Goal: Task Accomplishment & Management: Complete application form

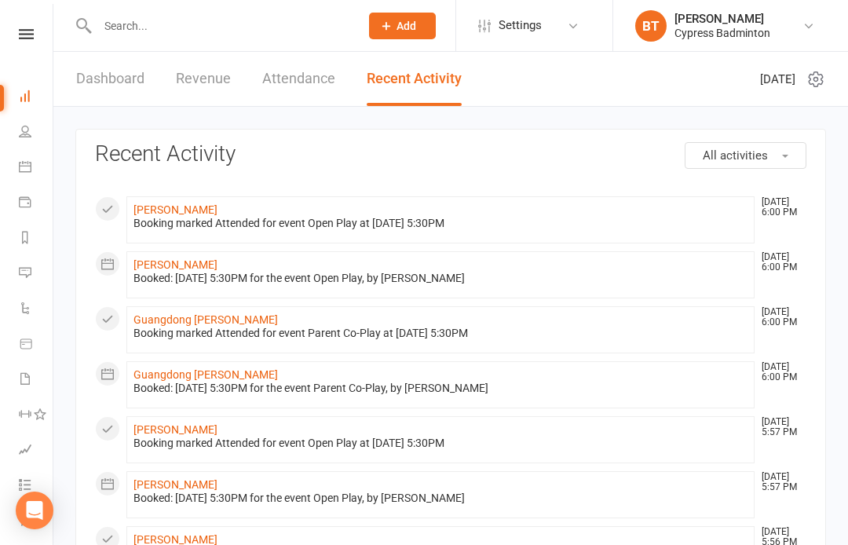
click at [174, 26] on input "text" at bounding box center [221, 26] width 256 height 22
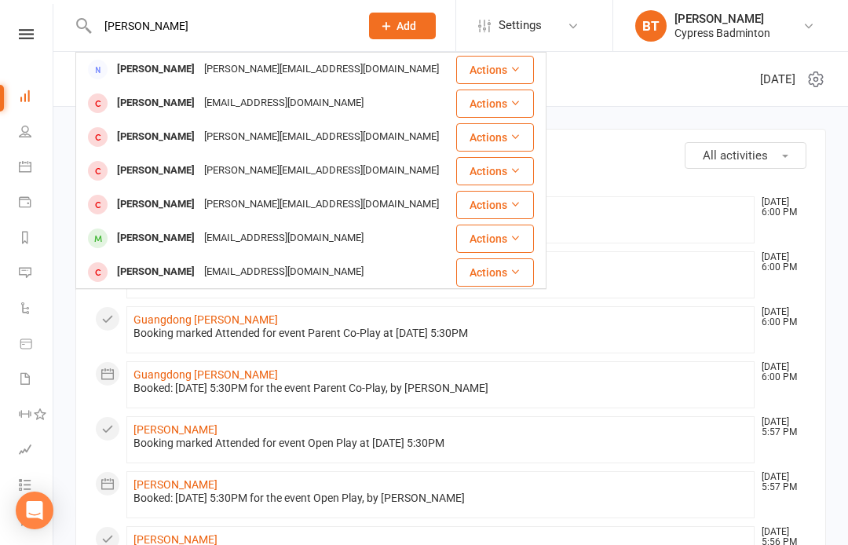
type input "Tony"
click at [269, 243] on div "tparappuram@yahoo.com" at bounding box center [283, 238] width 169 height 23
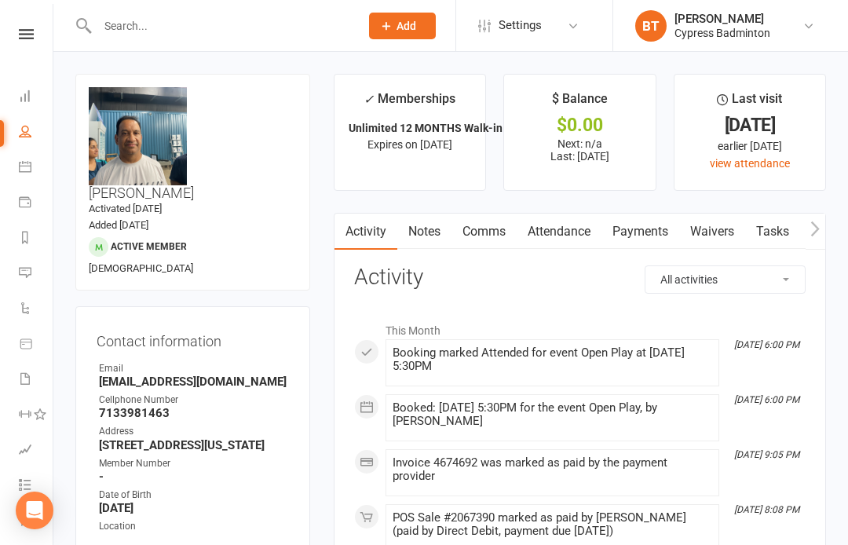
click at [652, 234] on link "Payments" at bounding box center [640, 232] width 78 height 36
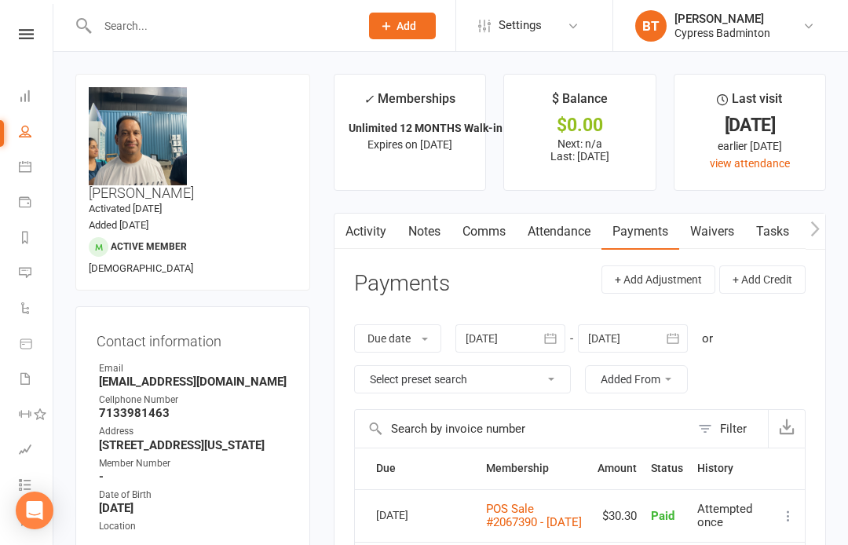
click at [24, 29] on icon at bounding box center [26, 34] width 15 height 10
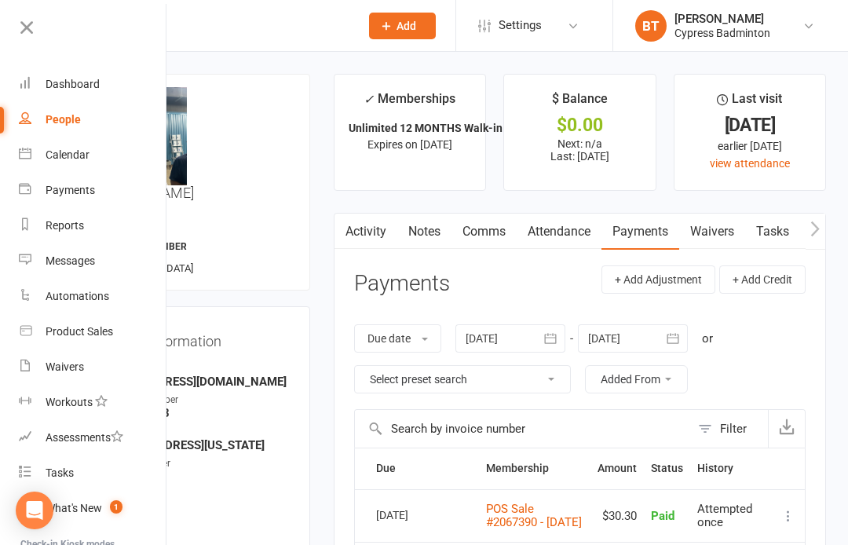
click at [37, 357] on link "Waivers" at bounding box center [93, 366] width 148 height 35
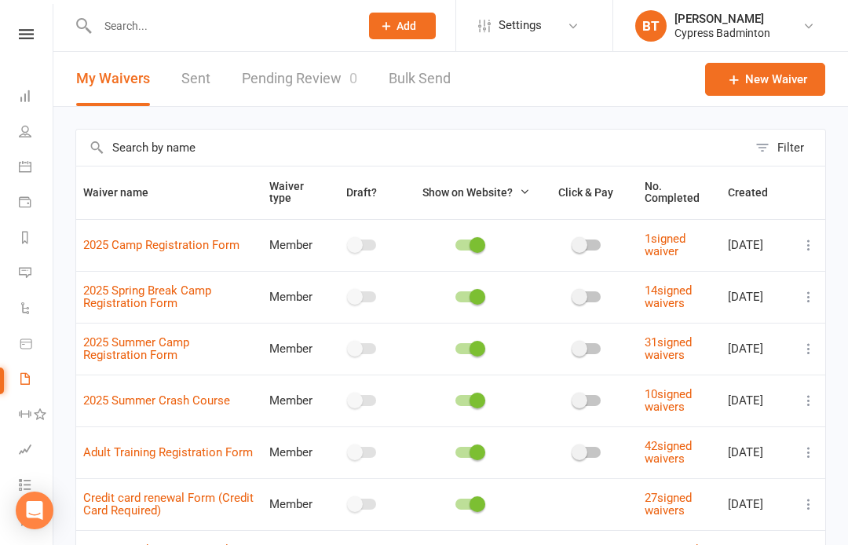
click at [294, 102] on link "Pending Review 0" at bounding box center [299, 79] width 115 height 54
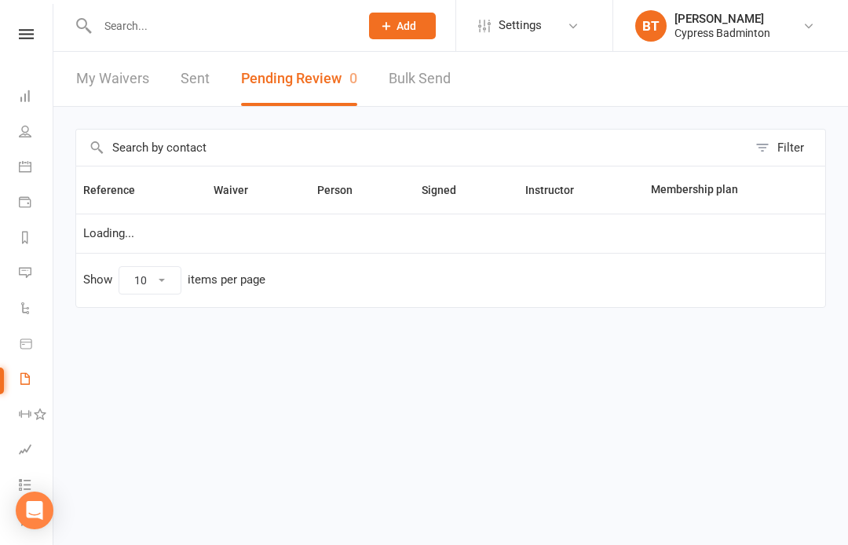
select select "50"
click at [30, 31] on icon at bounding box center [26, 34] width 15 height 10
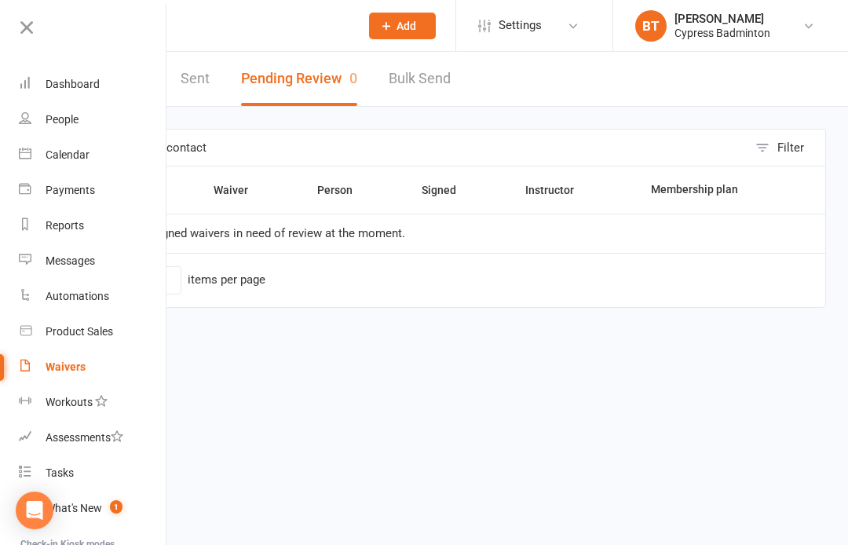
click at [130, 338] on link "Product Sales" at bounding box center [93, 331] width 148 height 35
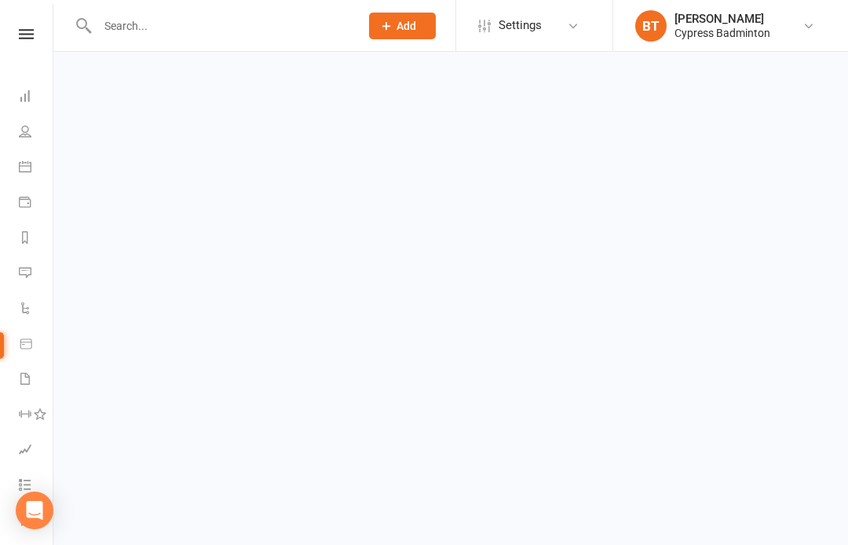
select select "100"
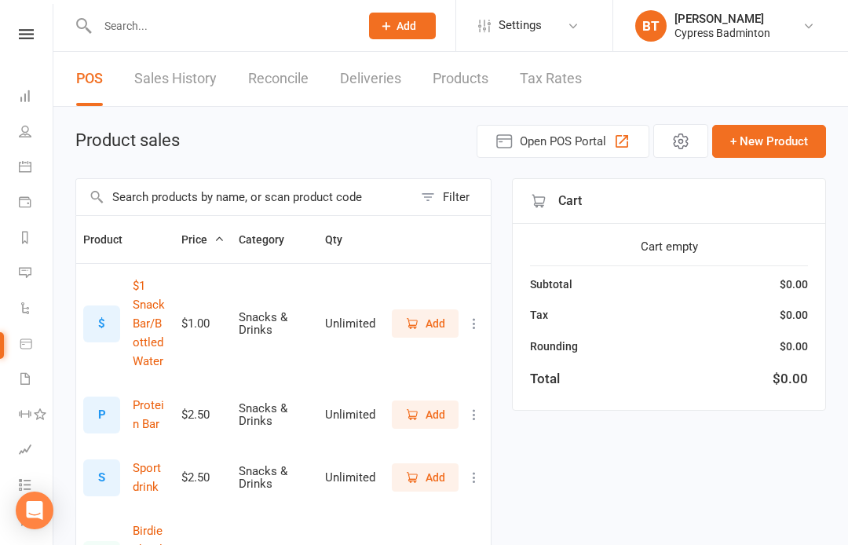
click at [453, 201] on div "Filter" at bounding box center [456, 197] width 27 height 19
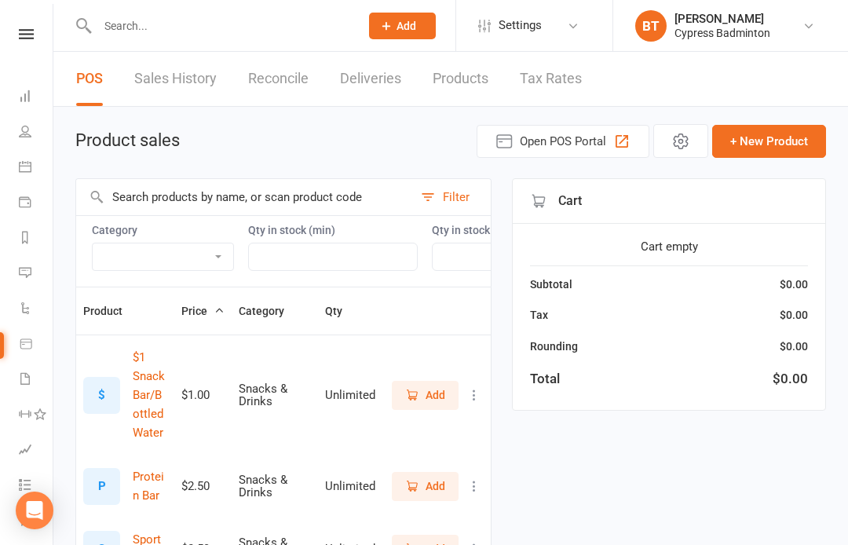
click at [159, 267] on select "Bag Birdies Clerical Merchandise .Other Merchandise Rackets Merchandise Shoes R…" at bounding box center [163, 256] width 141 height 27
select select "3535"
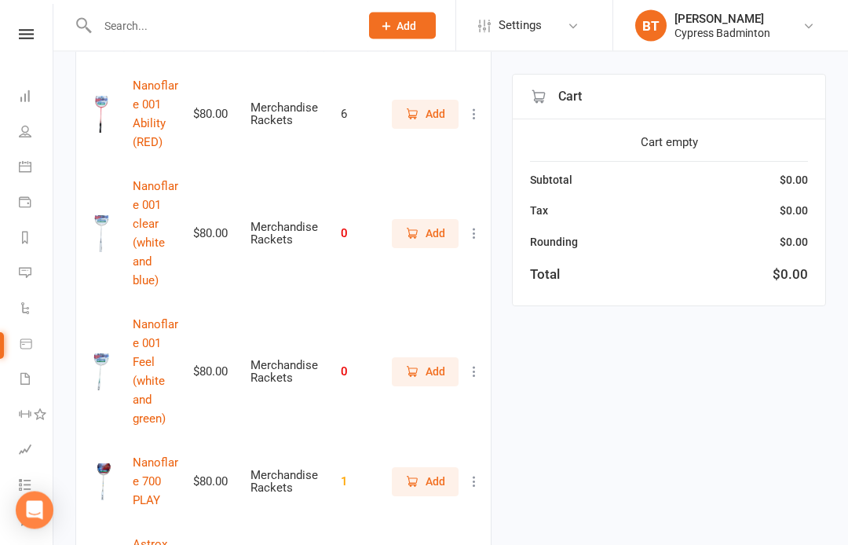
scroll to position [1214, 0]
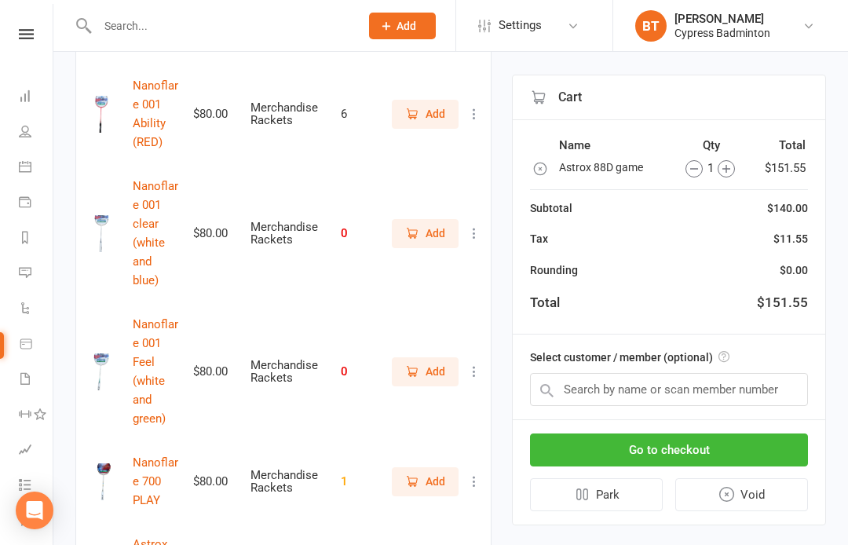
click at [760, 434] on button "Go to checkout" at bounding box center [669, 449] width 278 height 33
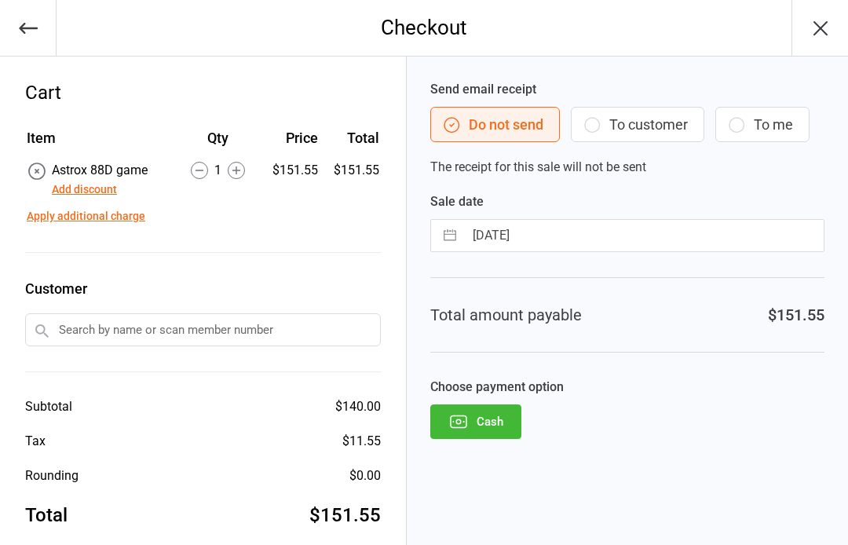
click at [83, 186] on button "Add discount" at bounding box center [84, 189] width 65 height 16
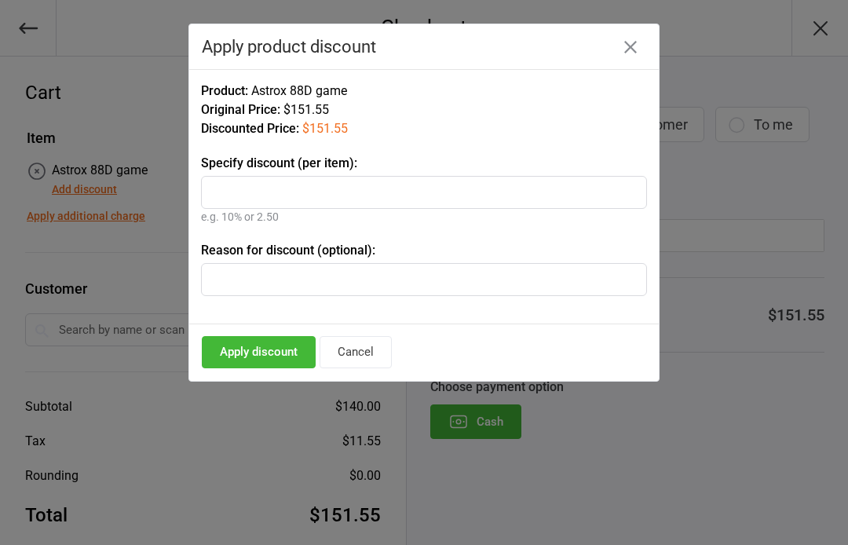
click at [360, 346] on button "Cancel" at bounding box center [356, 352] width 72 height 32
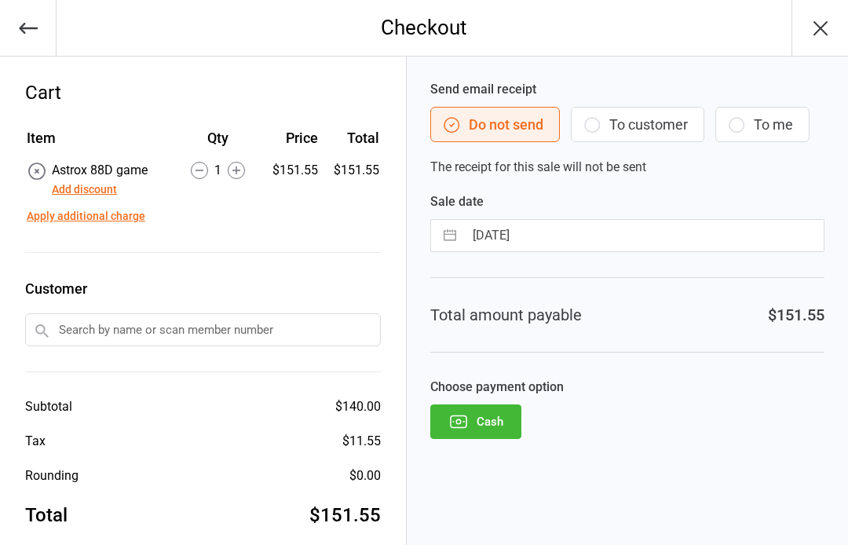
click at [90, 189] on button "Add discount" at bounding box center [84, 189] width 65 height 16
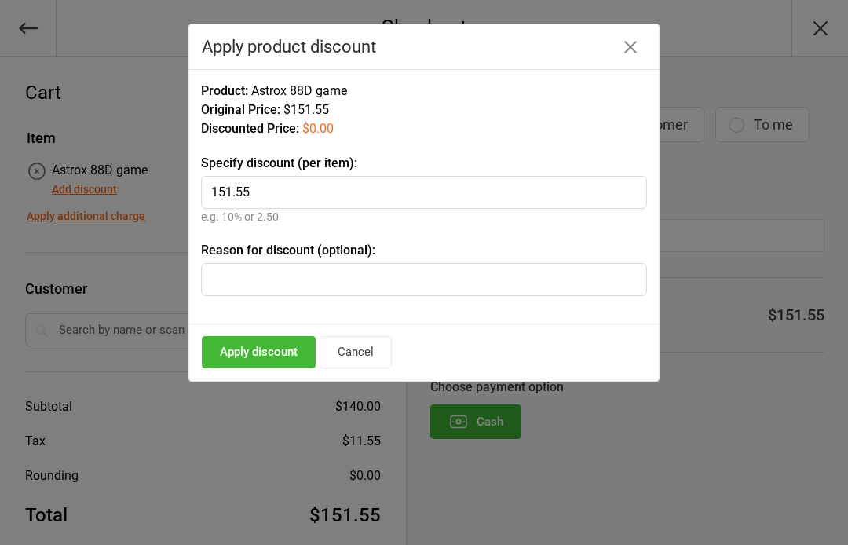
type input "151.55"
click at [267, 338] on button "Apply discount" at bounding box center [259, 352] width 114 height 32
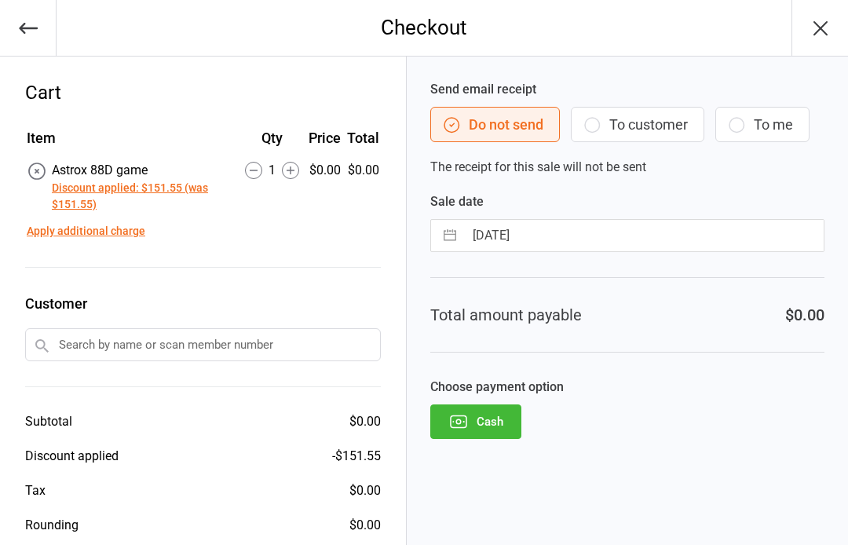
click at [9, 30] on button "button" at bounding box center [28, 28] width 57 height 56
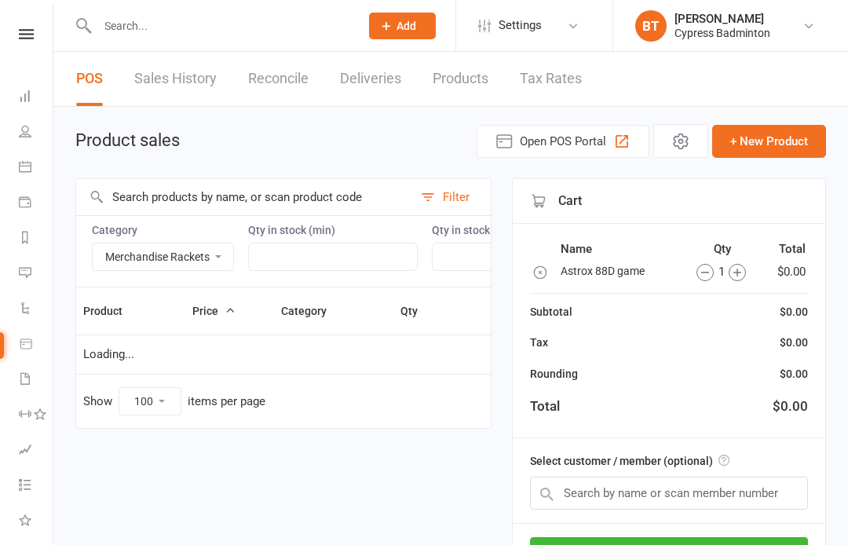
select select "3535"
select select "100"
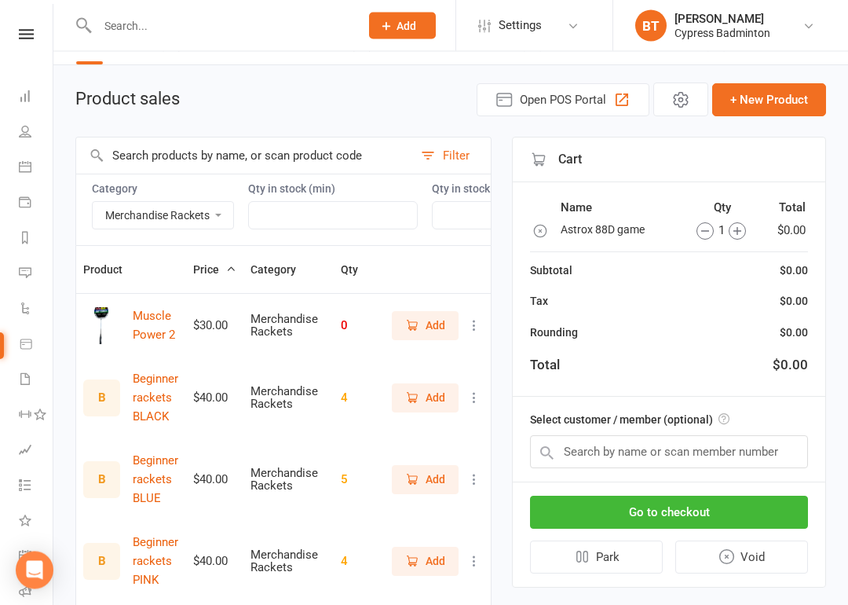
scroll to position [46, 0]
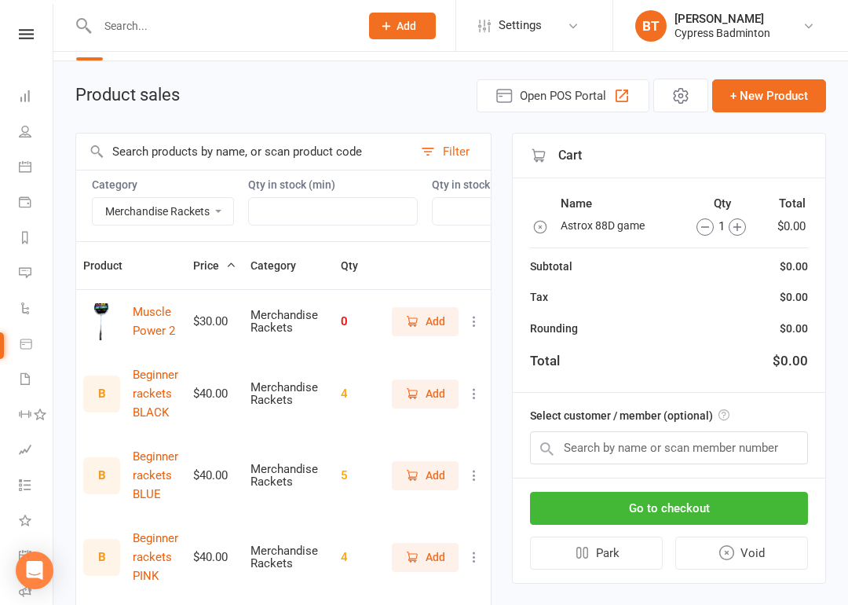
click at [774, 502] on button "Go to checkout" at bounding box center [669, 508] width 278 height 33
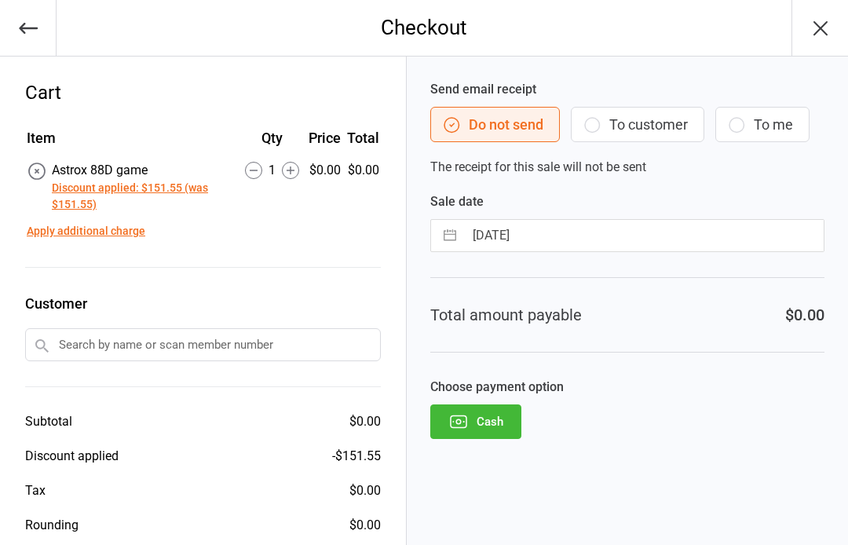
click at [482, 434] on button "Cash" at bounding box center [475, 421] width 91 height 35
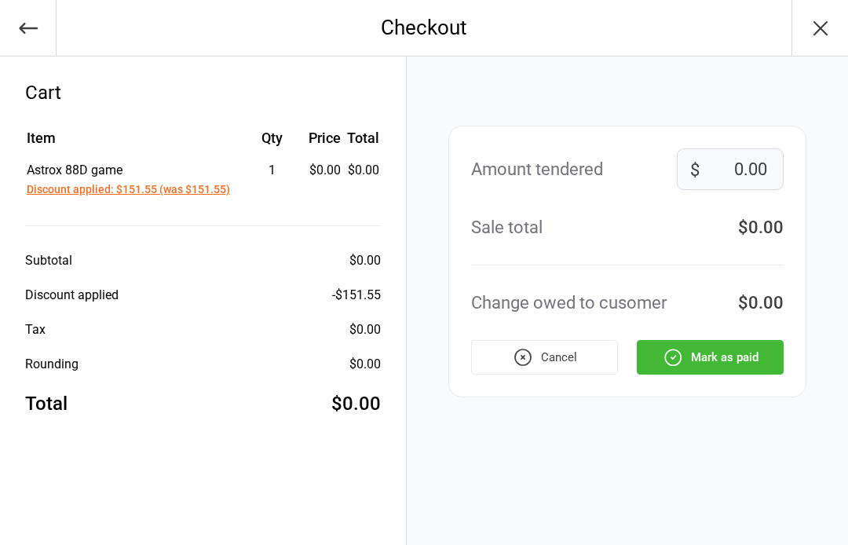
click at [754, 359] on button "Mark as paid" at bounding box center [710, 357] width 147 height 35
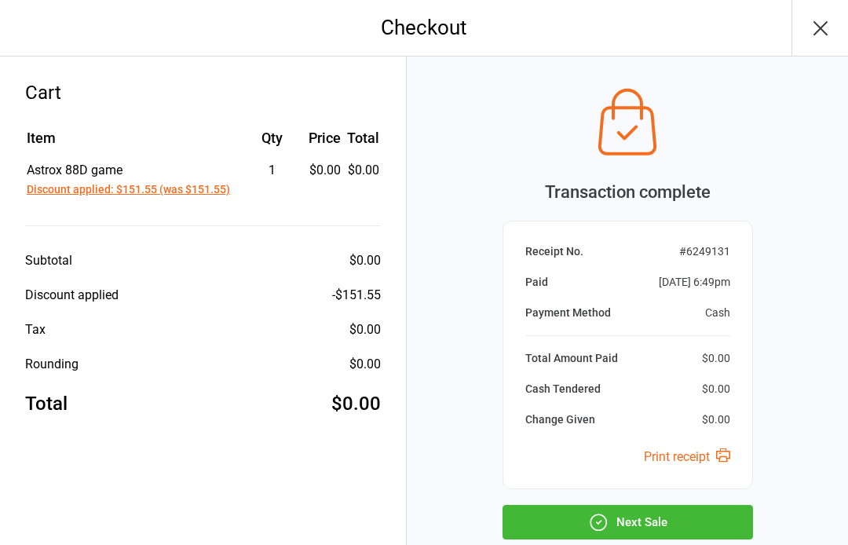
click at [722, 514] on button "Next Sale" at bounding box center [628, 522] width 250 height 35
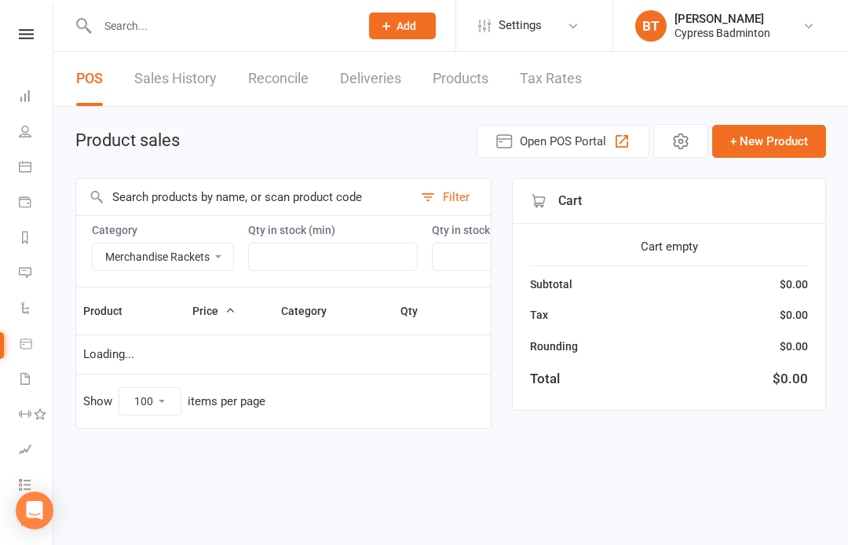
select select "3535"
select select "100"
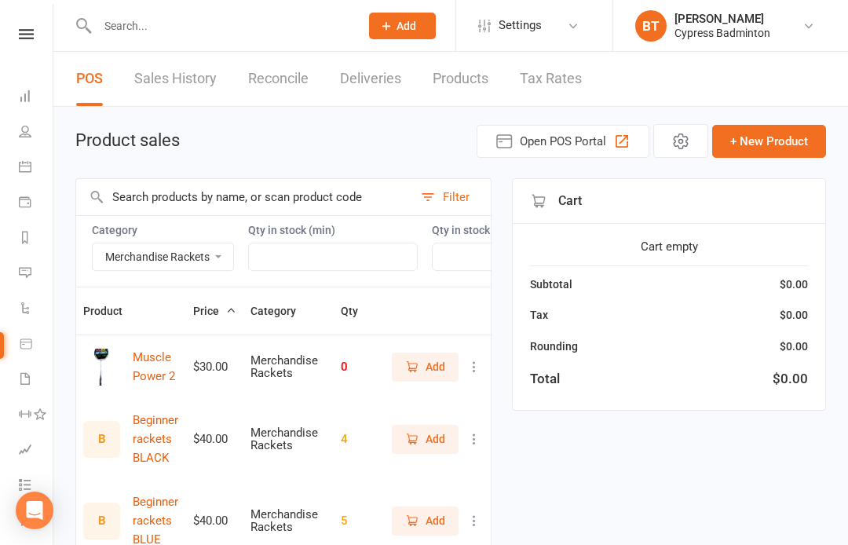
click at [151, 254] on select "Bag Birdies Clerical Merchandise .Other Merchandise Rackets Merchandise Shoes R…" at bounding box center [163, 256] width 141 height 27
select select
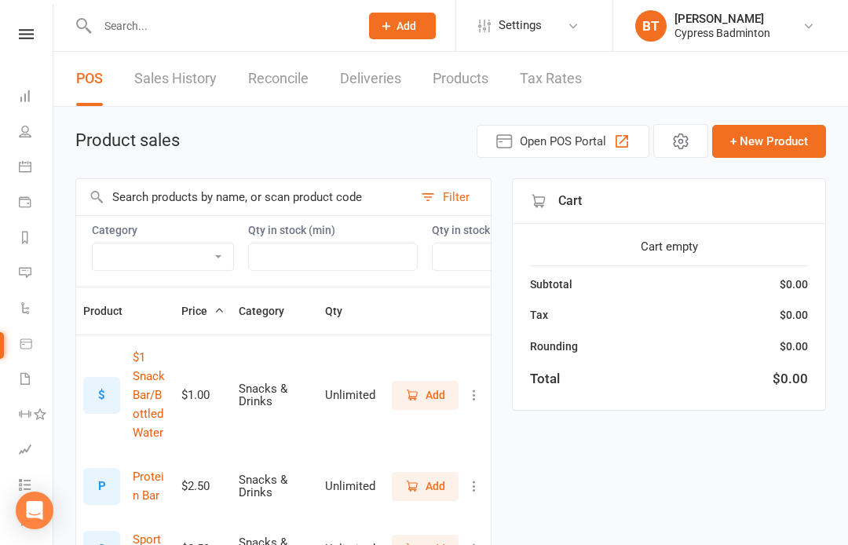
click at [160, 72] on link "Sales History" at bounding box center [175, 79] width 82 height 54
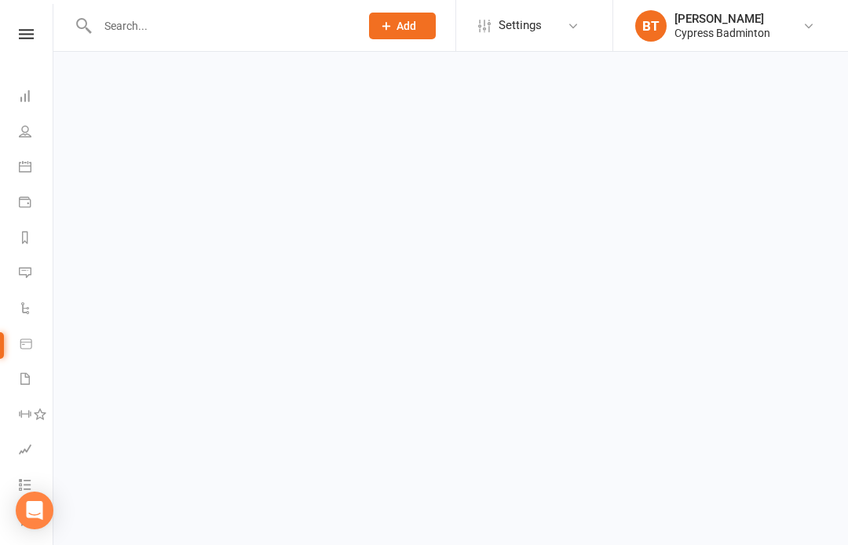
select select "100"
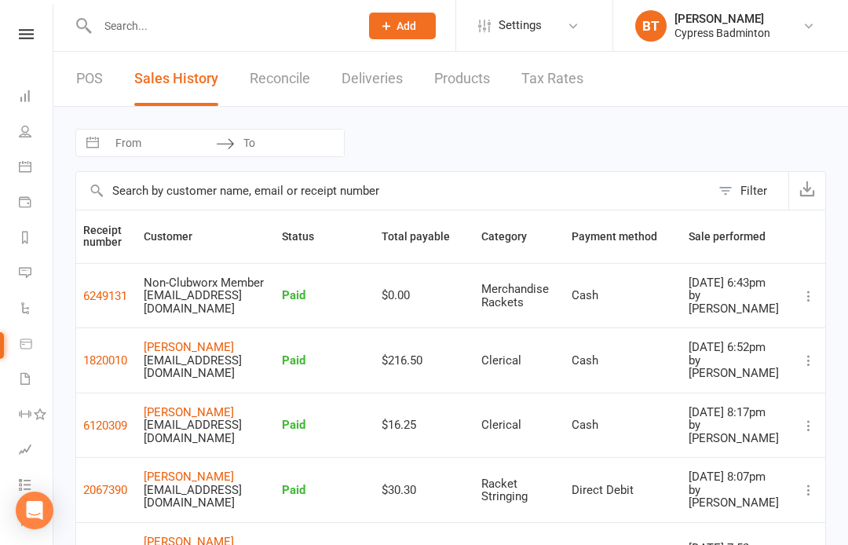
click at [164, 88] on link "Sales History" at bounding box center [176, 79] width 84 height 54
click at [137, 149] on input "From" at bounding box center [161, 143] width 109 height 27
select select "7"
select select "2025"
select select "8"
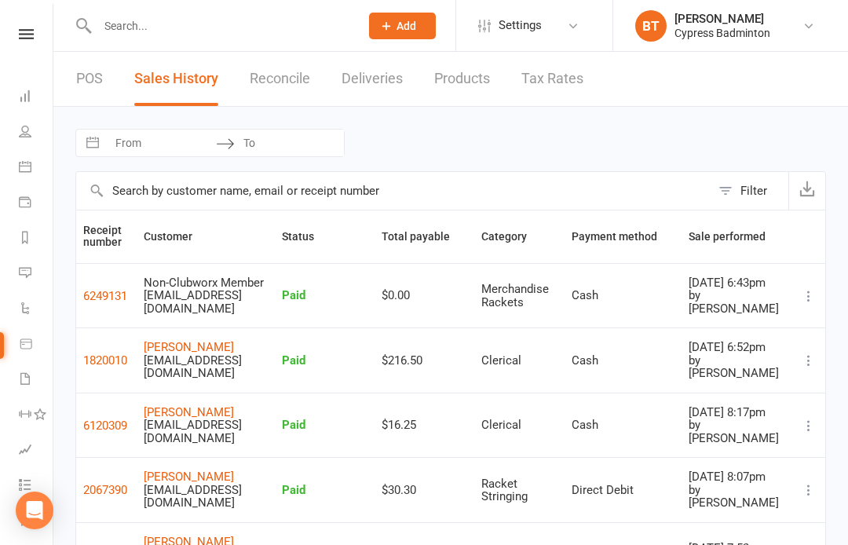
select select "2025"
select select "9"
select select "2025"
select select "10"
select select "2025"
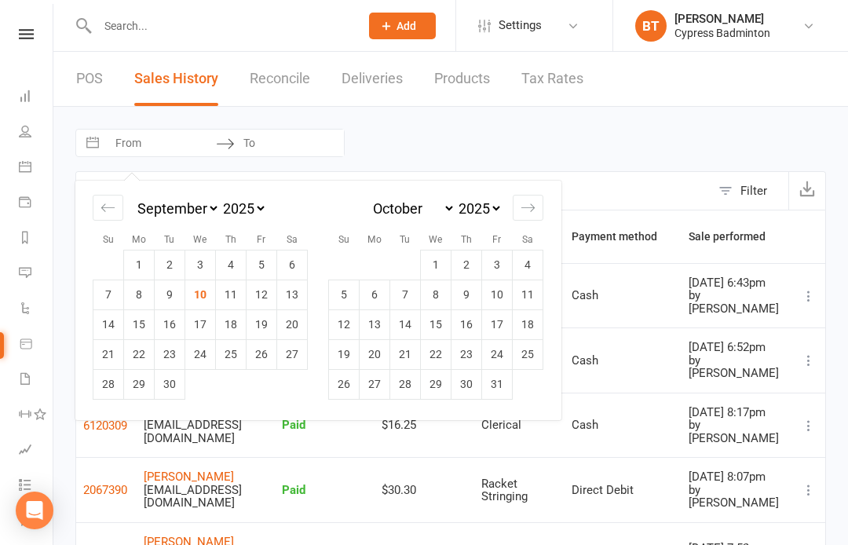
click at [104, 294] on td "7" at bounding box center [108, 295] width 31 height 30
type input "07 Sep 2025"
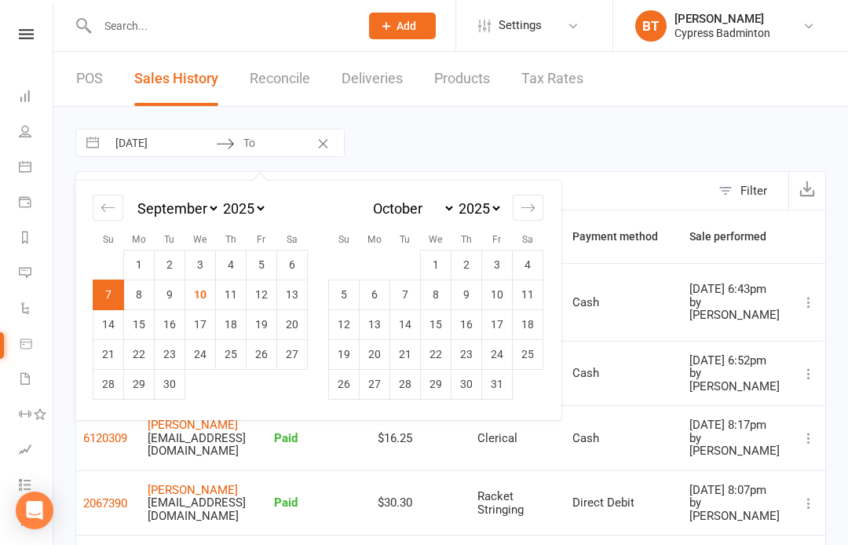
click at [139, 293] on td "8" at bounding box center [139, 295] width 31 height 30
type input "08 Sep 2025"
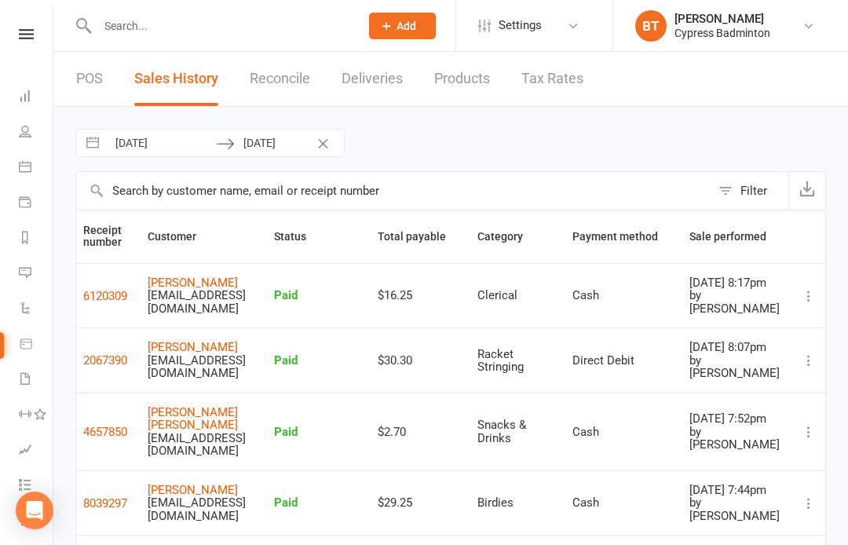
click at [158, 132] on input "07 Sep 2025" at bounding box center [161, 143] width 109 height 27
select select "7"
select select "2025"
select select "8"
select select "2025"
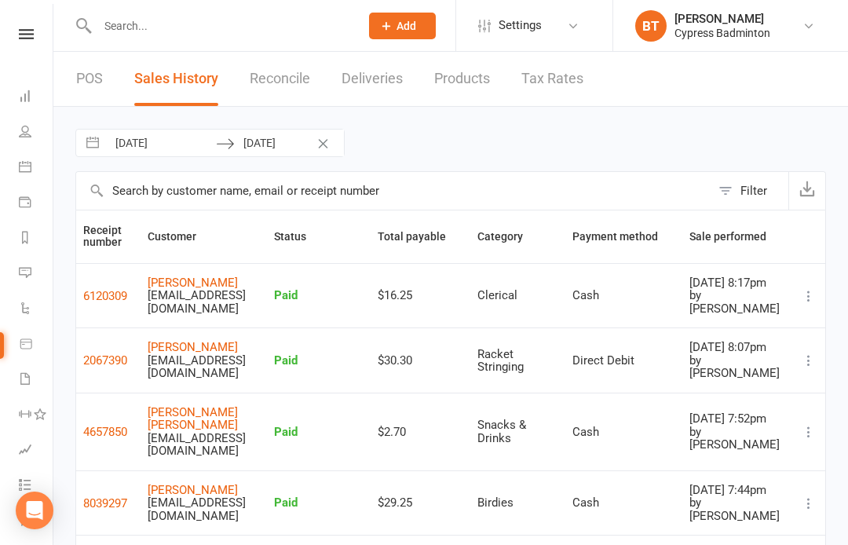
select select "9"
select select "2025"
select select "10"
select select "2025"
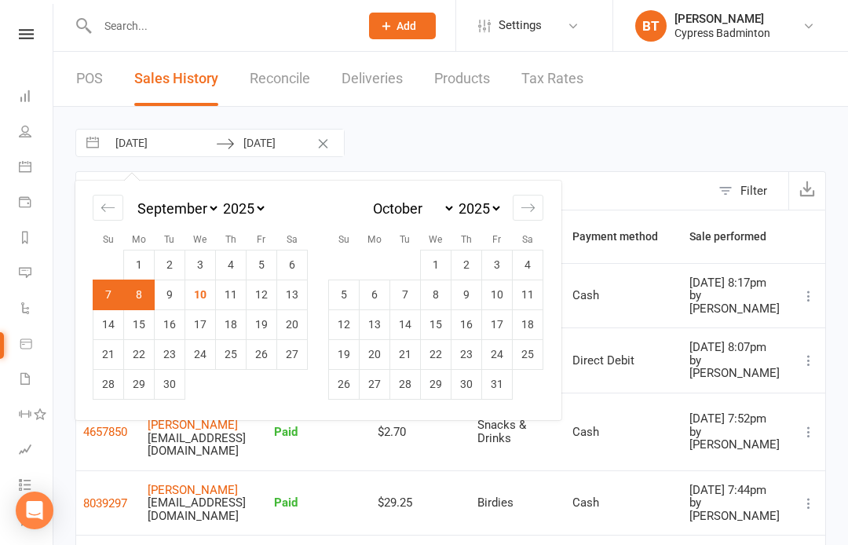
click at [169, 291] on td "9" at bounding box center [170, 295] width 31 height 30
type input "[DATE]"
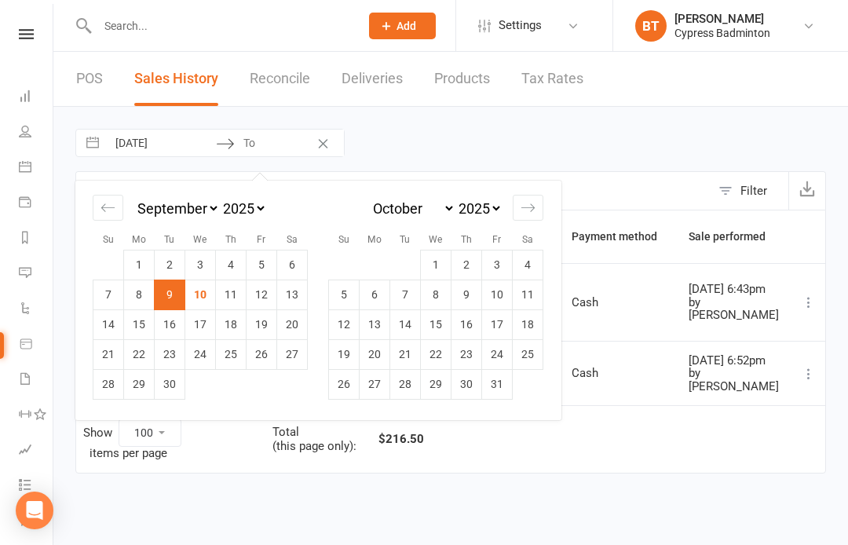
click at [197, 301] on td "10" at bounding box center [200, 295] width 31 height 30
type input "[DATE]"
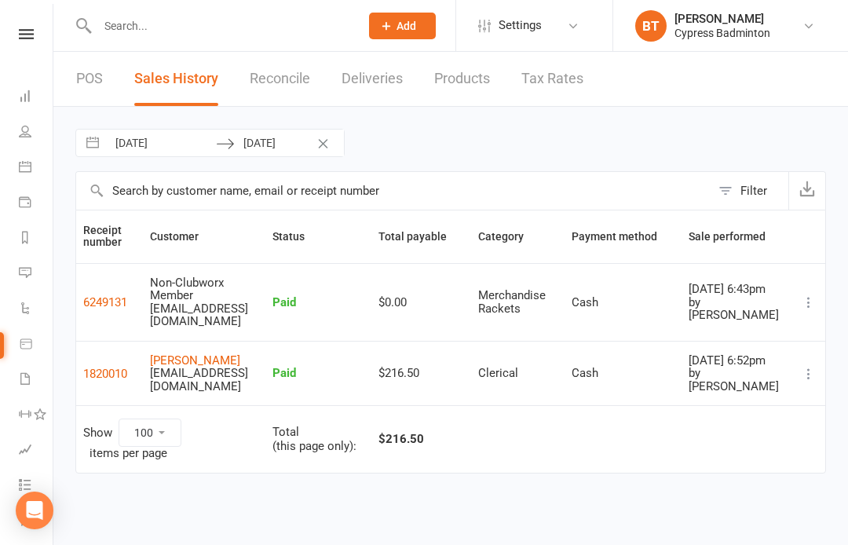
click at [31, 236] on link "Reports" at bounding box center [36, 238] width 35 height 35
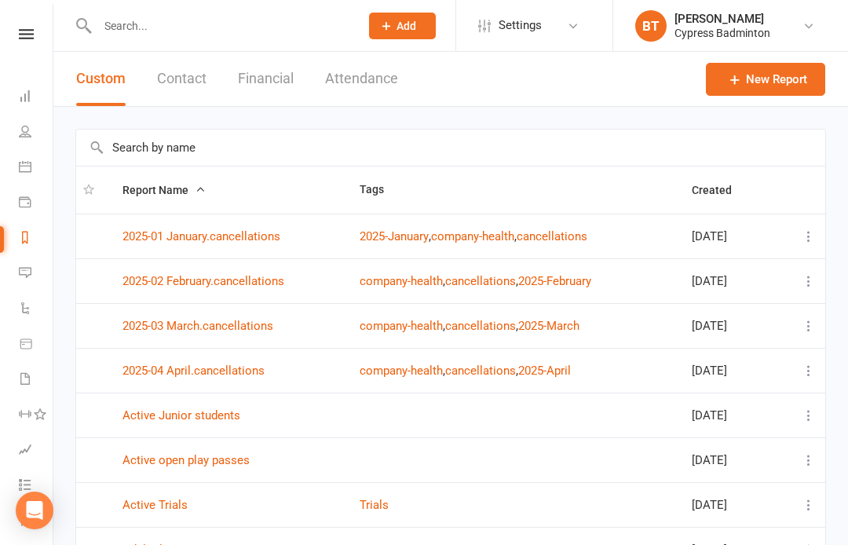
click at [265, 64] on button "Financial" at bounding box center [266, 79] width 56 height 54
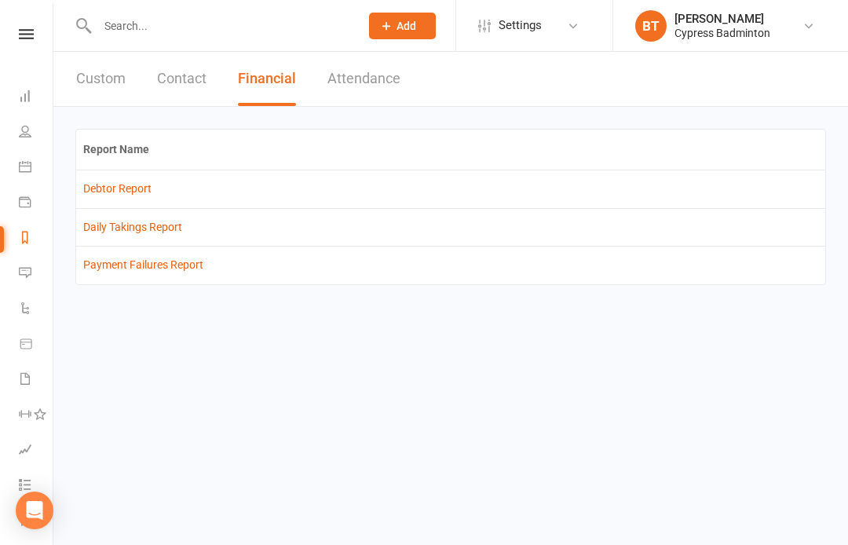
click at [136, 178] on td "Debtor Report" at bounding box center [450, 189] width 749 height 38
click at [139, 174] on td "Debtor Report" at bounding box center [450, 189] width 749 height 38
click at [138, 194] on link "Debtor Report" at bounding box center [117, 188] width 68 height 13
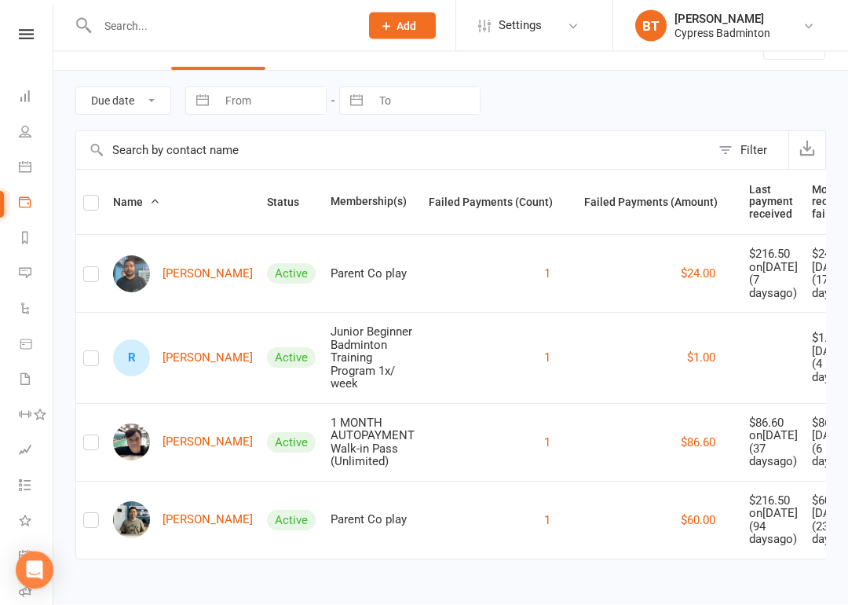
scroll to position [203, 0]
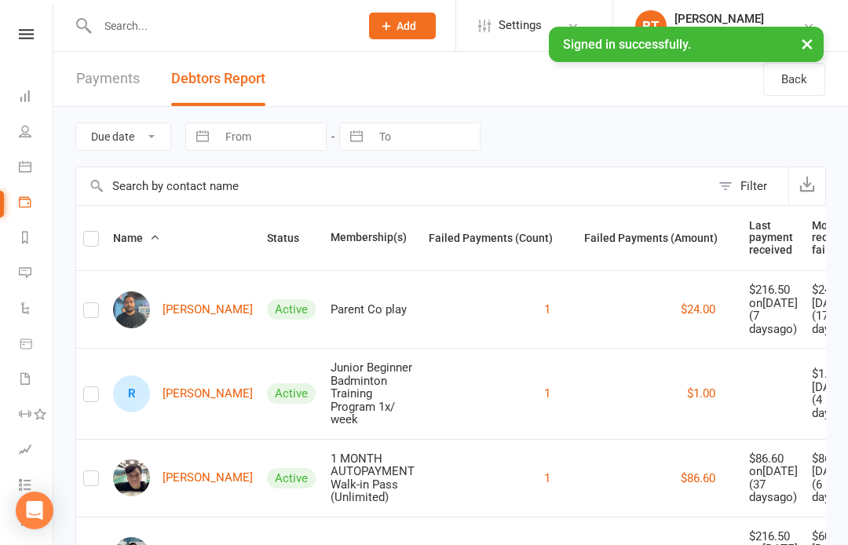
click at [173, 27] on input "text" at bounding box center [221, 26] width 256 height 22
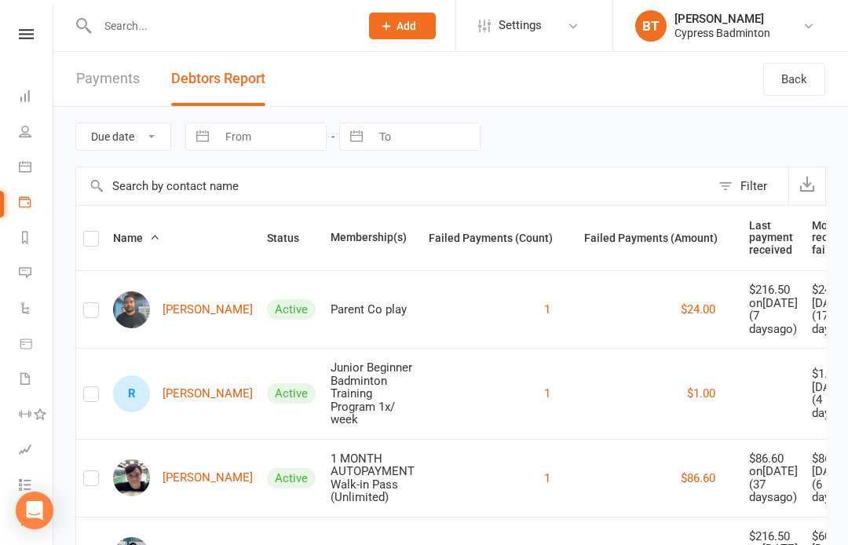
type input "E"
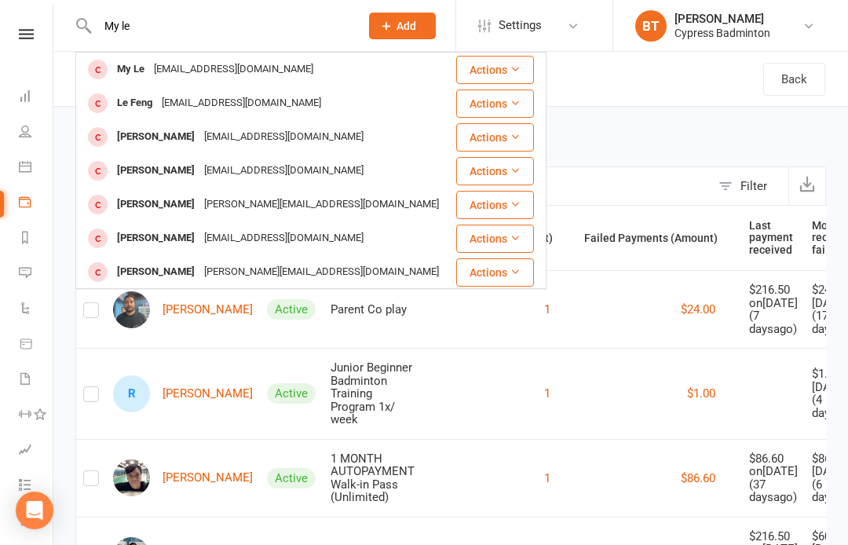
type input "My le"
click at [176, 76] on div "Mytle2022@gmail.com" at bounding box center [233, 69] width 169 height 23
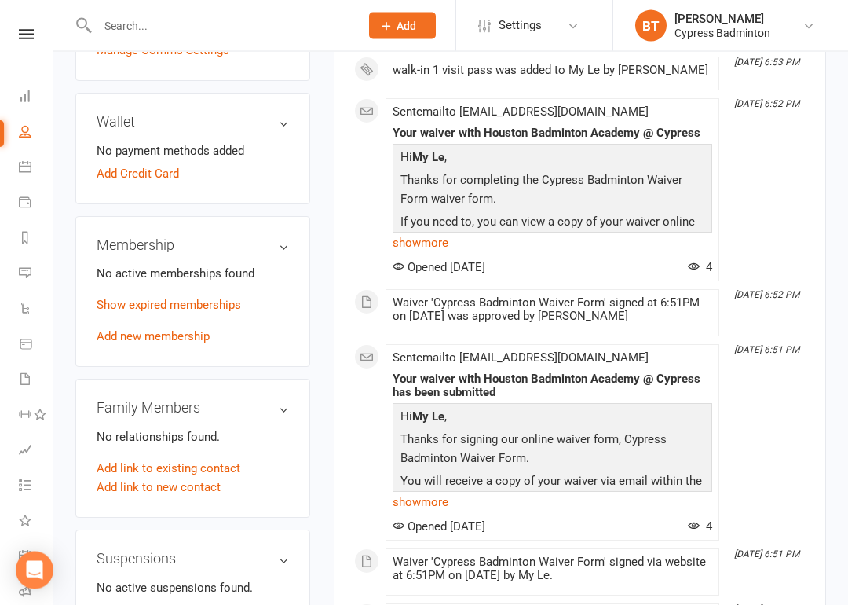
click at [146, 344] on link "Add new membership" at bounding box center [153, 337] width 113 height 14
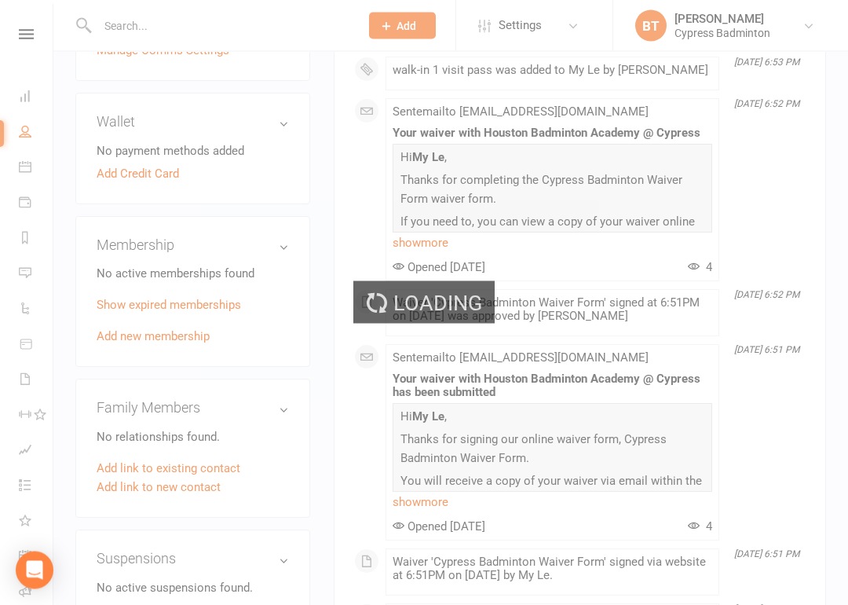
scroll to position [448, 0]
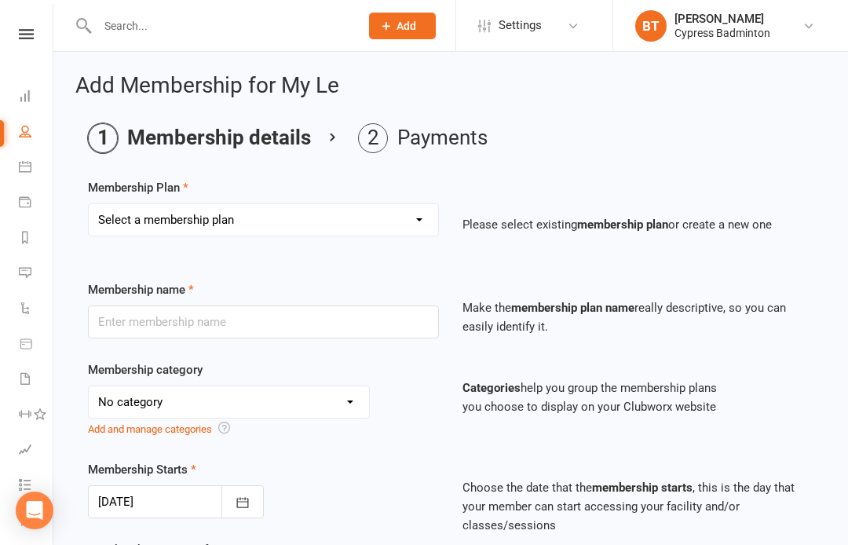
click at [323, 216] on select "Select a membership plan Create new Membership Plan walk-in 1 visit pass walk-i…" at bounding box center [263, 219] width 349 height 31
select select "3"
type input "walk-in 10 visit pass"
select select "29"
type input "3"
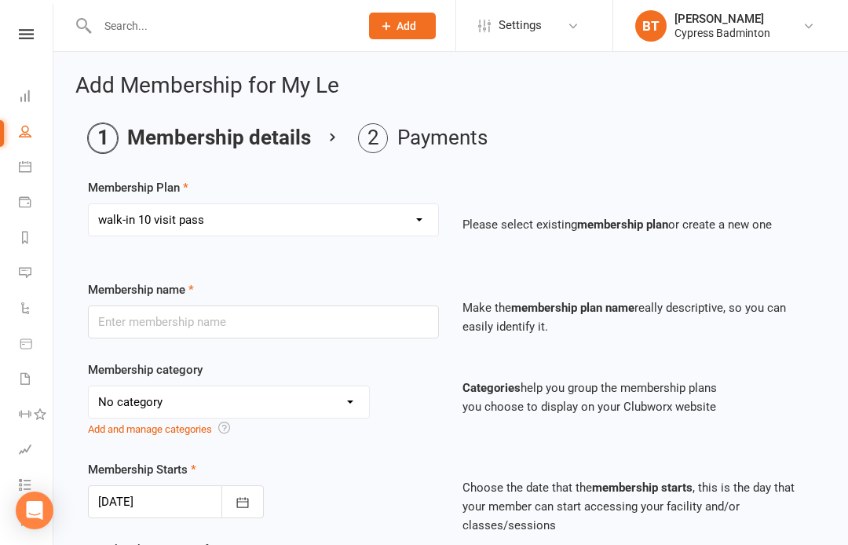
select select "2"
type input "10"
type input "[DATE]"
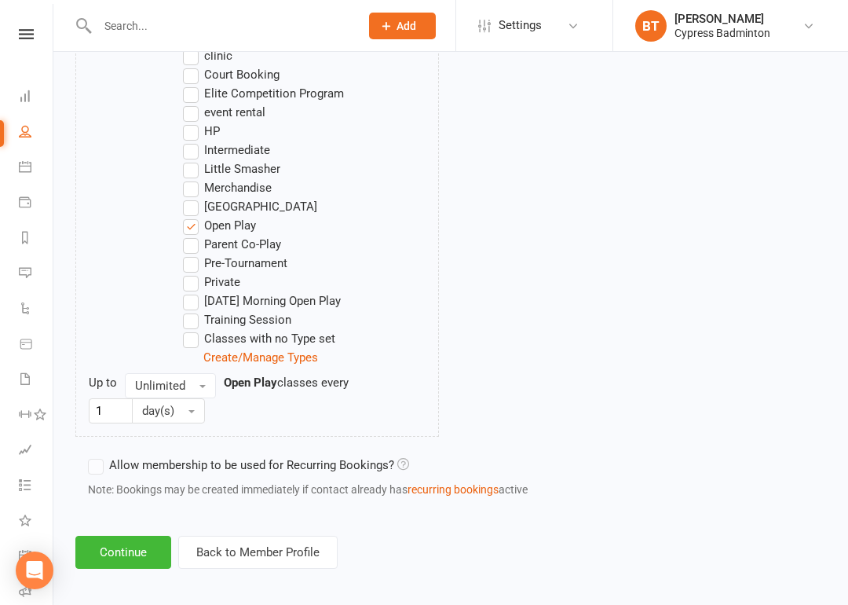
scroll to position [965, 0]
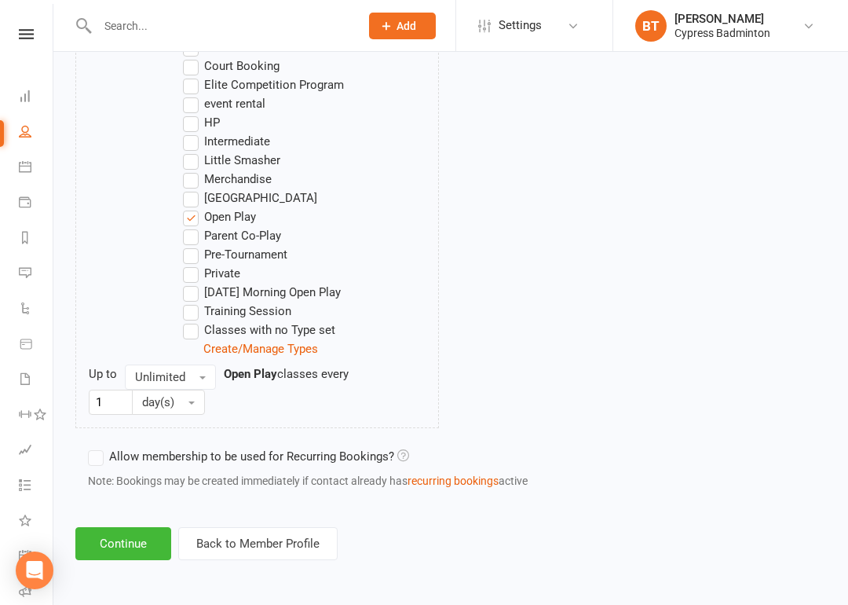
click at [121, 532] on button "Continue" at bounding box center [123, 543] width 96 height 33
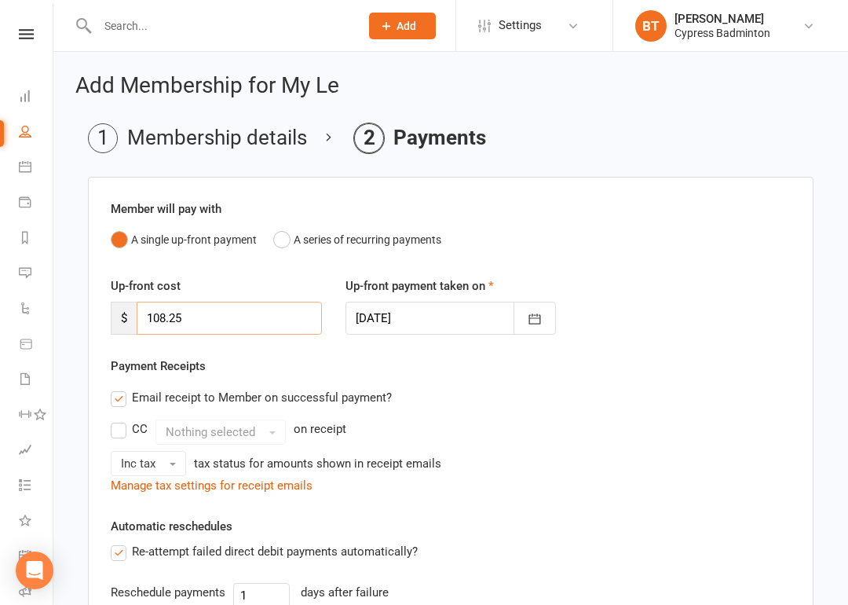
click at [281, 315] on input "108.25" at bounding box center [229, 318] width 185 height 33
type input "1"
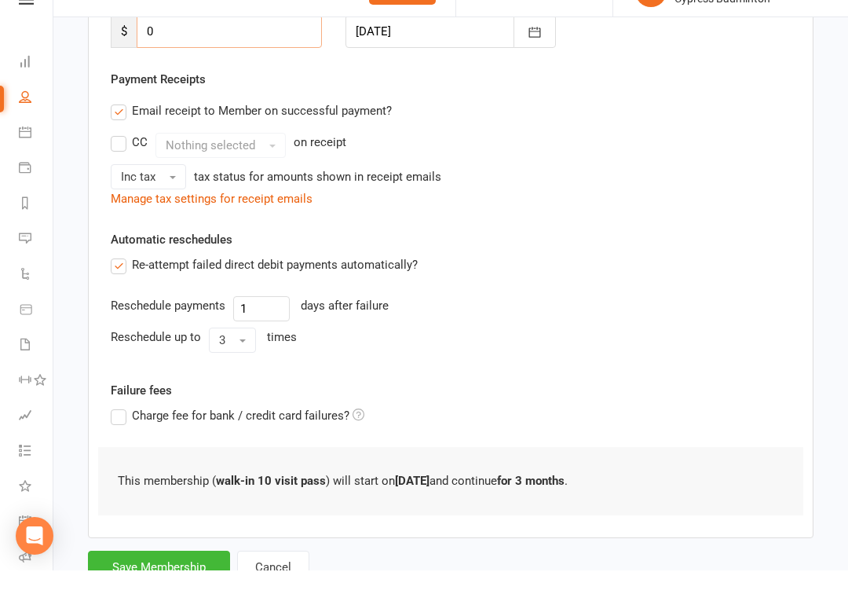
scroll to position [326, 0]
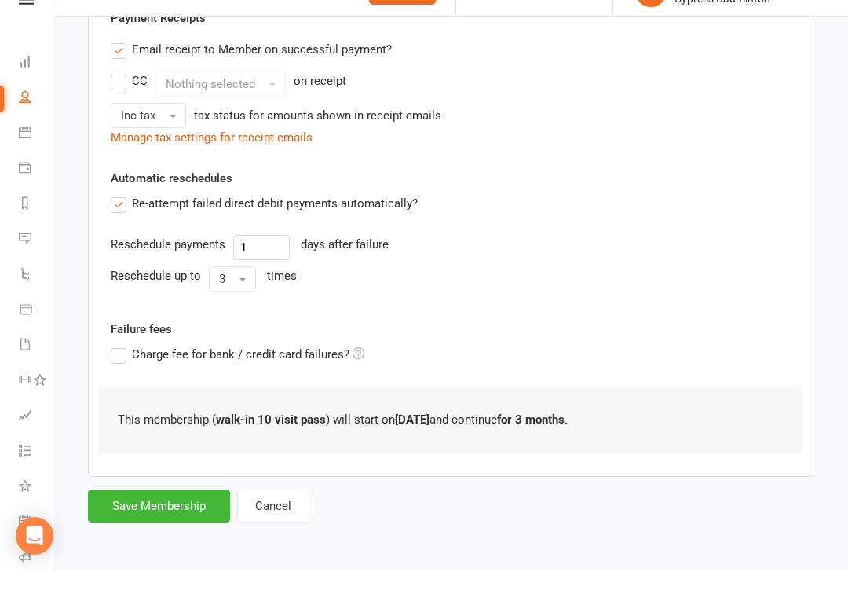
type input "0"
click at [175, 524] on button "Save Membership" at bounding box center [159, 540] width 142 height 33
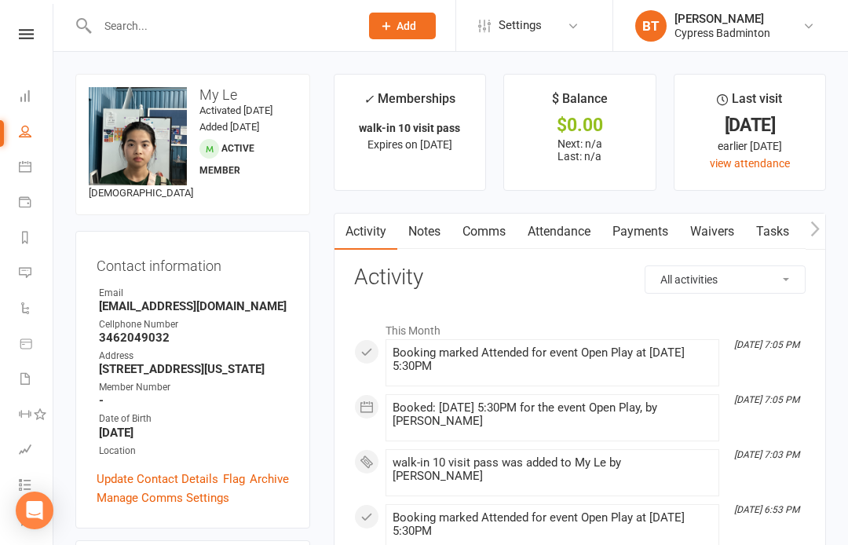
click at [165, 16] on input "text" at bounding box center [221, 26] width 256 height 22
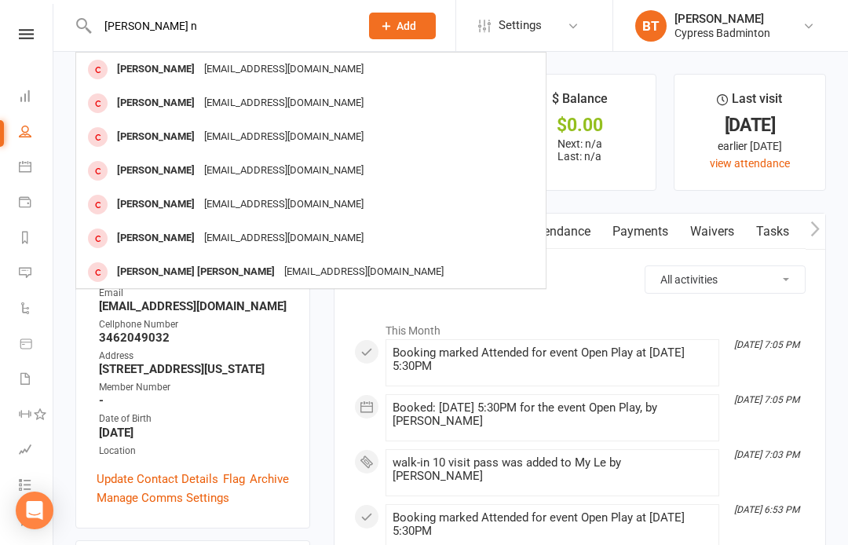
type input "Anh n"
click at [249, 84] on div "Van Anh Nguyen vananhvd@yahoo.com" at bounding box center [333, 69] width 513 height 32
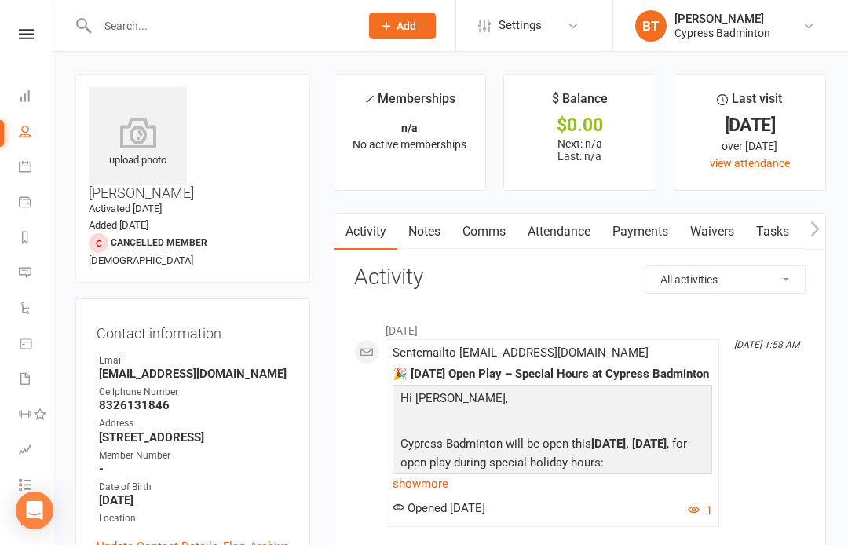
click at [293, 29] on input "text" at bounding box center [221, 26] width 256 height 22
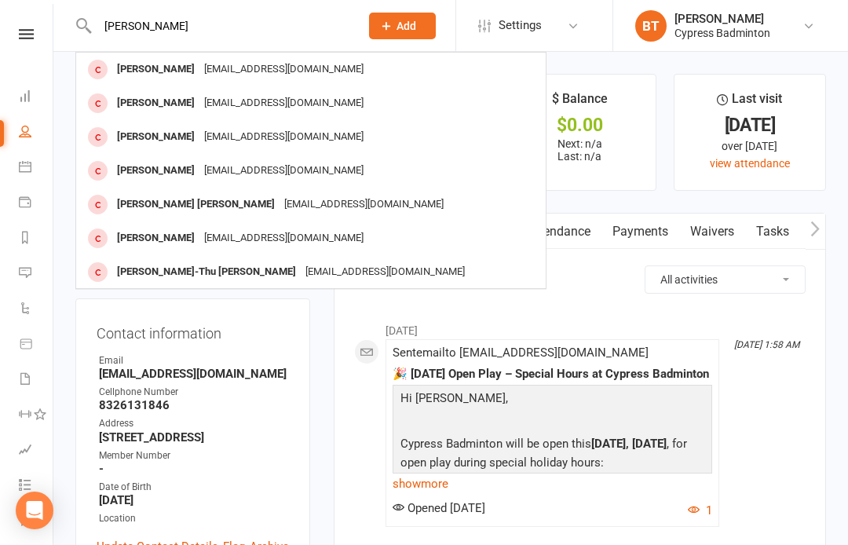
type input "Anh ng"
click at [239, 104] on div "thuyanhvlg05@gmail.com" at bounding box center [283, 103] width 169 height 23
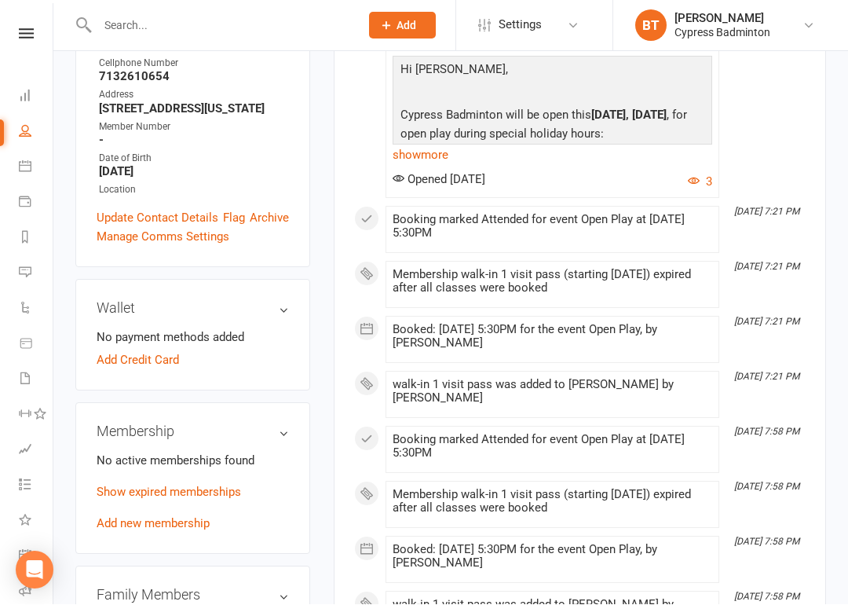
click at [178, 517] on link "Add new membership" at bounding box center [153, 524] width 113 height 14
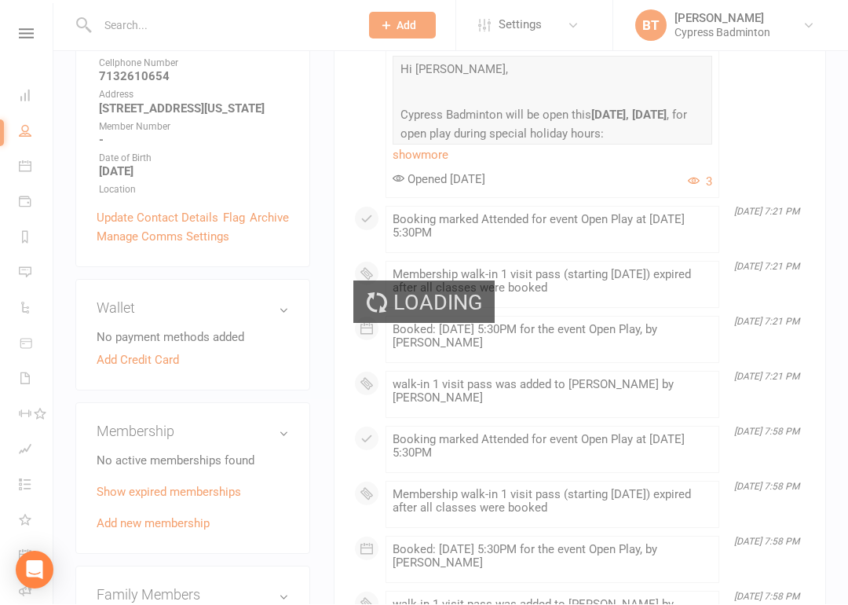
scroll to position [329, 0]
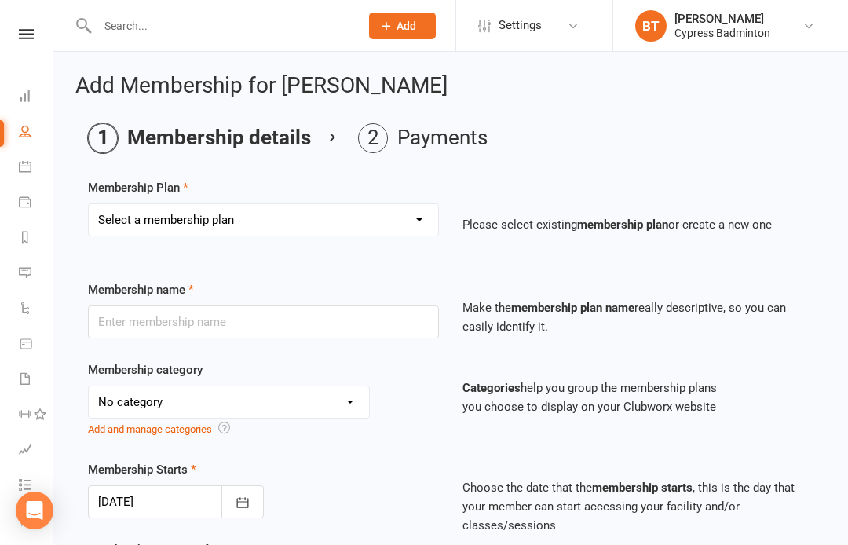
click at [243, 232] on select "Select a membership plan Create new Membership Plan walk-in 1 visit pass walk-i…" at bounding box center [263, 219] width 349 height 31
select select "1"
type input "walk-in 1 visit pass"
select select "29"
type input "1"
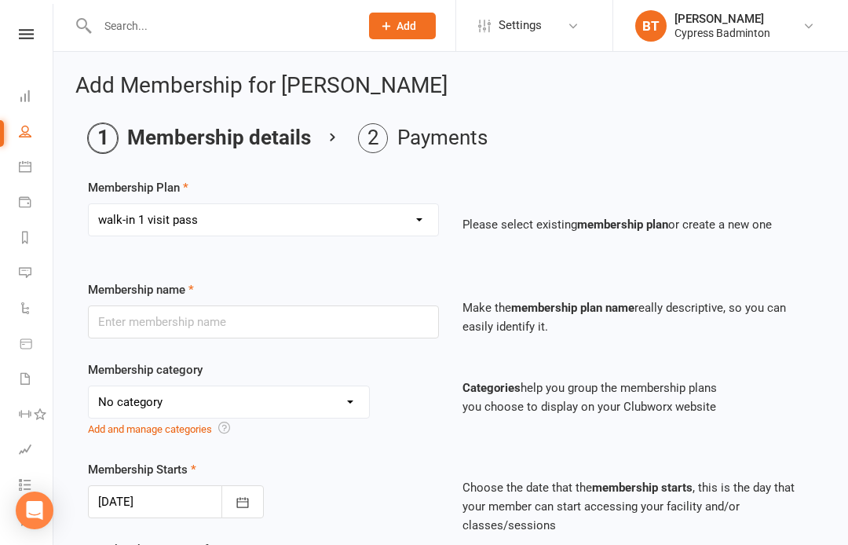
select select "1"
type input "1"
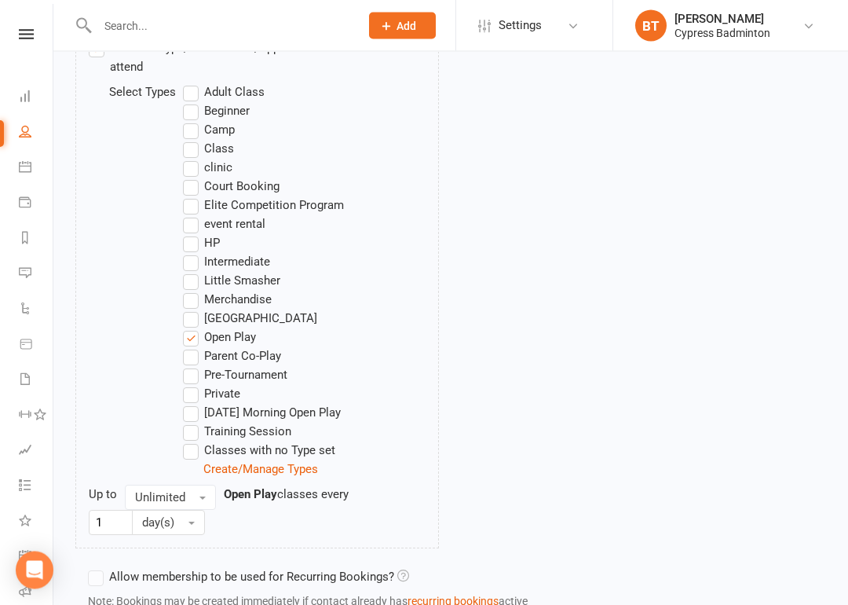
scroll to position [965, 0]
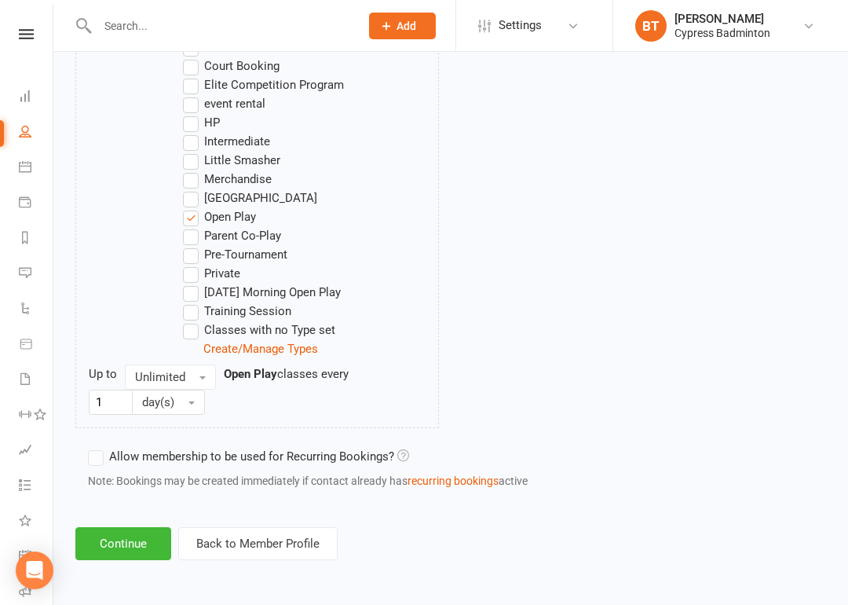
click at [130, 542] on button "Continue" at bounding box center [123, 543] width 96 height 33
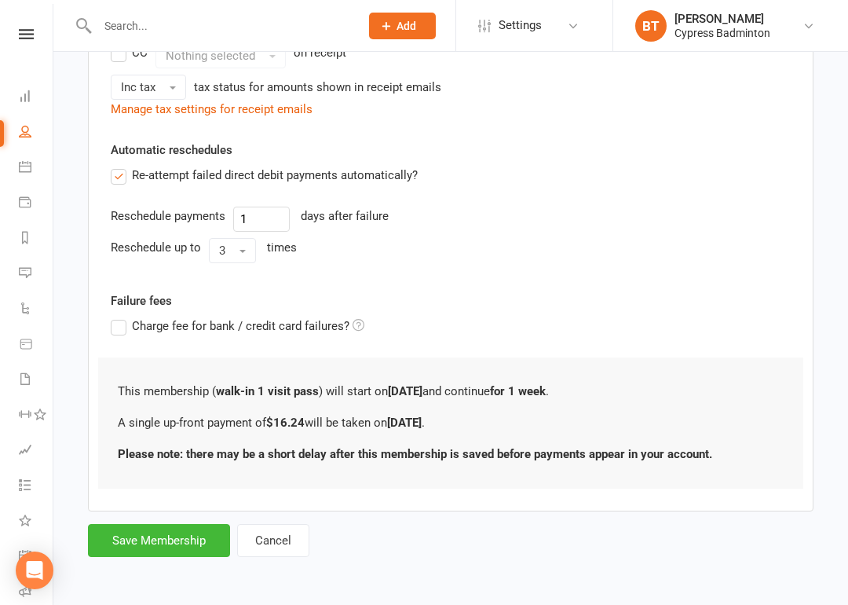
scroll to position [0, 0]
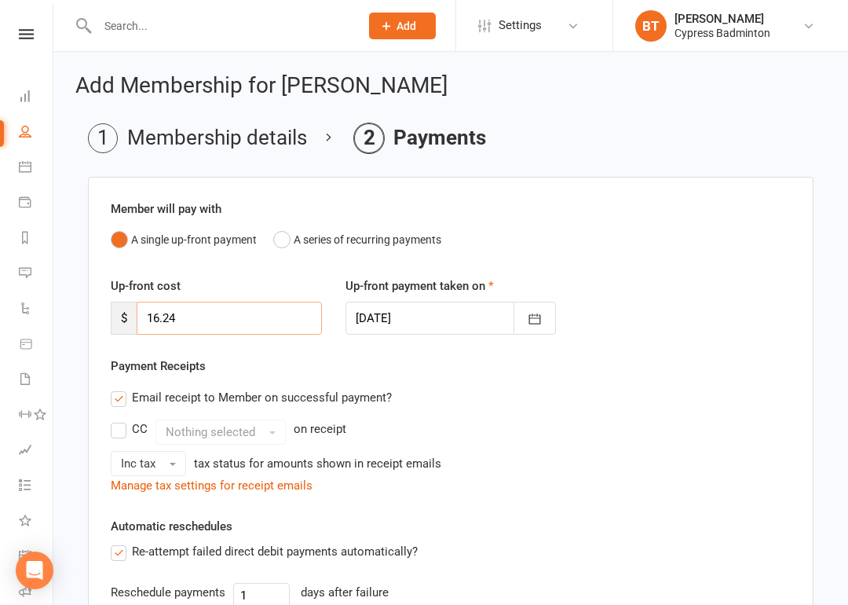
click at [261, 324] on input "16.24" at bounding box center [229, 318] width 185 height 33
type input "1"
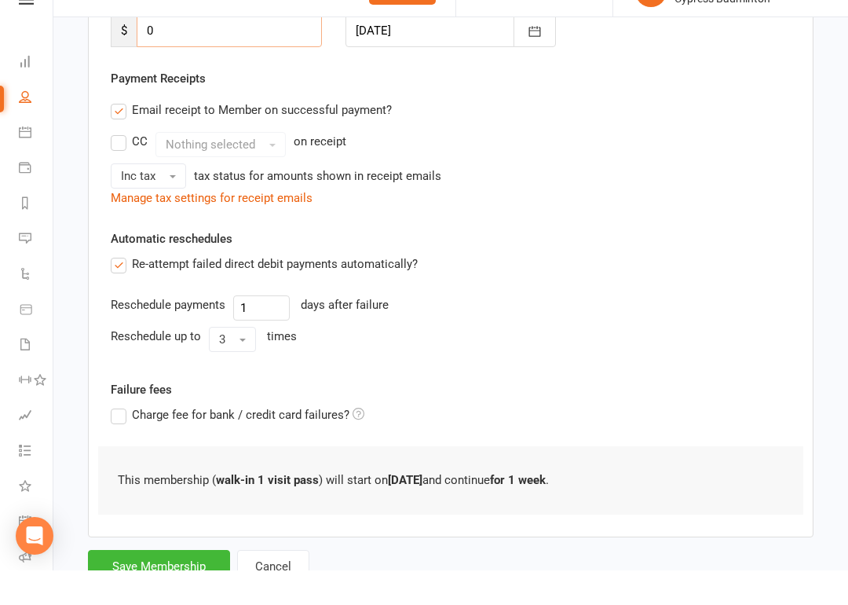
scroll to position [326, 0]
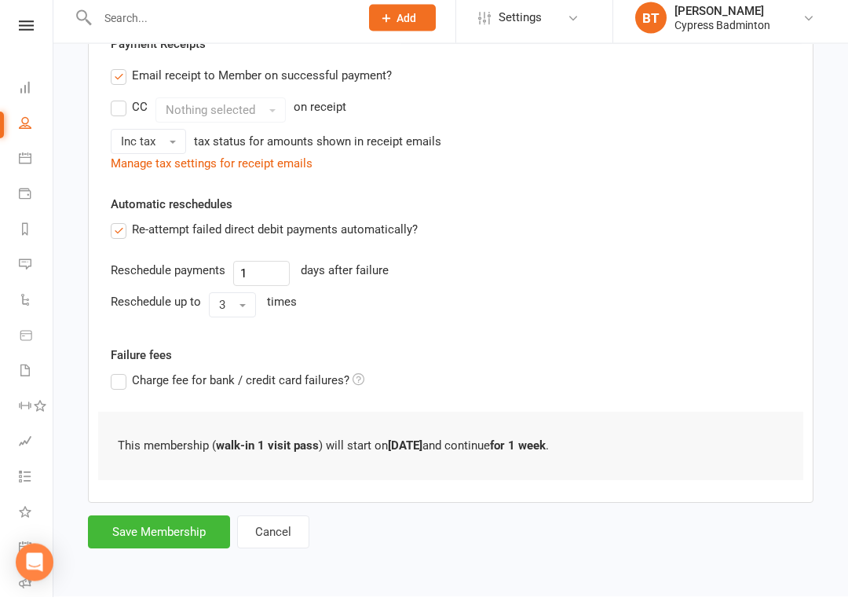
type input "0"
click at [146, 524] on button "Save Membership" at bounding box center [159, 540] width 142 height 33
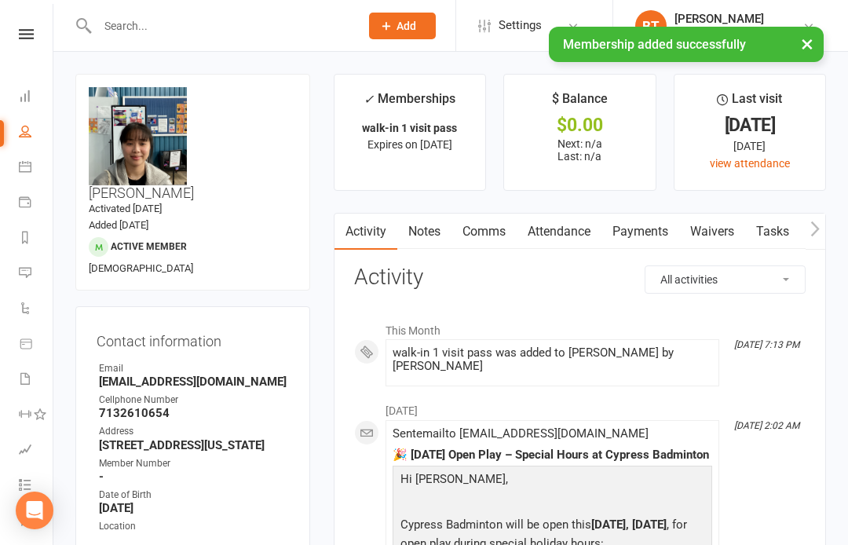
click at [259, 35] on input "text" at bounding box center [221, 26] width 256 height 22
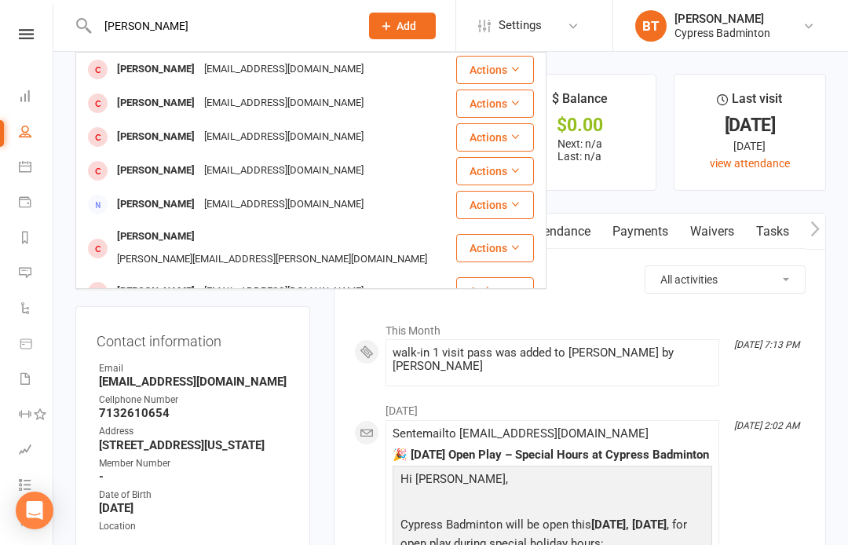
type input "Tom nguy"
click at [239, 53] on div "Tom Nguyen ducthuan50503@gmail.com" at bounding box center [266, 69] width 378 height 32
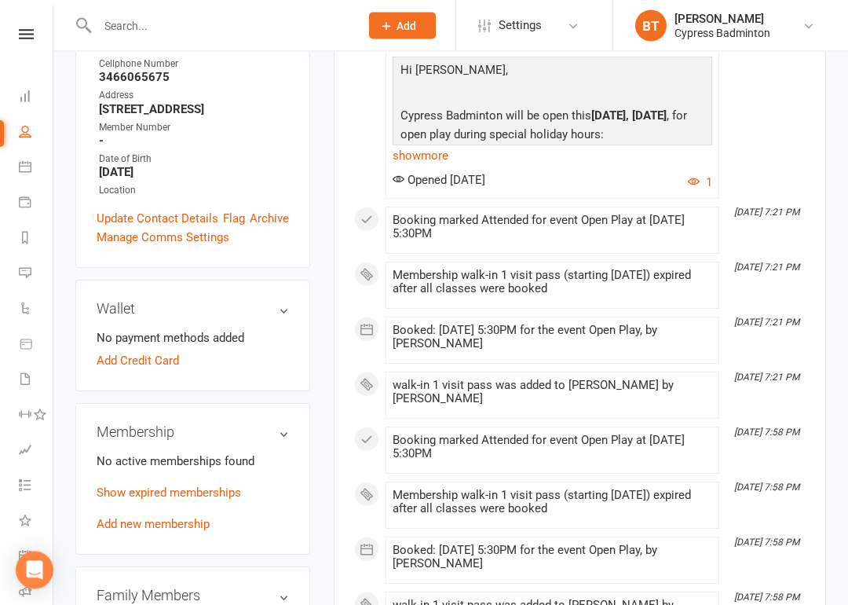
click at [183, 517] on link "Add new membership" at bounding box center [153, 524] width 113 height 14
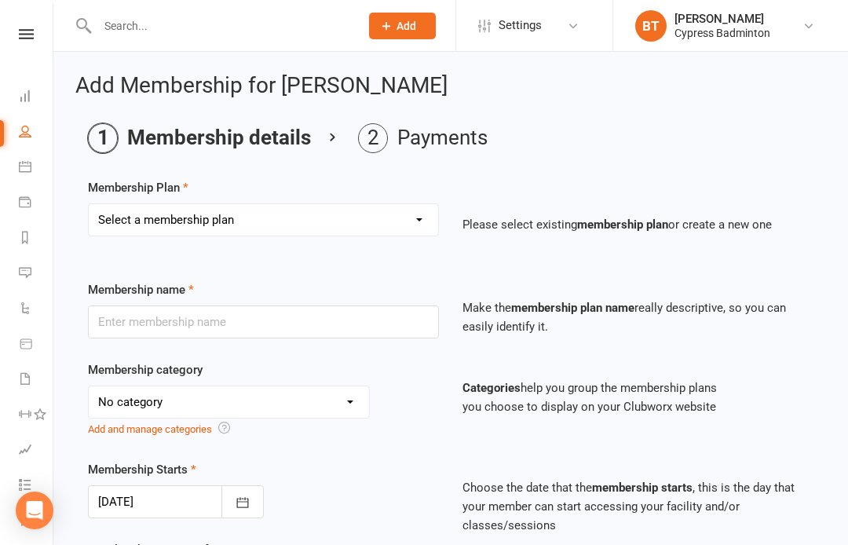
click at [268, 218] on select "Select a membership plan Create new Membership Plan walk-in 1 visit pass walk-i…" at bounding box center [263, 219] width 349 height 31
click at [247, 205] on select "Select a membership plan Create new Membership Plan walk-in 1 visit pass walk-i…" at bounding box center [263, 219] width 349 height 31
select select "1"
type input "walk-in 1 visit pass"
select select "29"
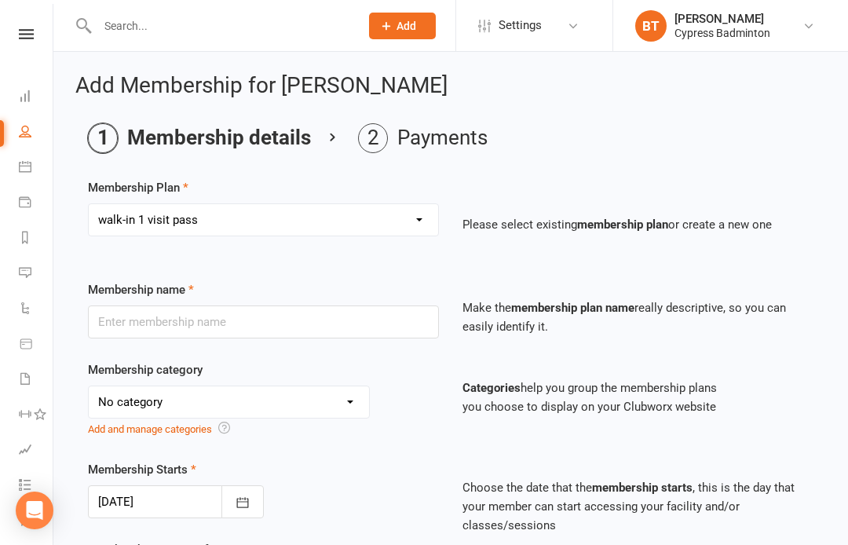
type input "1"
select select "1"
type input "1"
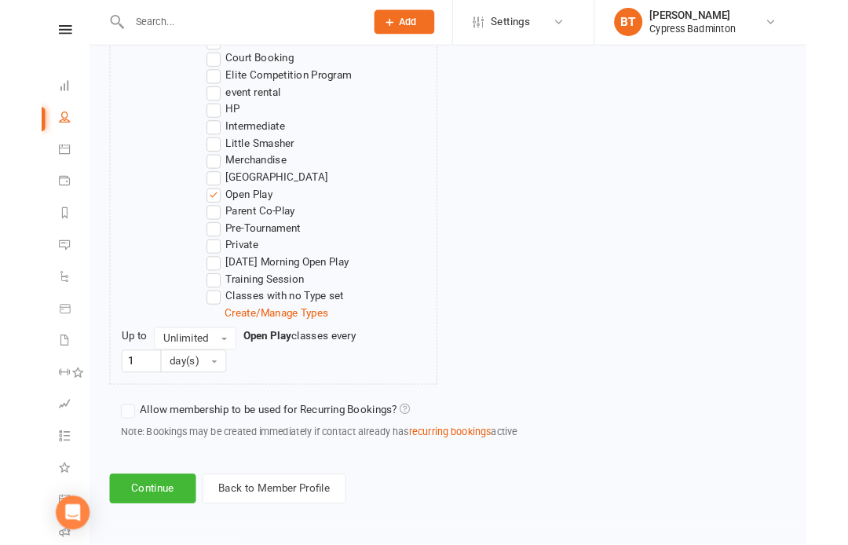
scroll to position [1025, 0]
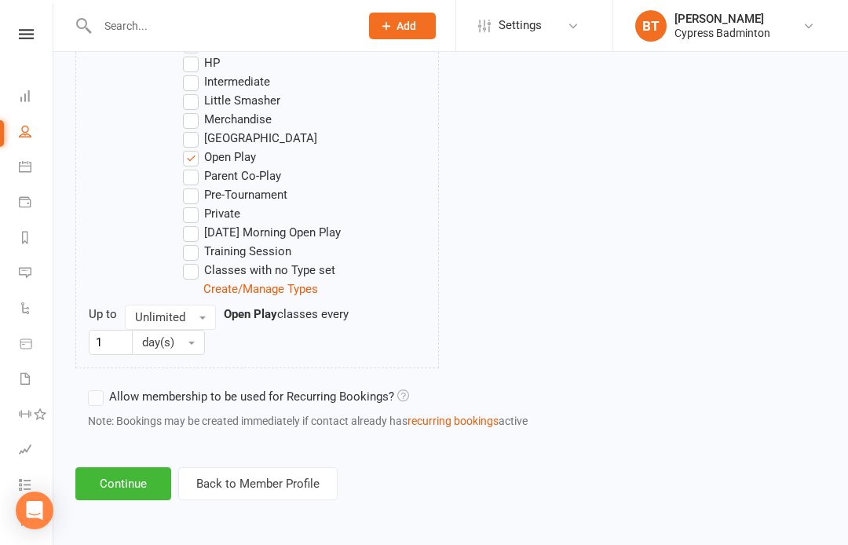
click at [145, 481] on button "Continue" at bounding box center [123, 483] width 96 height 33
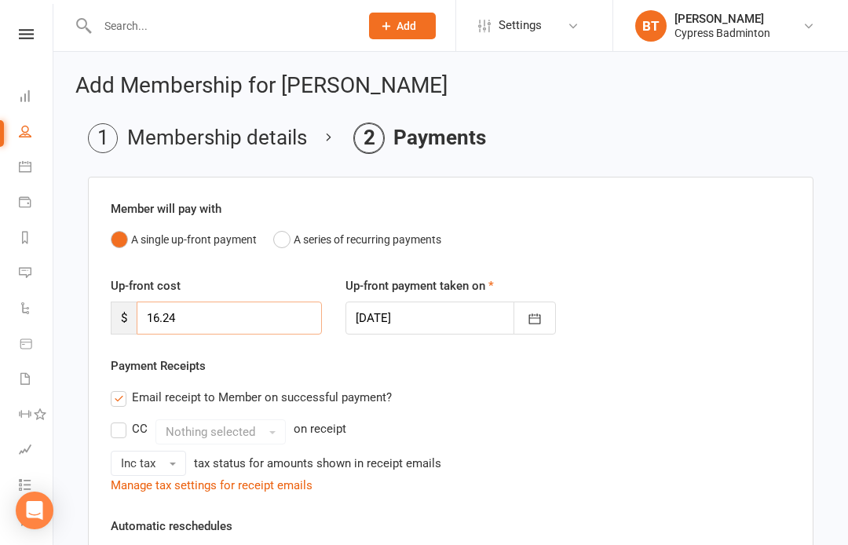
click at [243, 323] on input "16.24" at bounding box center [229, 318] width 185 height 33
type input "1"
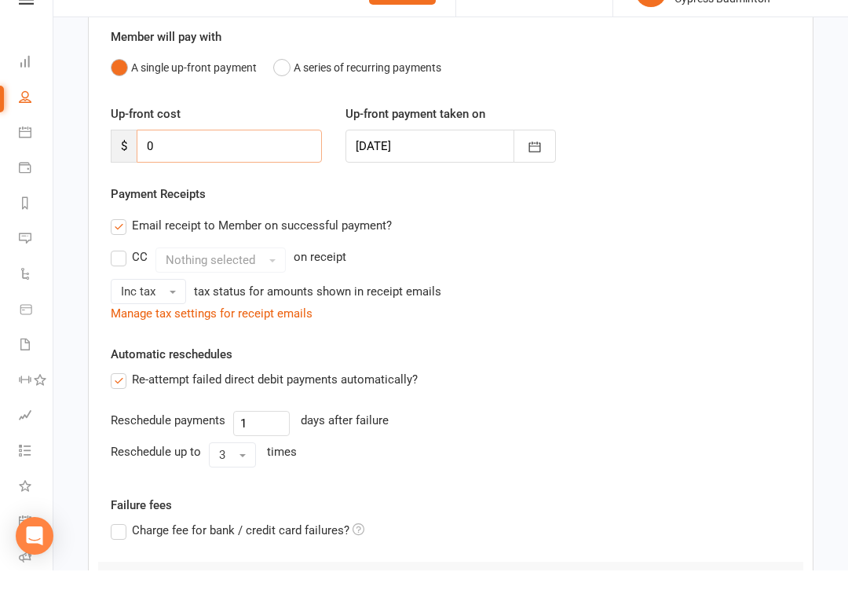
scroll to position [326, 0]
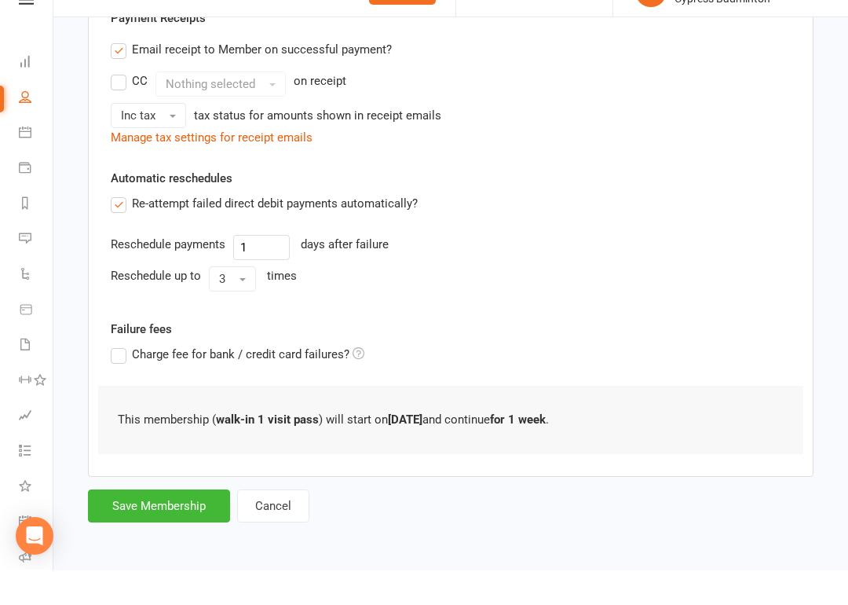
type input "0"
click at [149, 524] on button "Save Membership" at bounding box center [159, 540] width 142 height 33
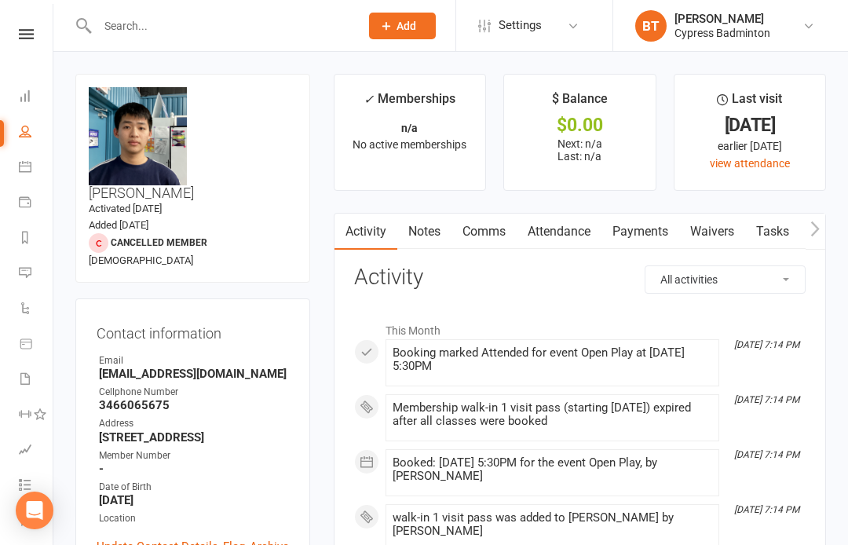
click at [238, 22] on input "text" at bounding box center [221, 26] width 256 height 22
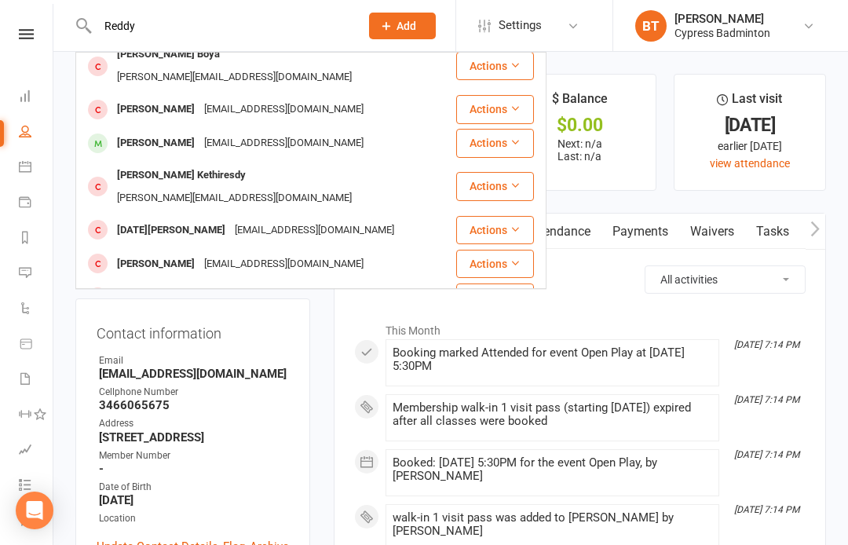
scroll to position [149, 0]
type input "Reddy"
click at [258, 169] on div "[PERSON_NAME] [PERSON_NAME][EMAIL_ADDRESS][DOMAIN_NAME]" at bounding box center [266, 186] width 378 height 52
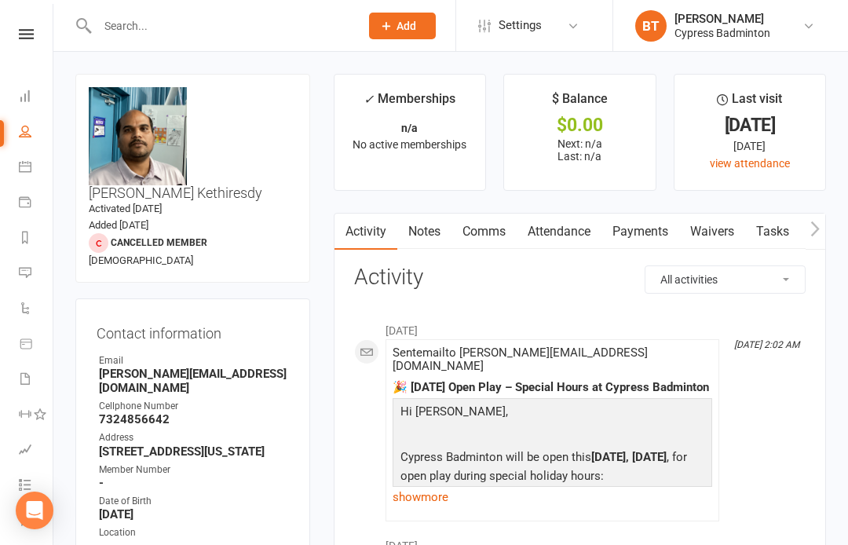
click at [302, 27] on input "text" at bounding box center [221, 26] width 256 height 22
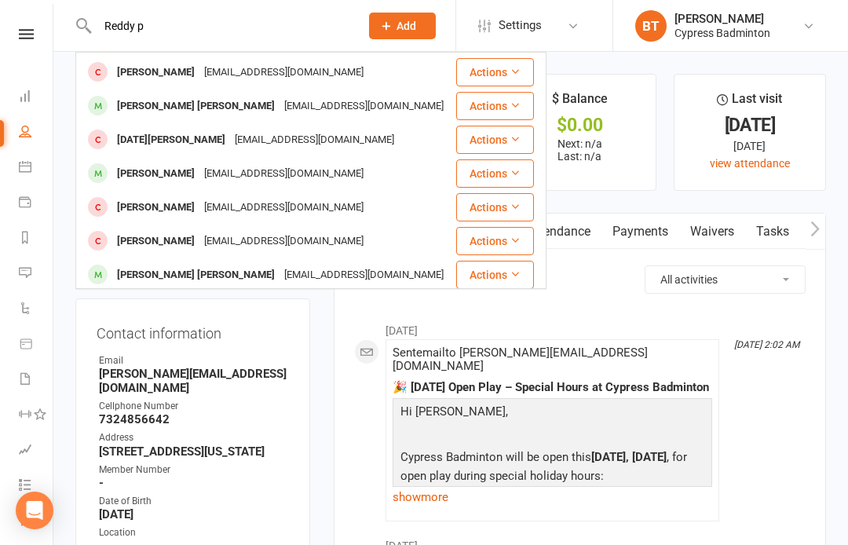
scroll to position [440, 0]
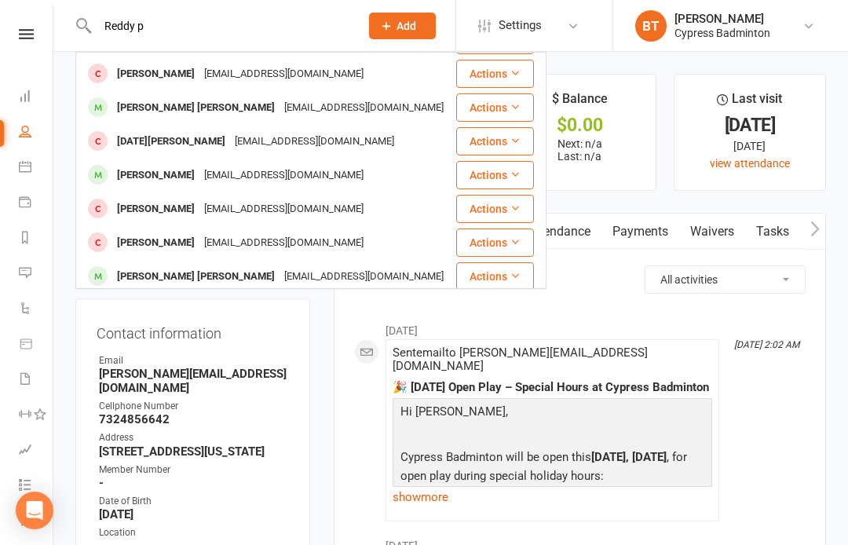
type input "Reddy p"
click at [212, 265] on div "[PERSON_NAME] [PERSON_NAME]" at bounding box center [195, 276] width 167 height 23
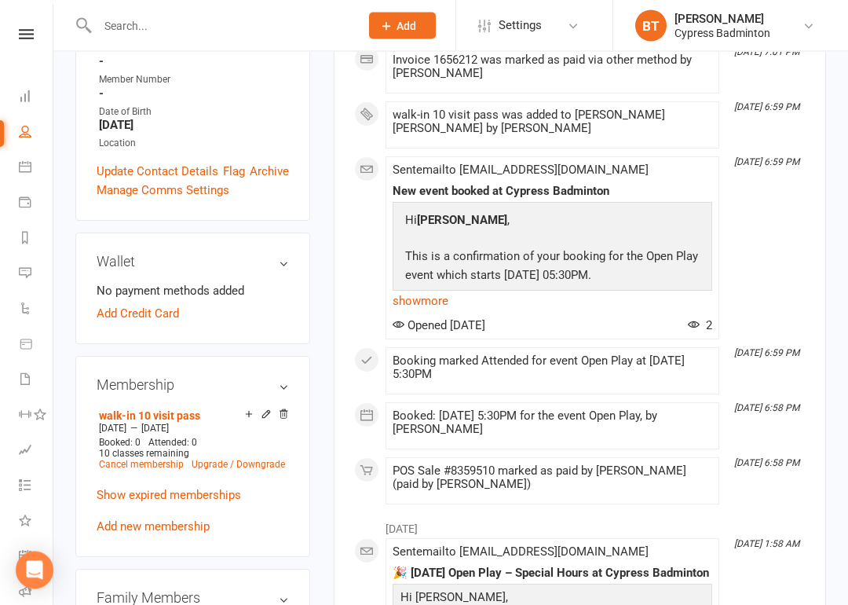
scroll to position [399, 0]
click at [269, 410] on icon at bounding box center [265, 413] width 7 height 7
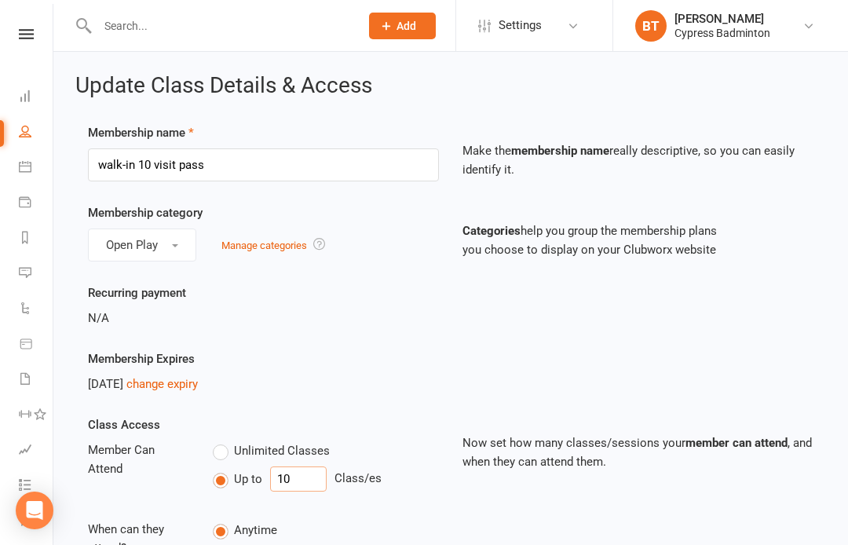
click at [300, 484] on input "10" at bounding box center [298, 478] width 57 height 25
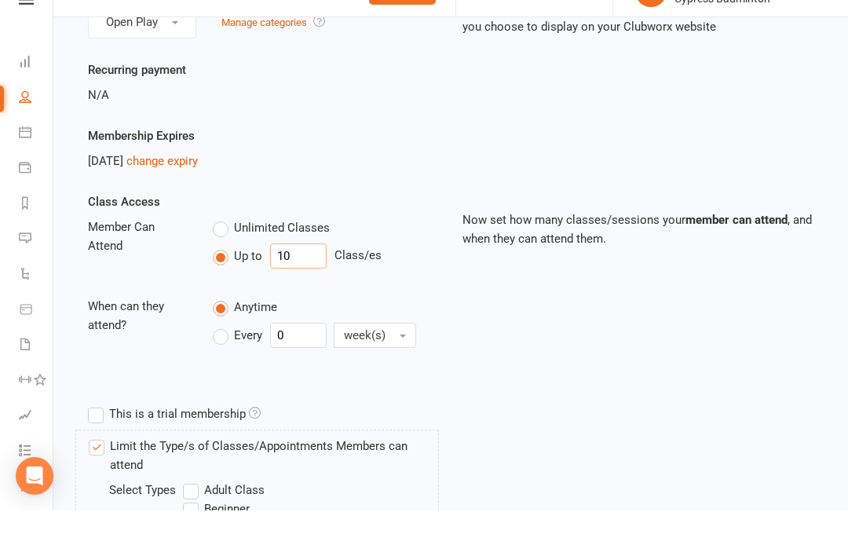
type input "1"
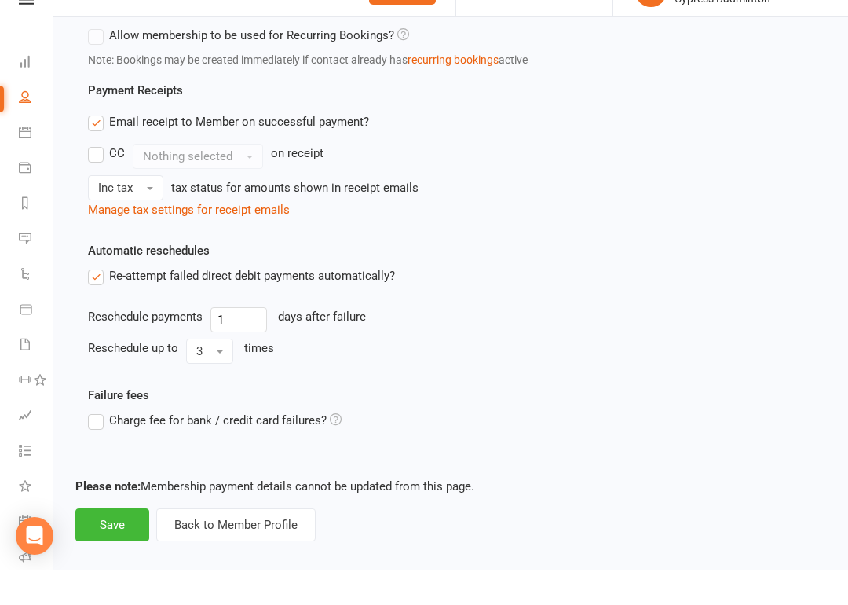
scroll to position [1157, 0]
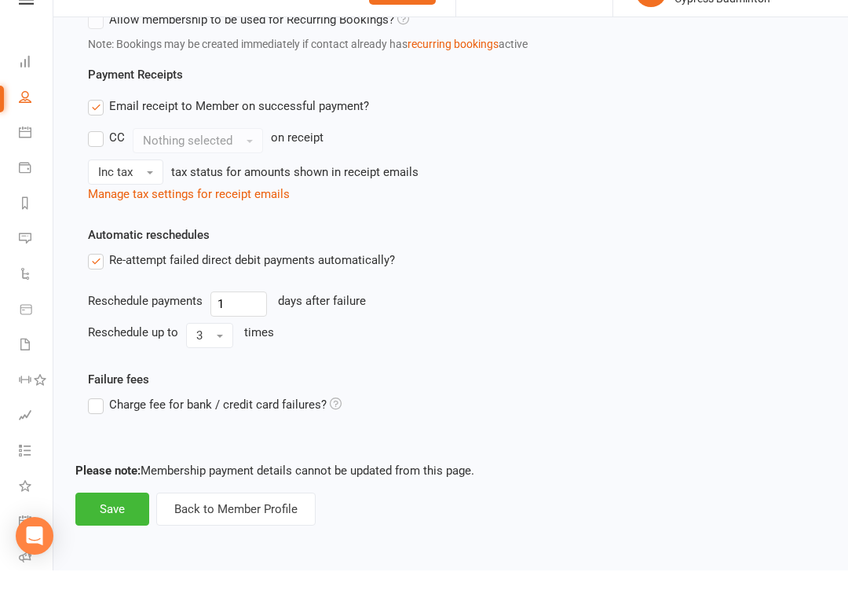
type input "9"
click at [111, 527] on button "Save" at bounding box center [112, 543] width 74 height 33
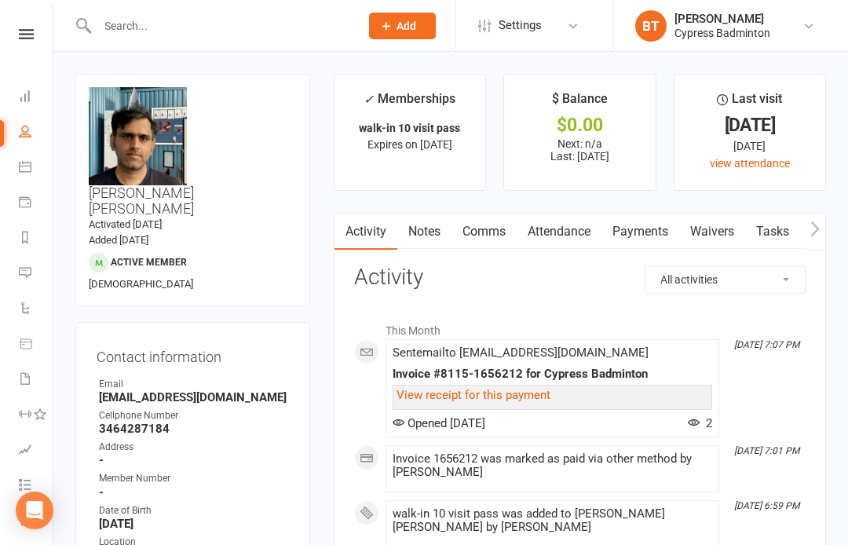
click at [28, 38] on icon at bounding box center [26, 34] width 15 height 10
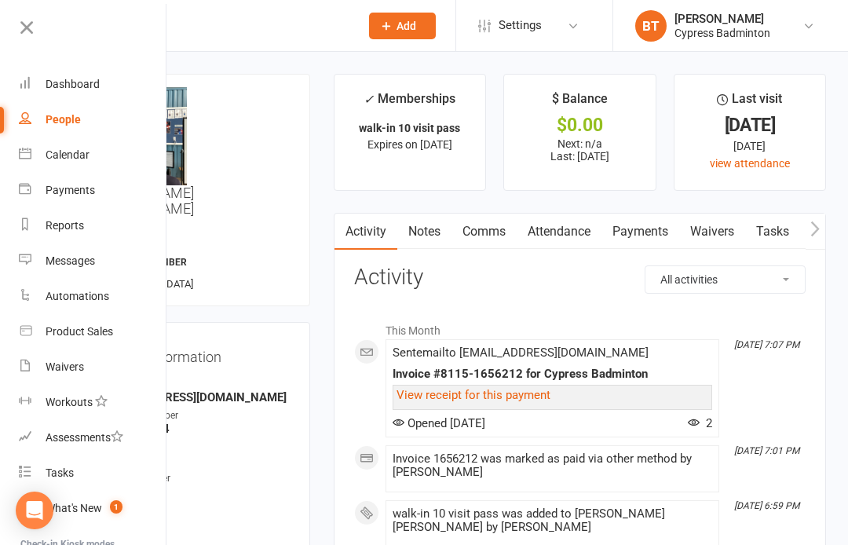
click at [131, 333] on link "Product Sales" at bounding box center [93, 331] width 148 height 35
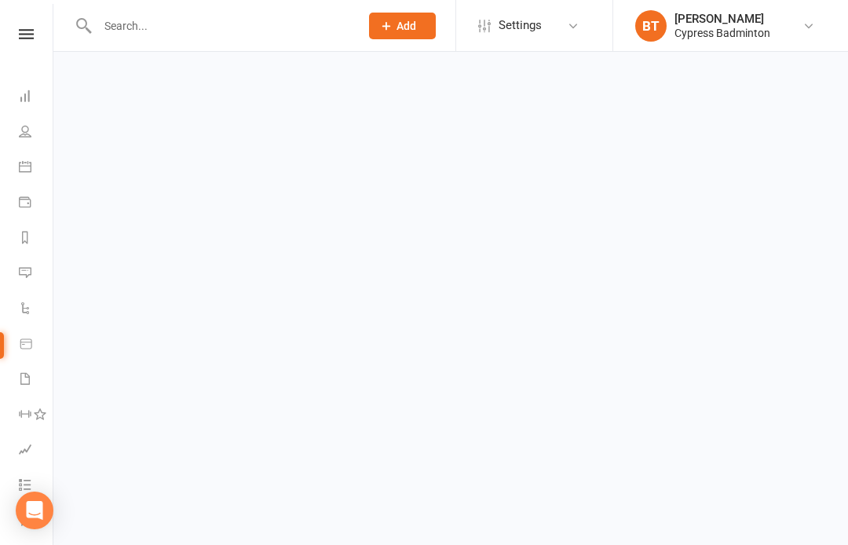
select select "100"
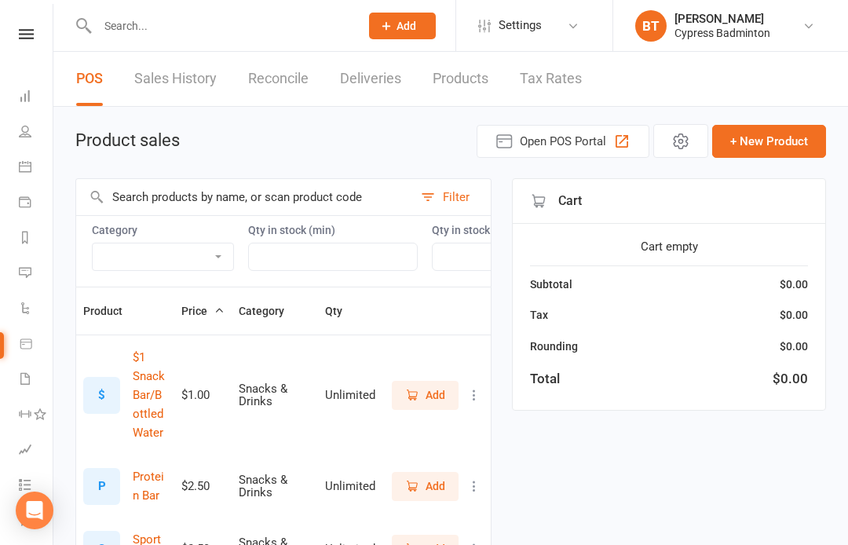
click at [170, 75] on link "Sales History" at bounding box center [175, 79] width 82 height 54
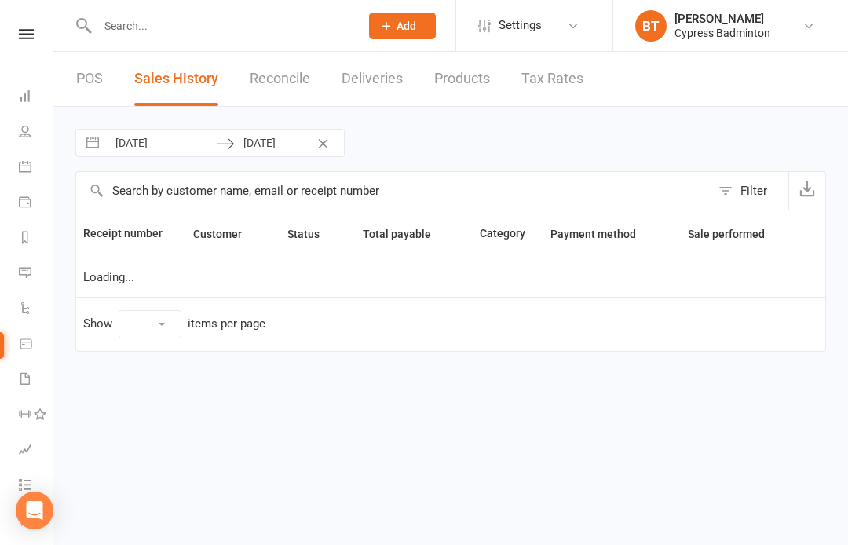
select select "100"
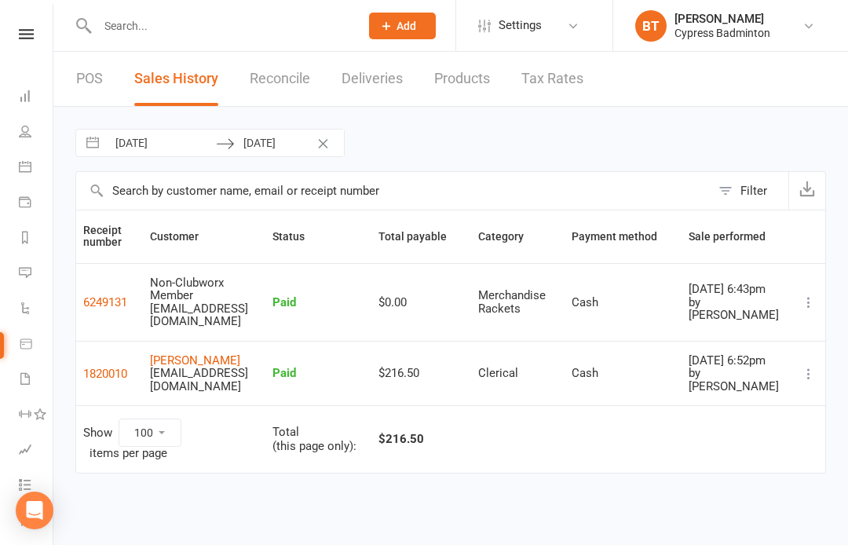
click at [743, 186] on div "Filter" at bounding box center [753, 190] width 27 height 19
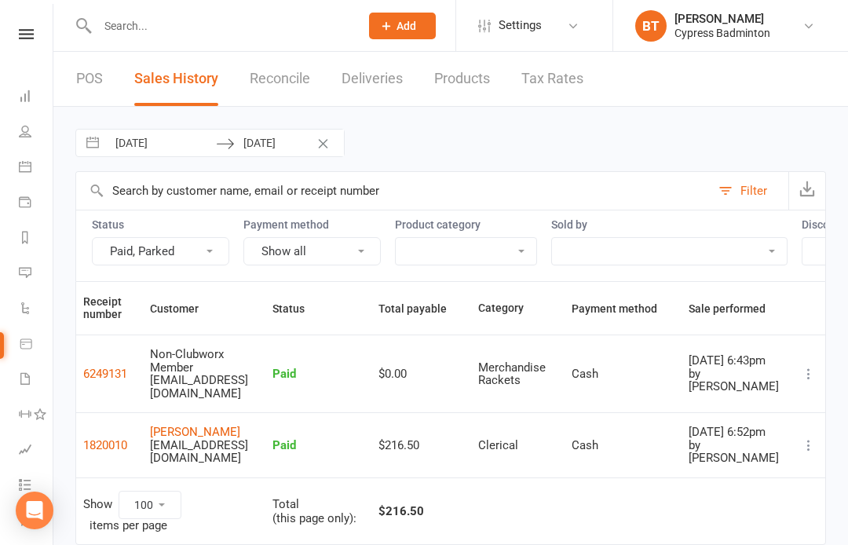
click at [327, 138] on button "Clear Dates" at bounding box center [322, 143] width 27 height 30
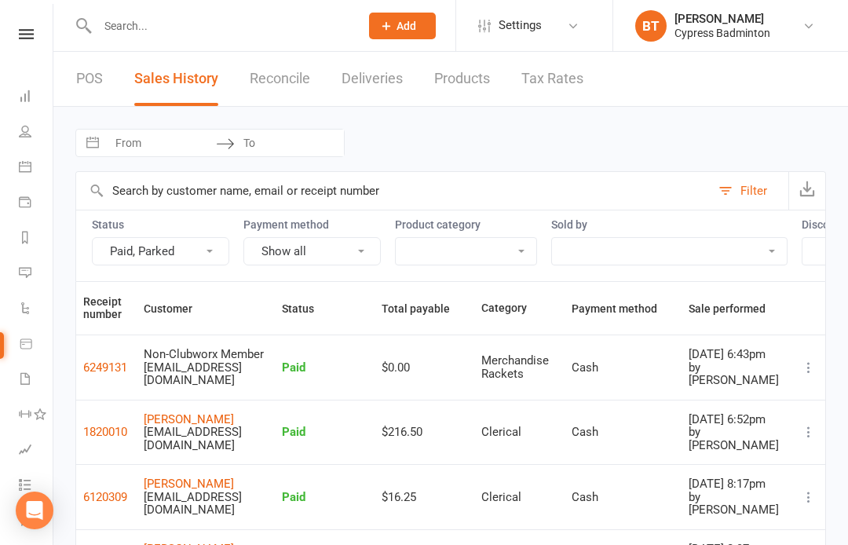
click at [749, 187] on div "Filter" at bounding box center [753, 190] width 27 height 19
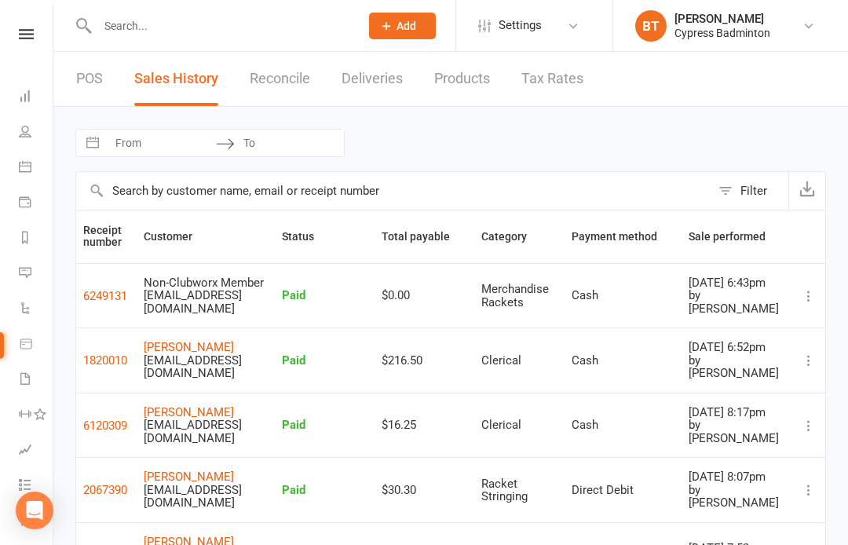
click at [753, 191] on div "Filter" at bounding box center [753, 190] width 27 height 19
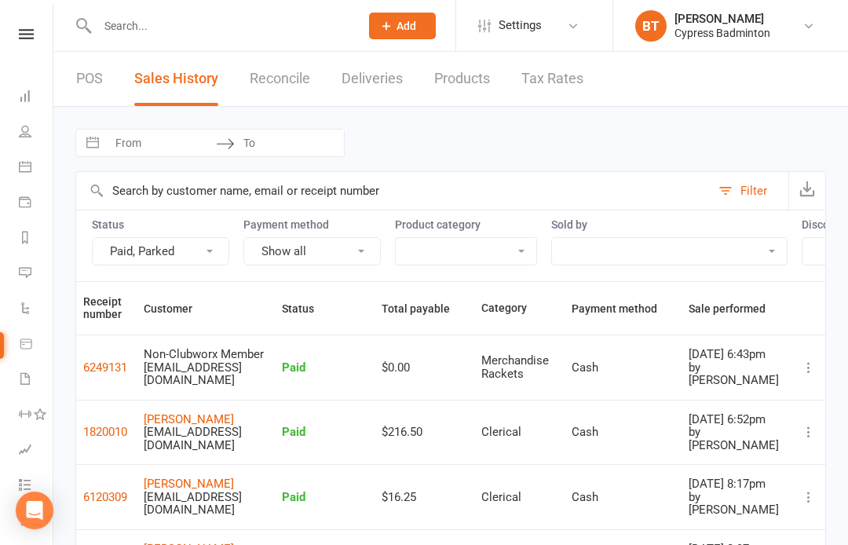
click at [183, 251] on button "Paid, Parked" at bounding box center [160, 251] width 137 height 28
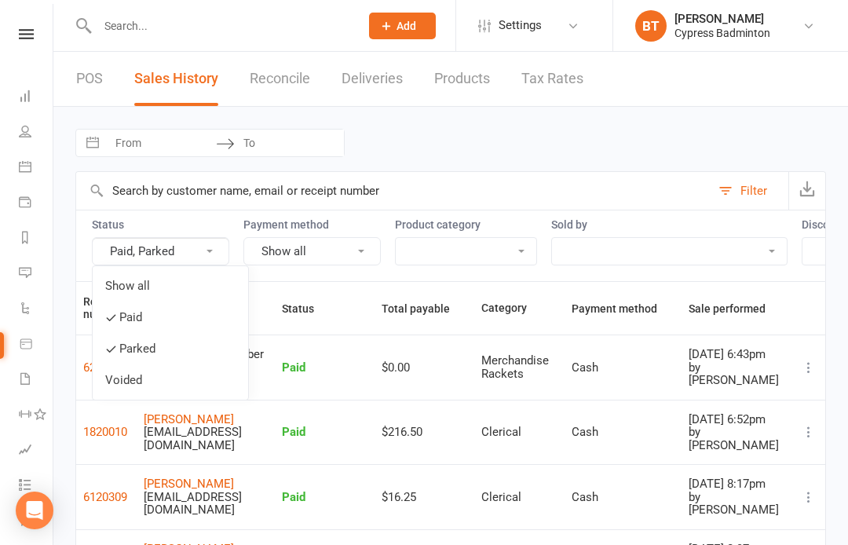
click at [493, 247] on select "Bag Birdies Clerical Merchandise .Other Merchandise Rackets Merchandise Shoes R…" at bounding box center [466, 251] width 141 height 27
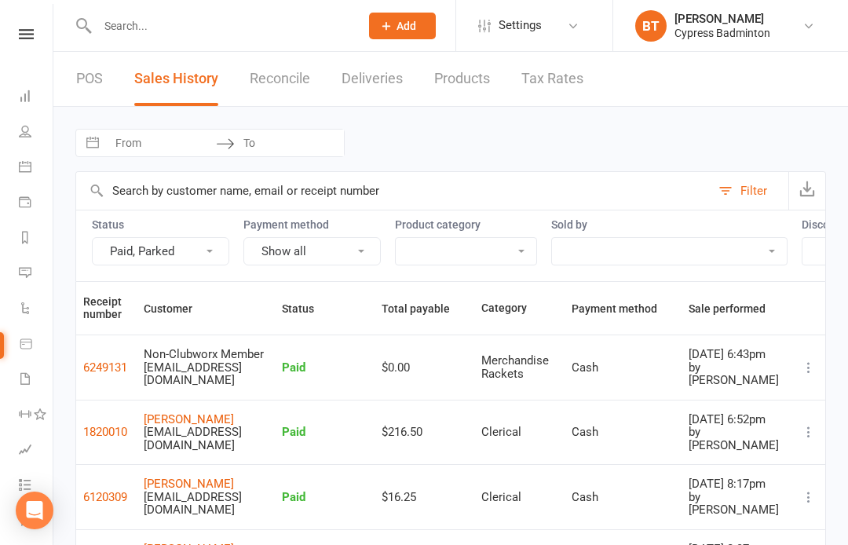
click at [317, 192] on input "text" at bounding box center [393, 191] width 634 height 38
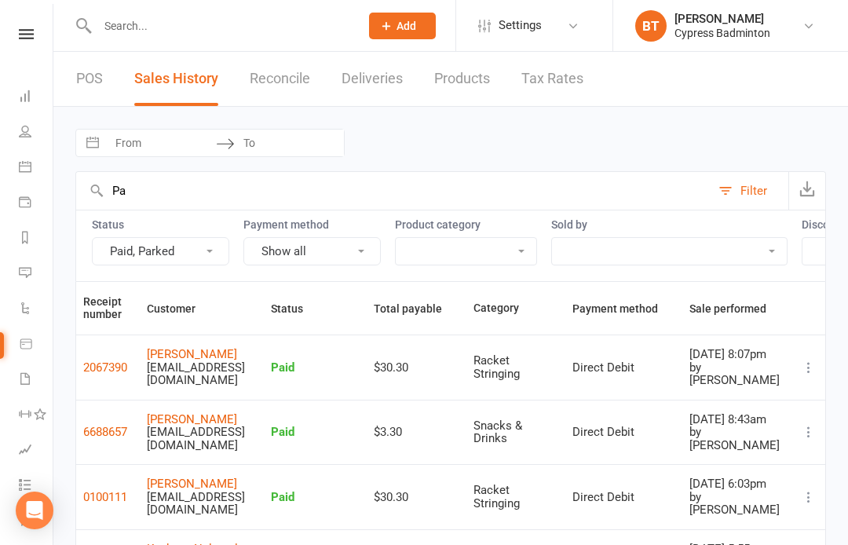
type input "P"
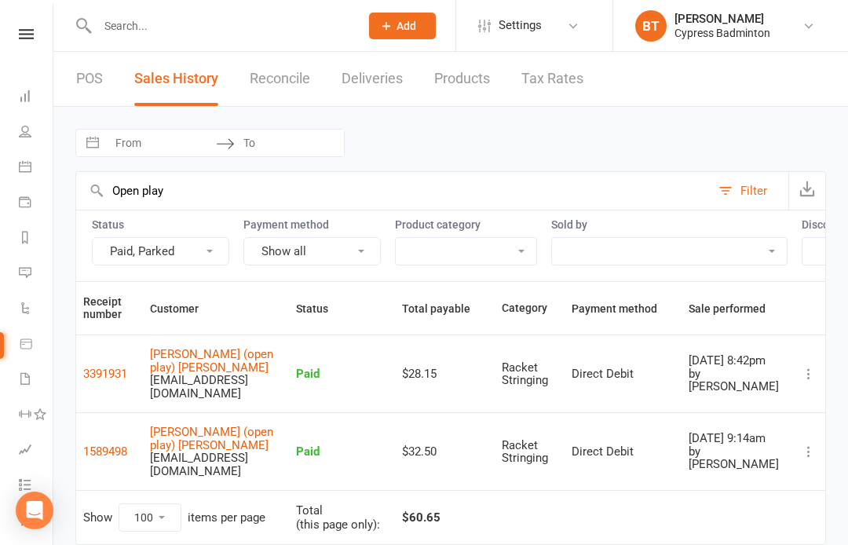
type input "Open play"
click at [142, 248] on button "Paid, Parked" at bounding box center [160, 251] width 137 height 28
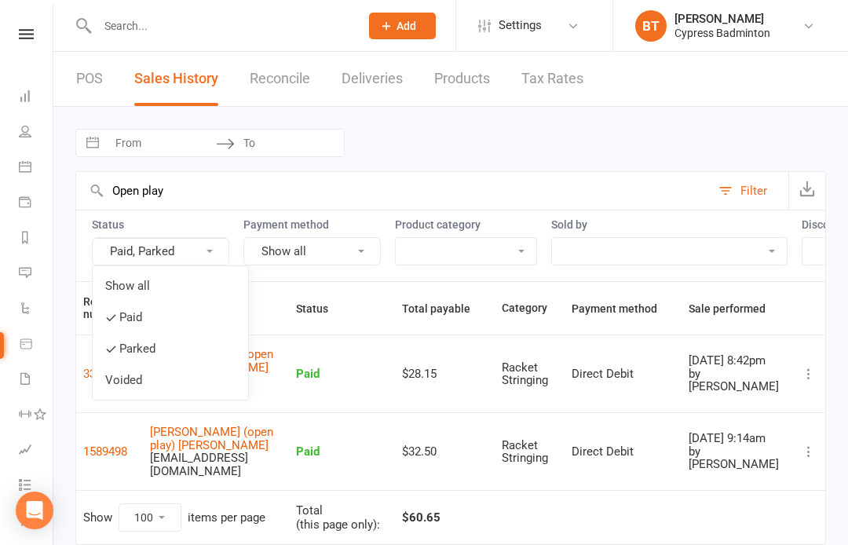
click at [163, 291] on link "Show all" at bounding box center [170, 285] width 155 height 31
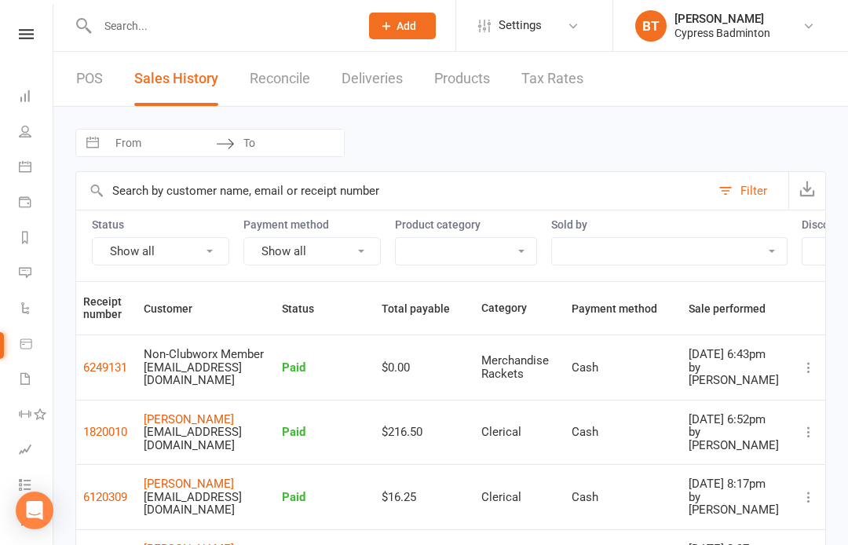
click at [214, 196] on input "text" at bounding box center [393, 191] width 634 height 38
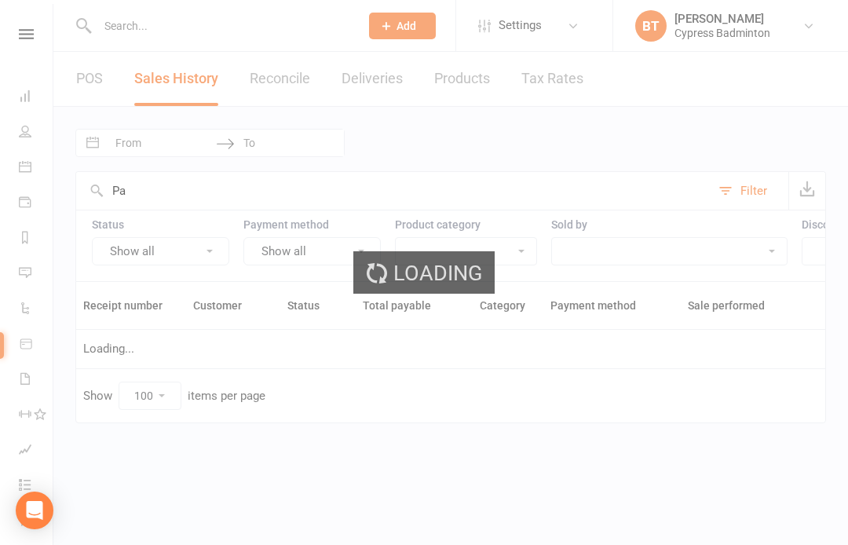
type input "P"
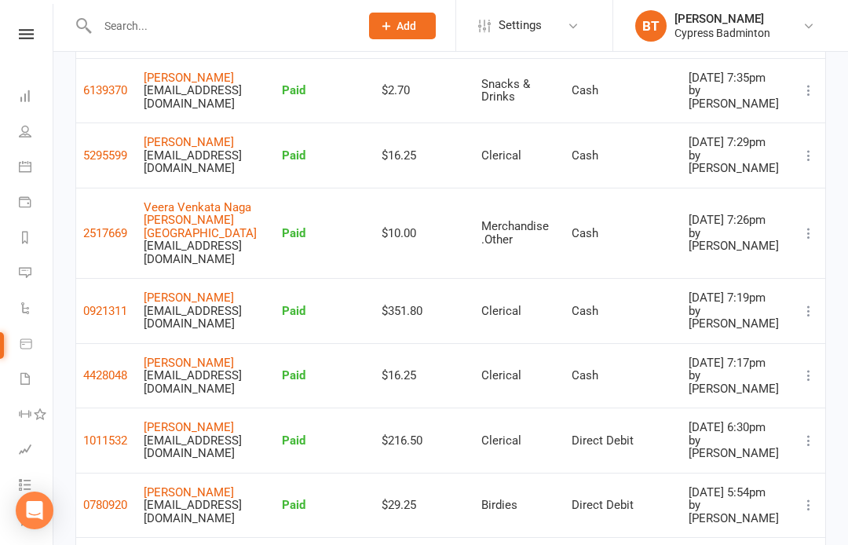
scroll to position [2695, 0]
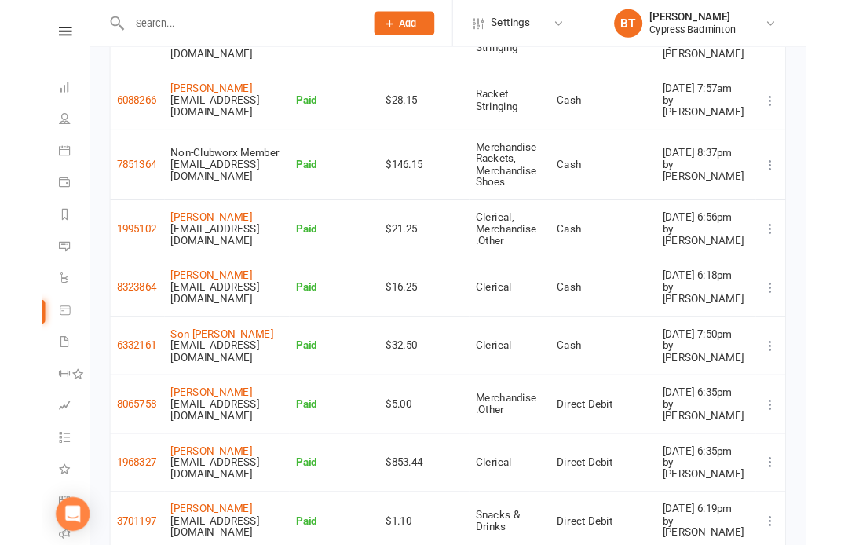
scroll to position [1662, 0]
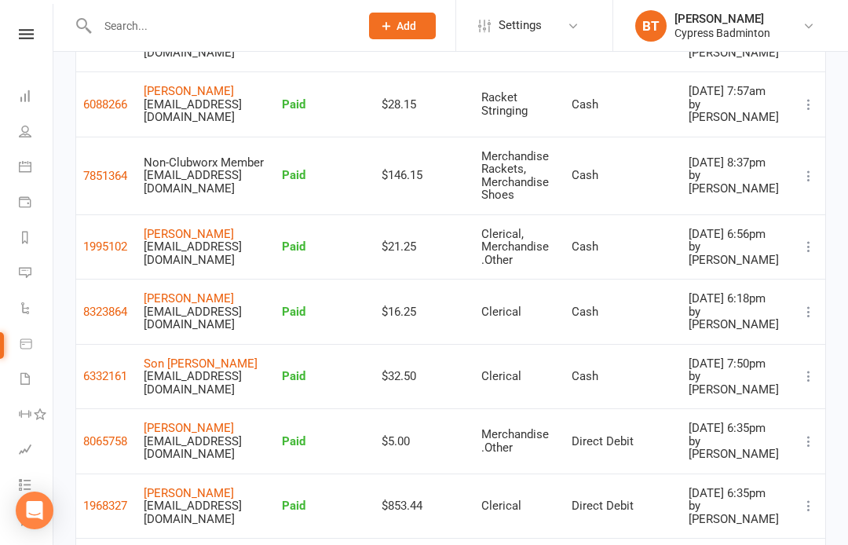
click at [170, 486] on link "Shu Lin" at bounding box center [189, 493] width 90 height 14
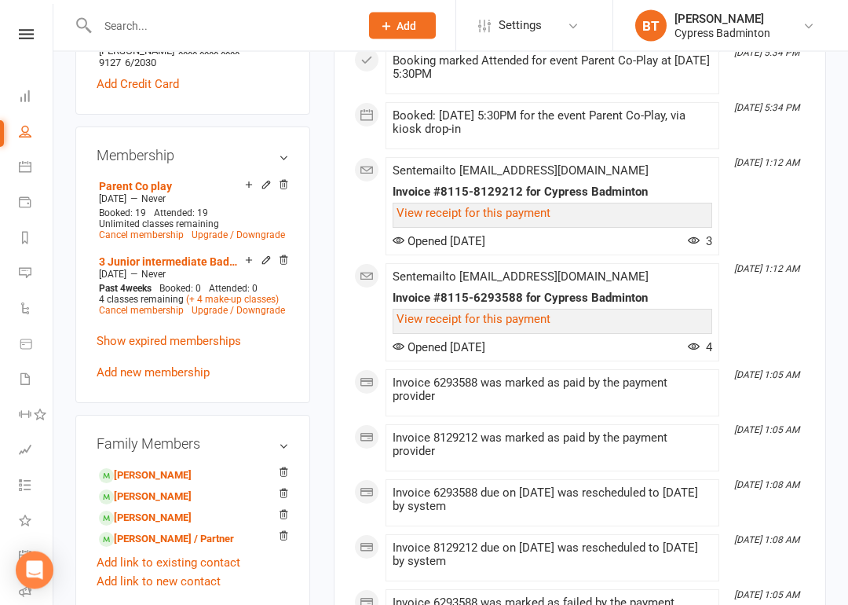
scroll to position [638, 0]
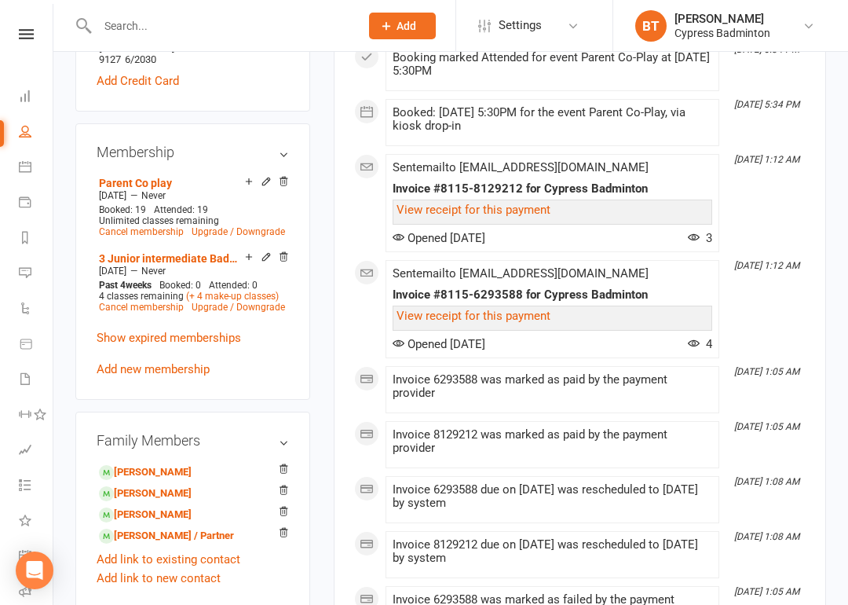
click at [140, 485] on link "Sarah Liu - Child" at bounding box center [145, 493] width 93 height 16
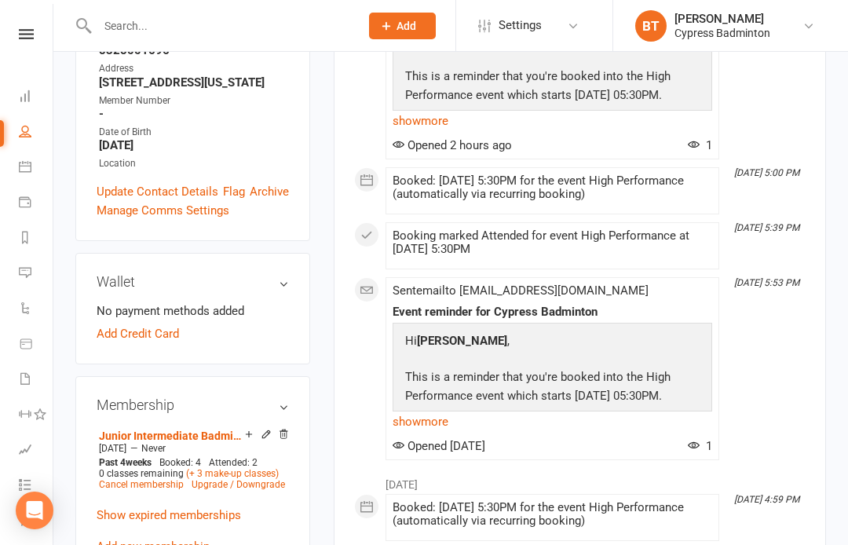
scroll to position [351, 0]
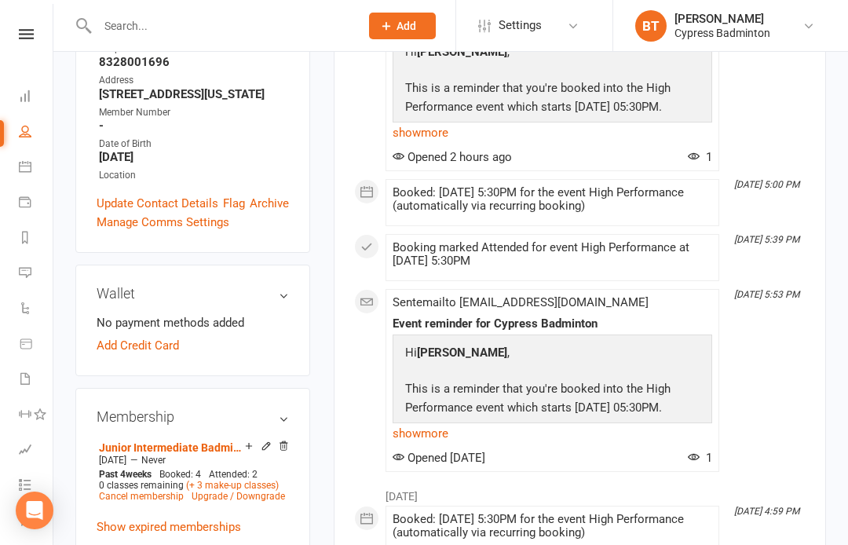
click at [138, 336] on link "Add Credit Card" at bounding box center [138, 345] width 82 height 19
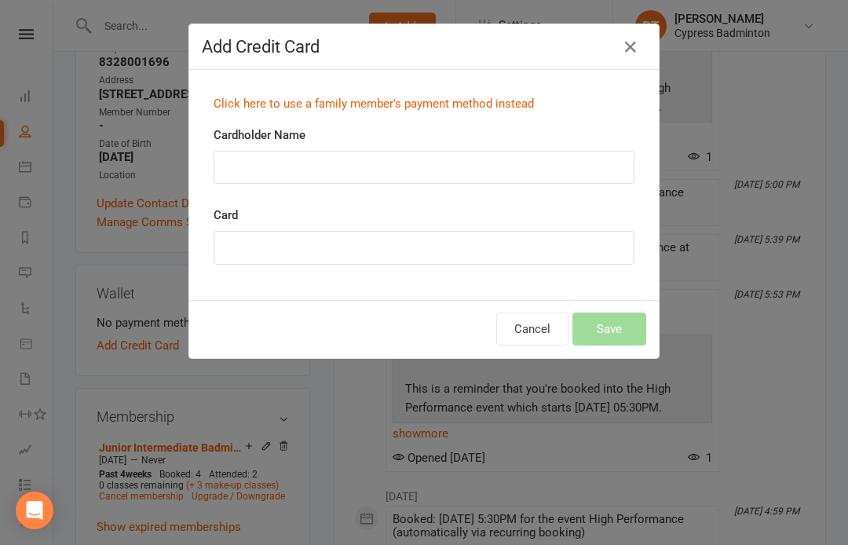
click at [450, 100] on link "Click here to use a family member's payment method instead" at bounding box center [374, 104] width 320 height 14
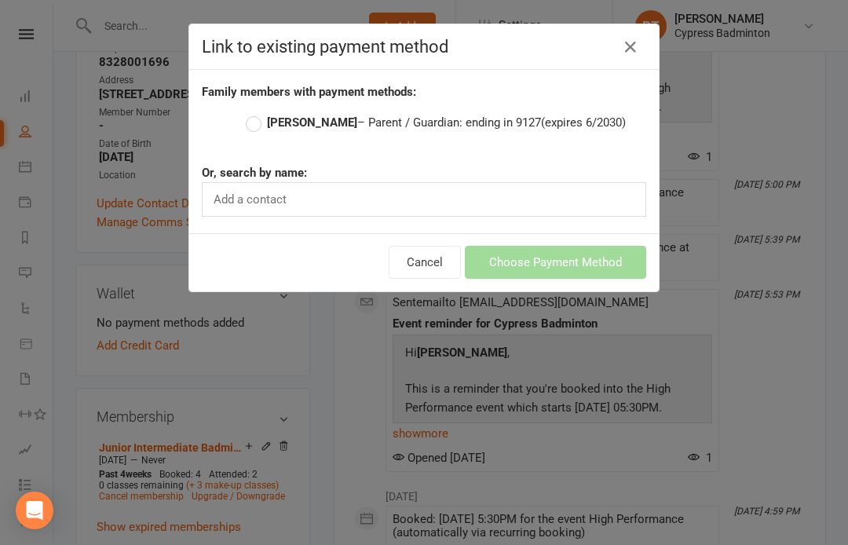
click at [257, 127] on label "Shu Lin – Parent / Guardian: ending in 9127 (expires 6/2030)" at bounding box center [436, 122] width 380 height 19
click at [256, 113] on input "Shu Lin – Parent / Guardian: ending in 9127 (expires 6/2030)" at bounding box center [251, 113] width 10 height 0
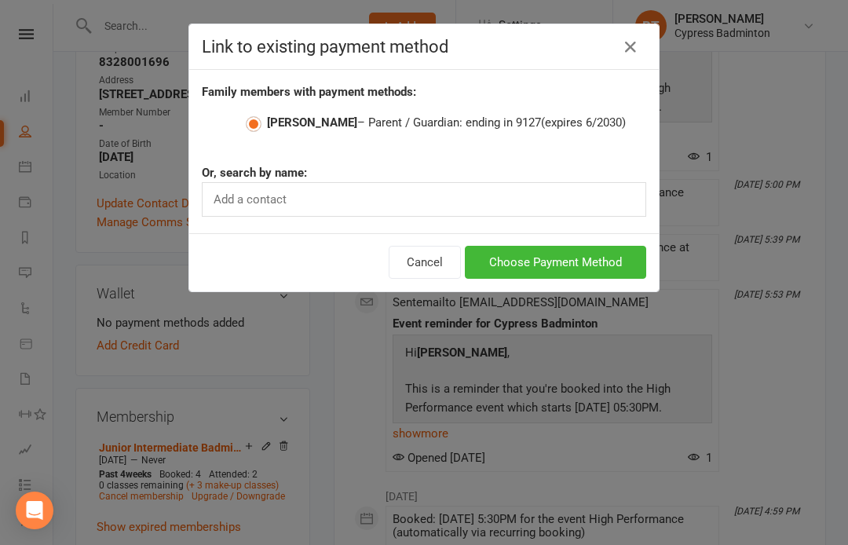
click at [598, 277] on button "Choose Payment Method" at bounding box center [555, 262] width 181 height 33
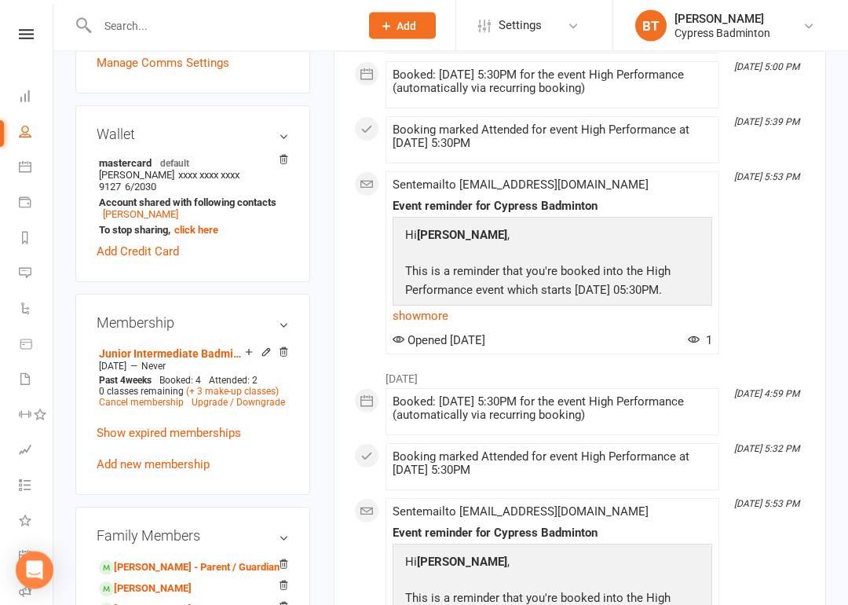
scroll to position [510, 0]
click at [133, 544] on link "Shirley Liu - Sibling" at bounding box center [145, 588] width 93 height 16
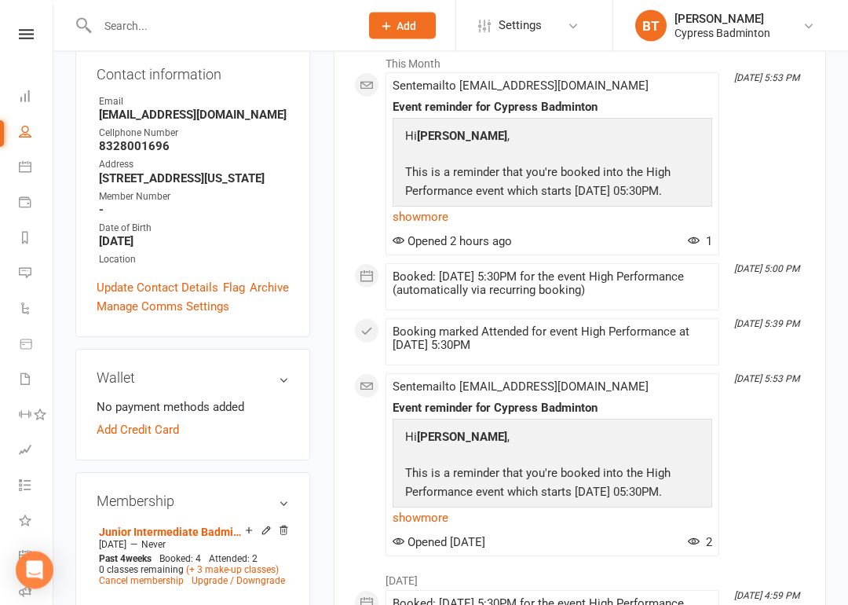
scroll to position [272, 0]
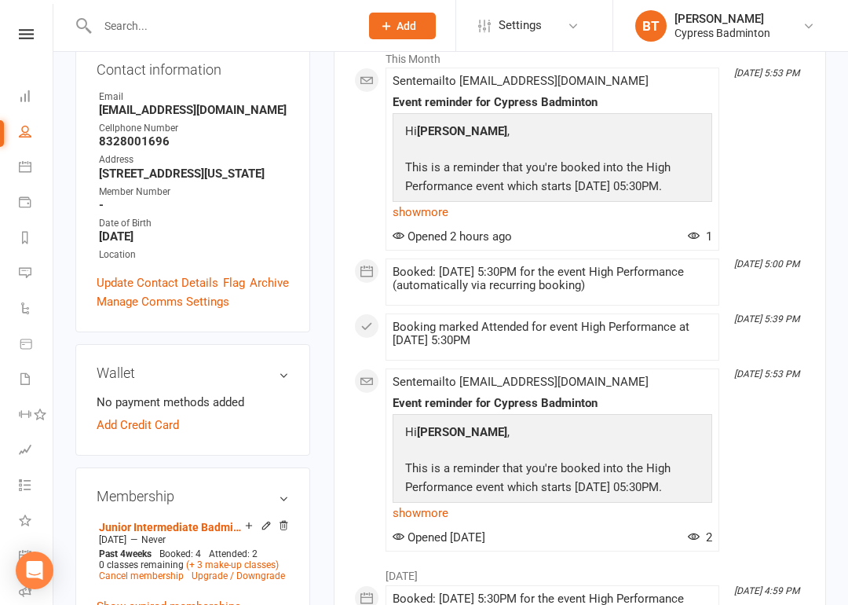
click at [146, 415] on link "Add Credit Card" at bounding box center [138, 424] width 82 height 19
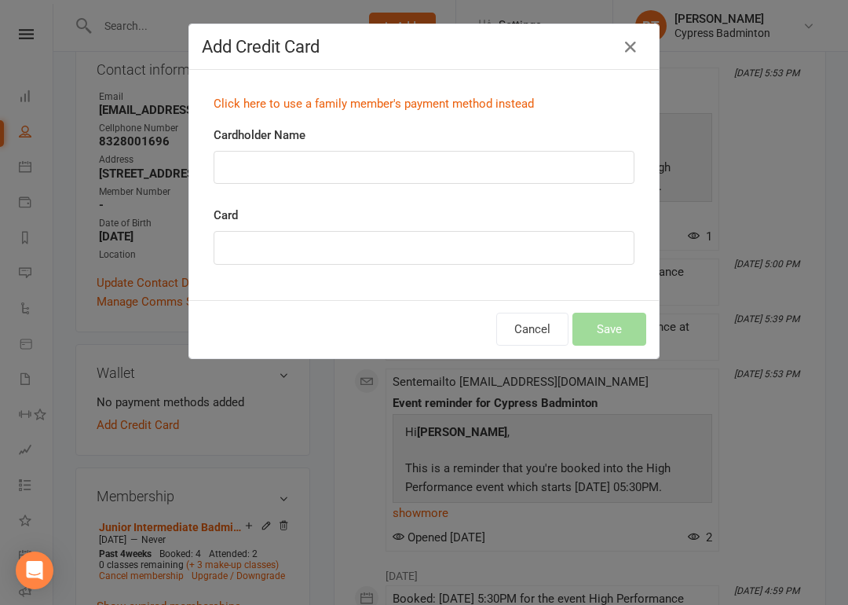
click at [386, 105] on link "Click here to use a family member's payment method instead" at bounding box center [374, 104] width 320 height 14
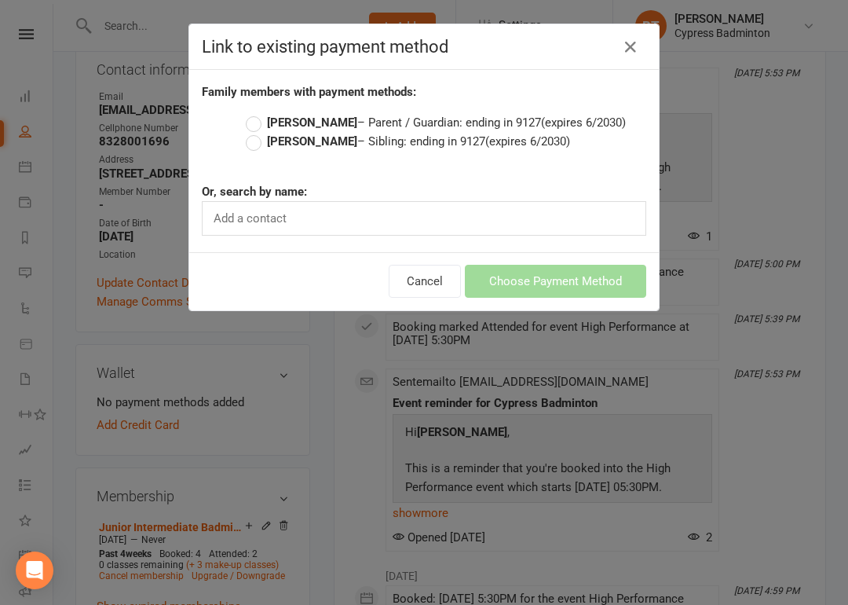
click at [261, 119] on label "Shu Lin – Parent / Guardian: ending in 9127 (expires 6/2030)" at bounding box center [436, 122] width 380 height 19
click at [256, 113] on input "Shu Lin – Parent / Guardian: ending in 9127 (expires 6/2030)" at bounding box center [251, 113] width 10 height 0
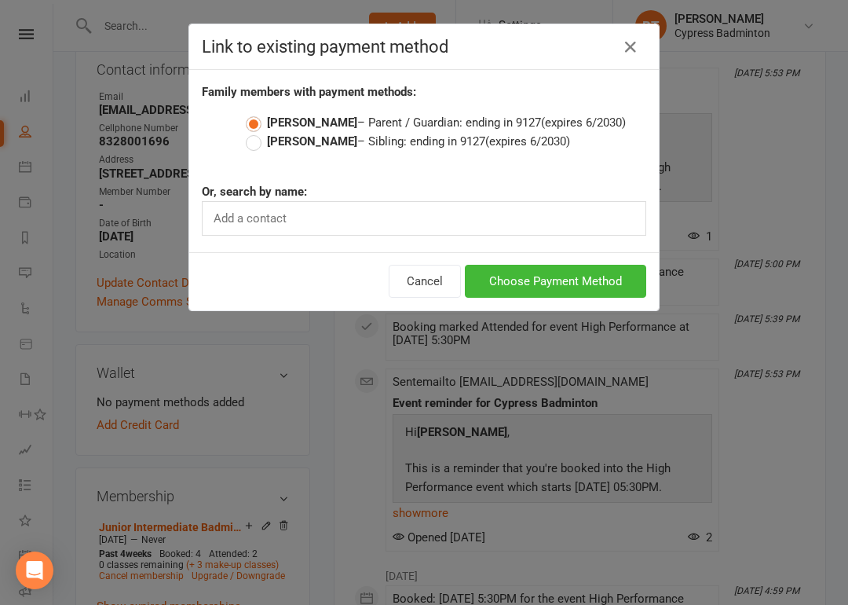
click at [597, 279] on button "Choose Payment Method" at bounding box center [555, 281] width 181 height 33
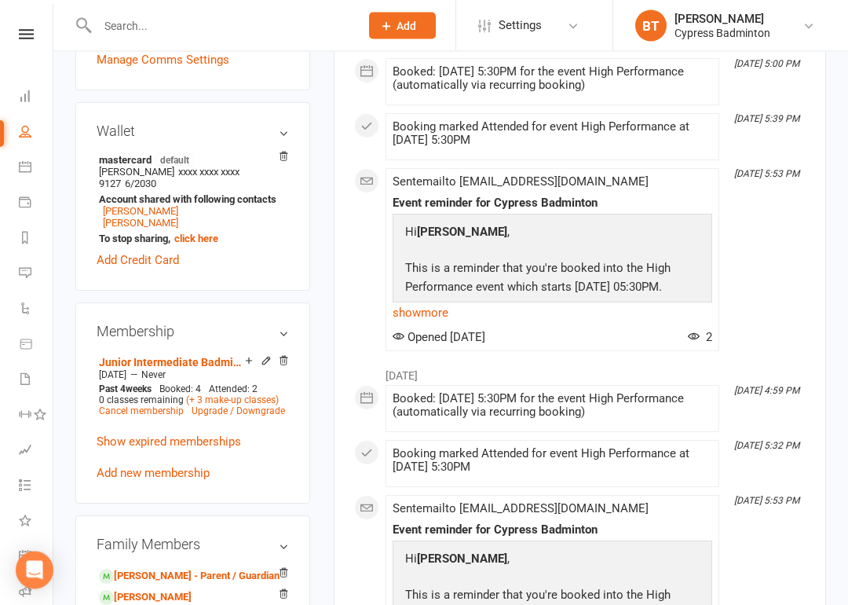
scroll to position [514, 0]
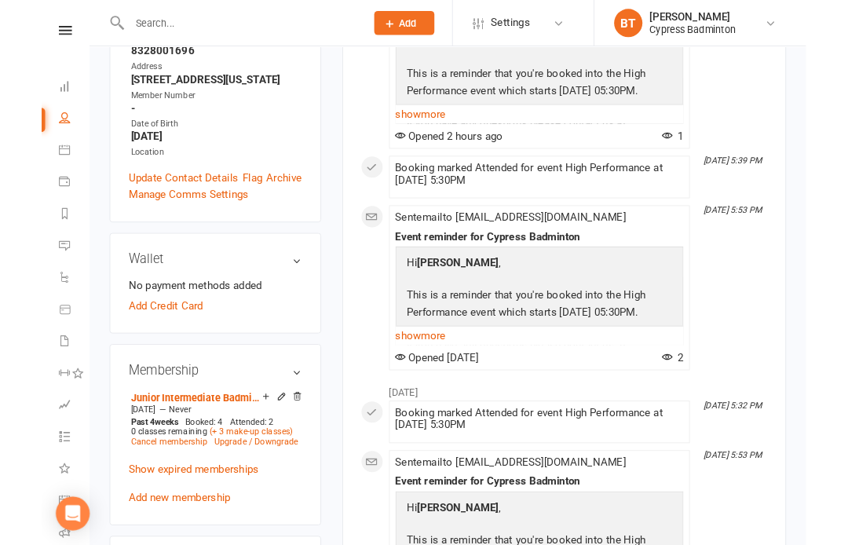
scroll to position [356, 0]
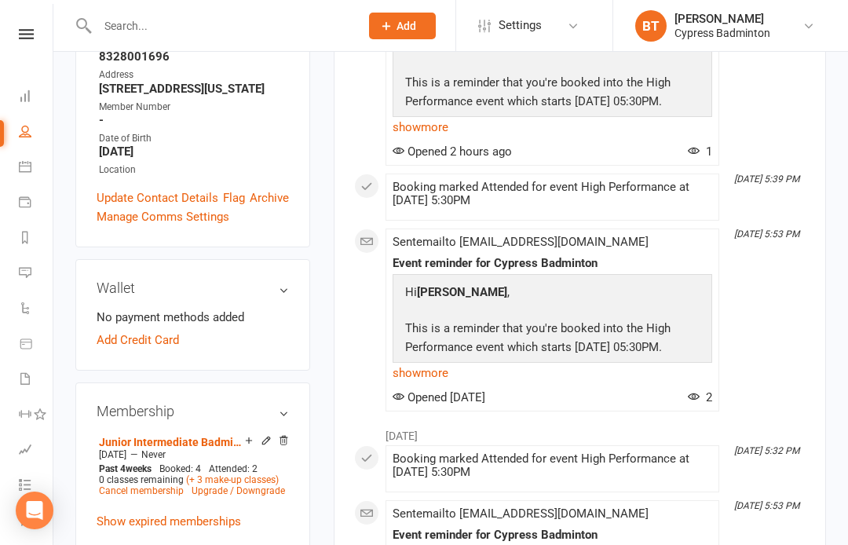
click at [146, 331] on link "Add Credit Card" at bounding box center [138, 340] width 82 height 19
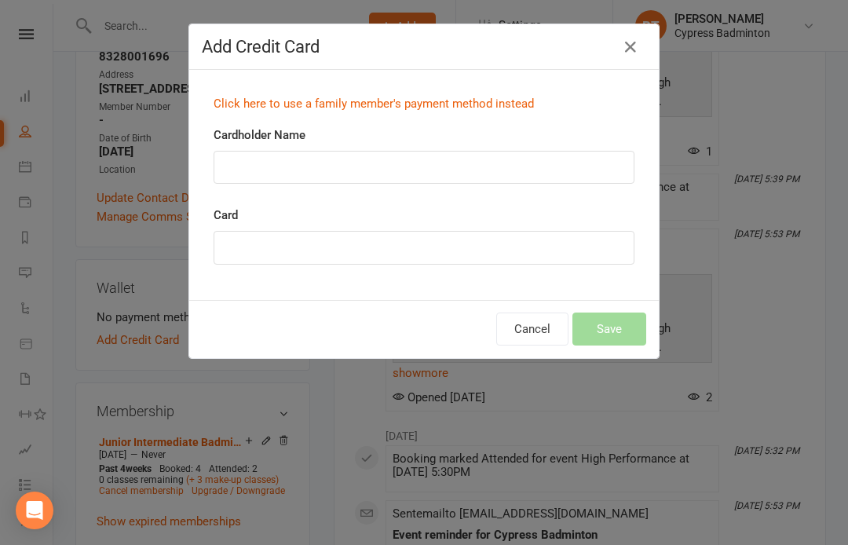
click at [254, 104] on link "Click here to use a family member's payment method instead" at bounding box center [374, 104] width 320 height 14
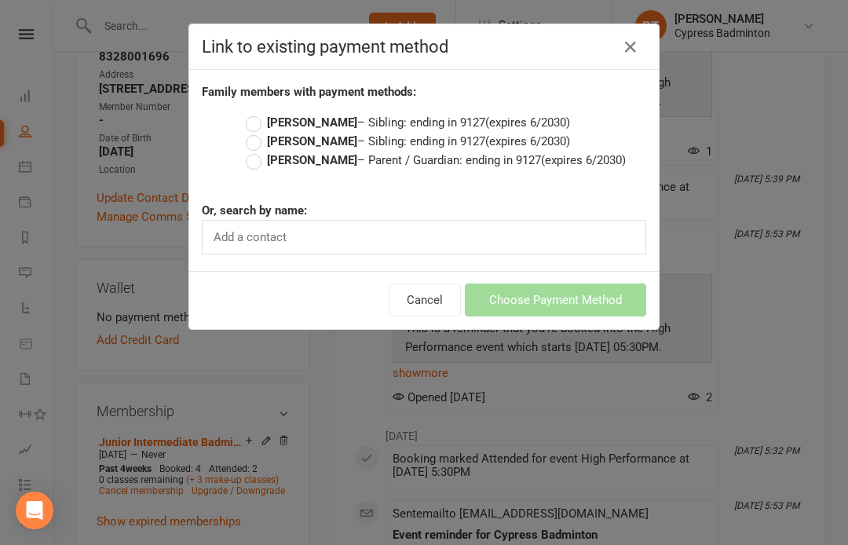
click at [261, 164] on label "Shu Lin – Parent / Guardian: ending in 9127 (expires 6/2030)" at bounding box center [436, 160] width 380 height 19
click at [256, 151] on input "Shu Lin – Parent / Guardian: ending in 9127 (expires 6/2030)" at bounding box center [251, 151] width 10 height 0
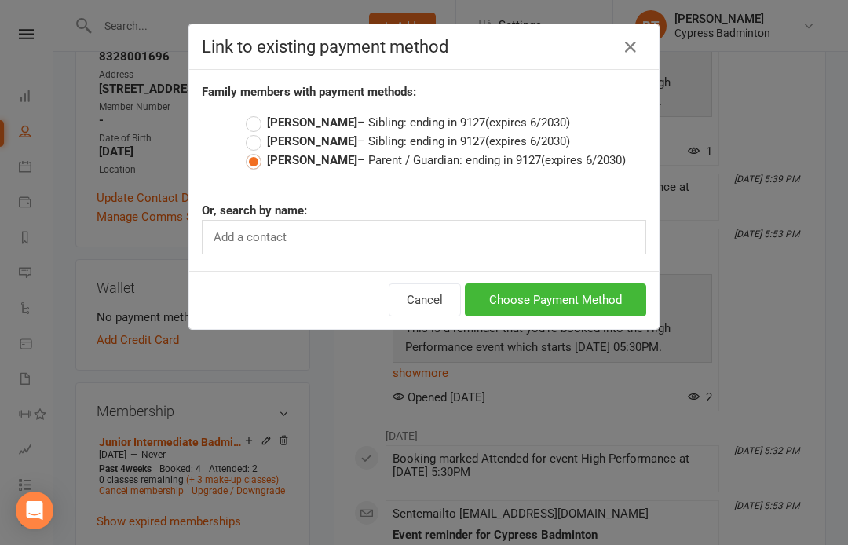
click at [598, 299] on button "Choose Payment Method" at bounding box center [555, 299] width 181 height 33
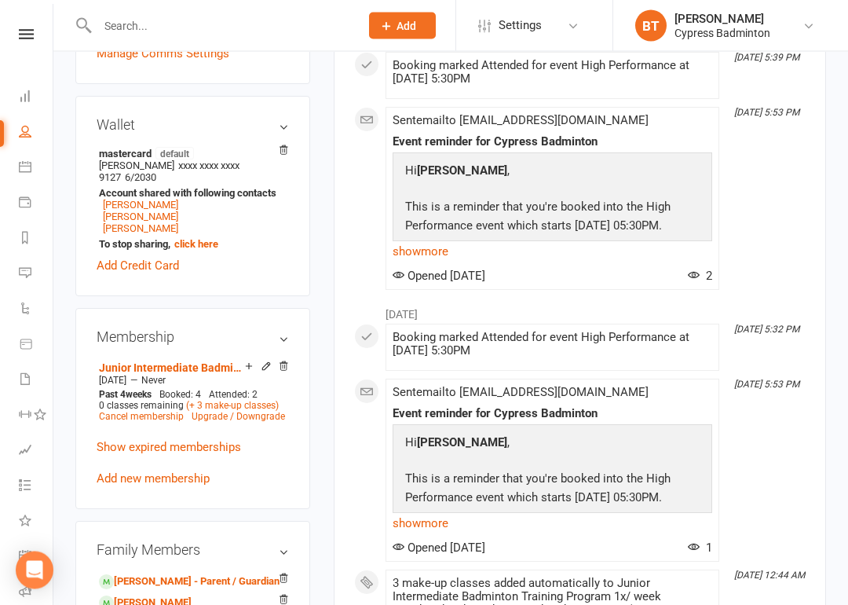
scroll to position [520, 0]
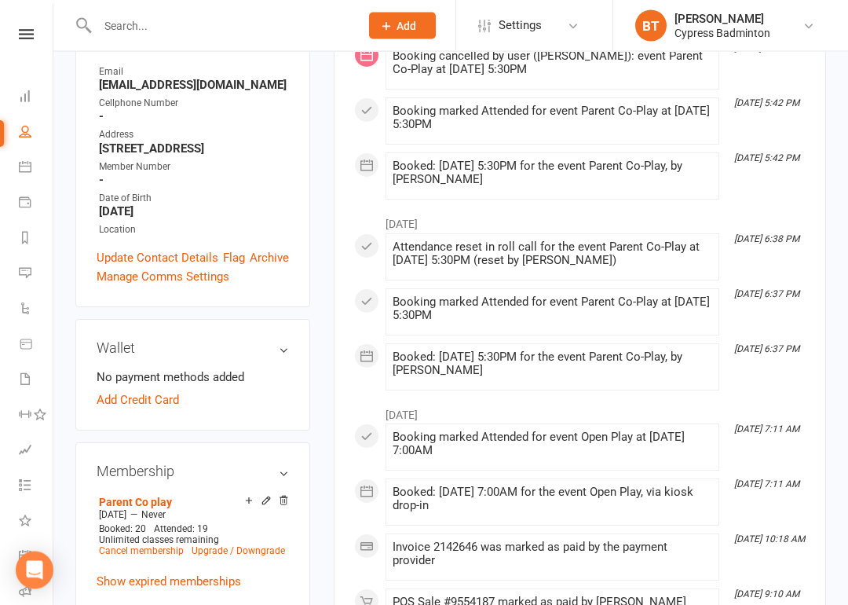
scroll to position [299, 0]
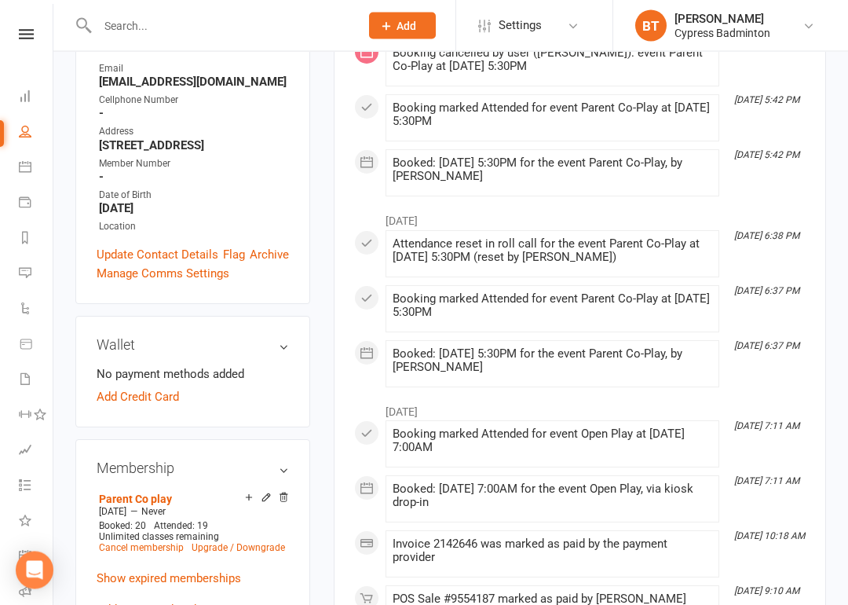
click at [148, 388] on link "Add Credit Card" at bounding box center [138, 397] width 82 height 19
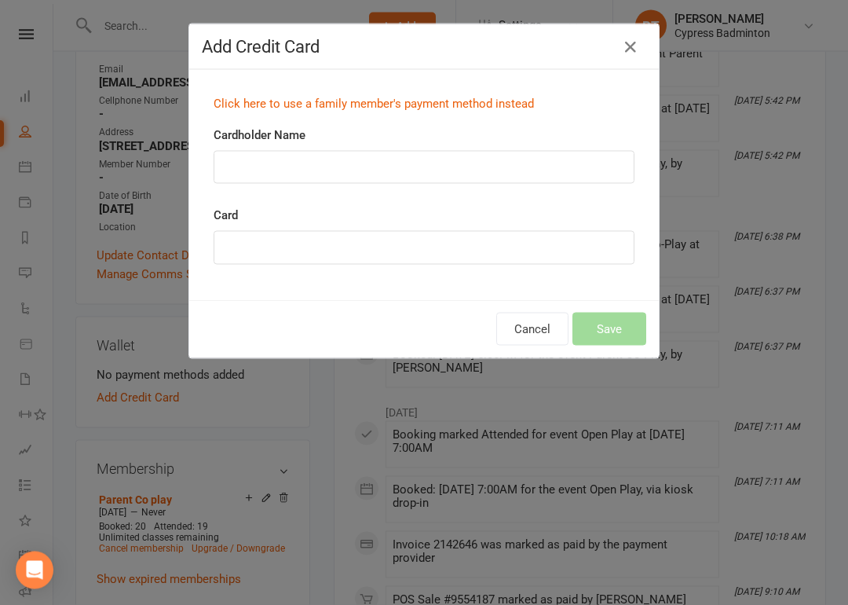
scroll to position [300, 0]
click at [419, 97] on link "Click here to use a family member's payment method instead" at bounding box center [374, 104] width 320 height 14
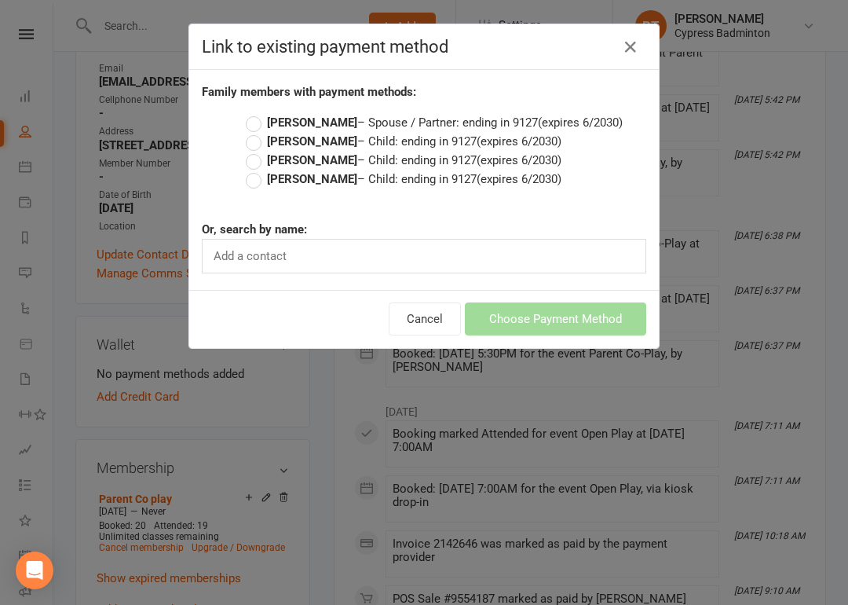
click at [261, 120] on label "Shu Lin – Spouse / Partner: ending in 9127 (expires 6/2030)" at bounding box center [434, 122] width 377 height 19
click at [256, 113] on input "Shu Lin – Spouse / Partner: ending in 9127 (expires 6/2030)" at bounding box center [251, 113] width 10 height 0
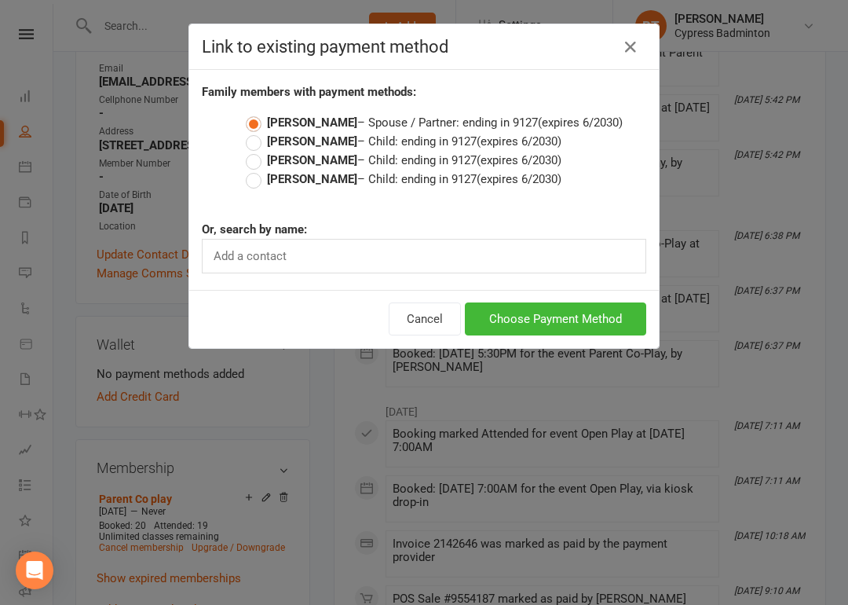
click at [587, 320] on button "Choose Payment Method" at bounding box center [555, 318] width 181 height 33
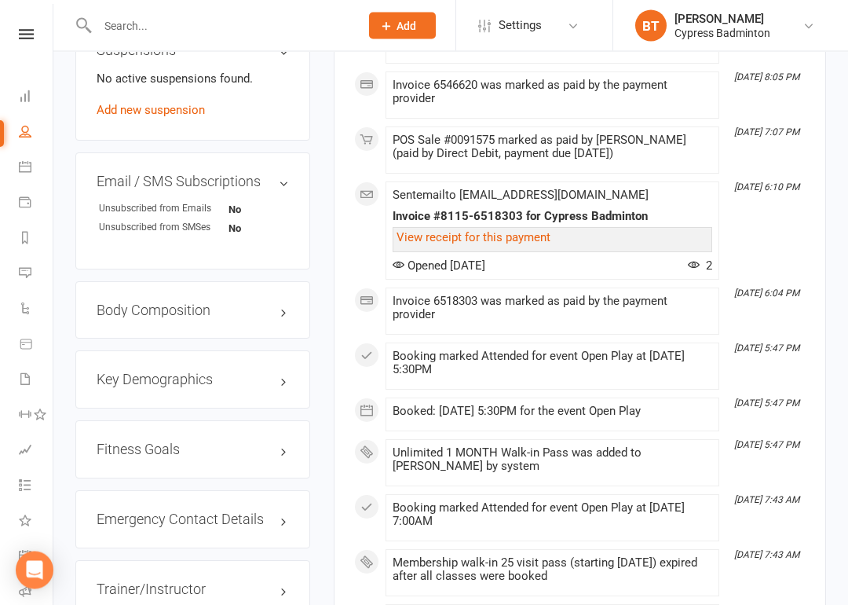
scroll to position [1240, 0]
click at [291, 20] on input "text" at bounding box center [221, 26] width 256 height 22
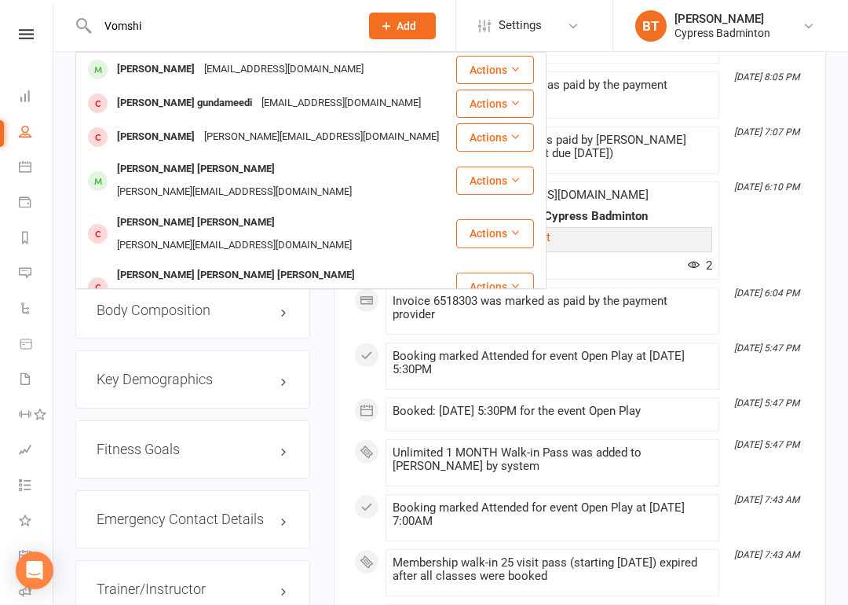
type input "Vomshi"
click at [196, 117] on div "Vamshi gundameedi vamsihou@gmail.com" at bounding box center [266, 103] width 378 height 32
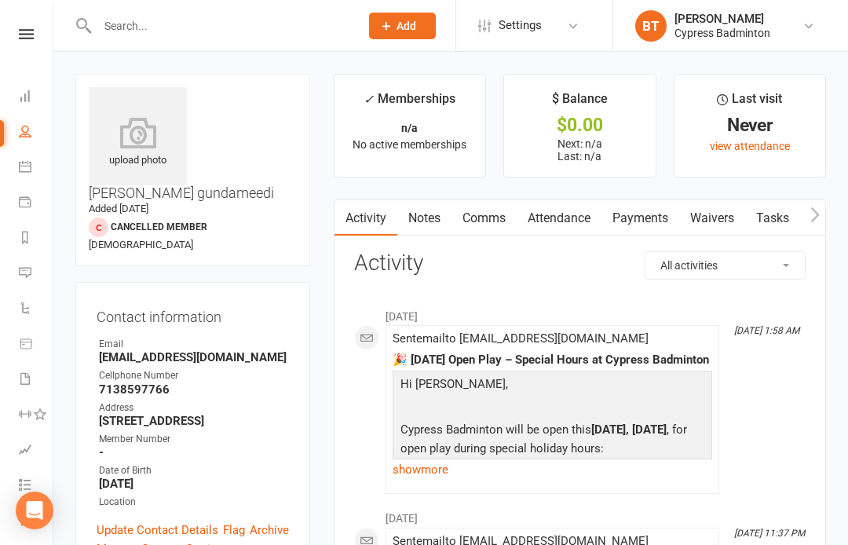
click at [144, 34] on input "text" at bounding box center [221, 26] width 256 height 22
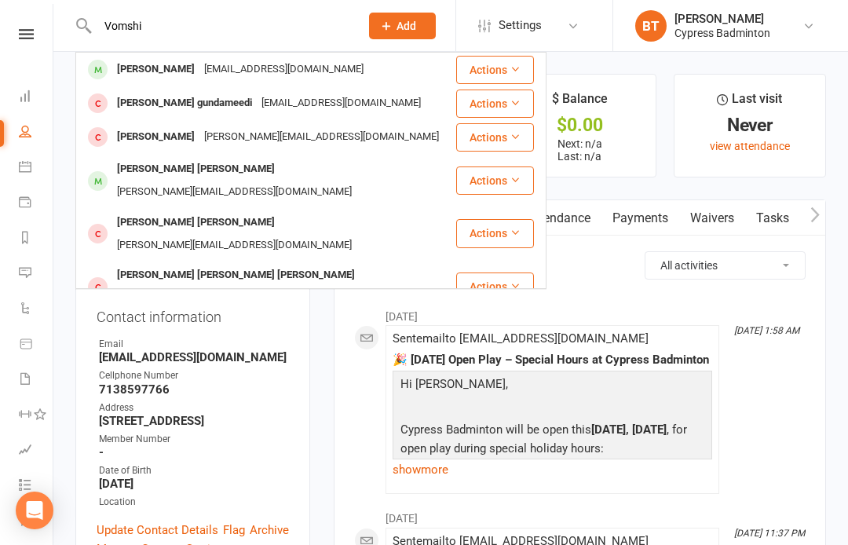
type input "Vomshi"
click at [188, 78] on div "[PERSON_NAME]" at bounding box center [155, 69] width 87 height 23
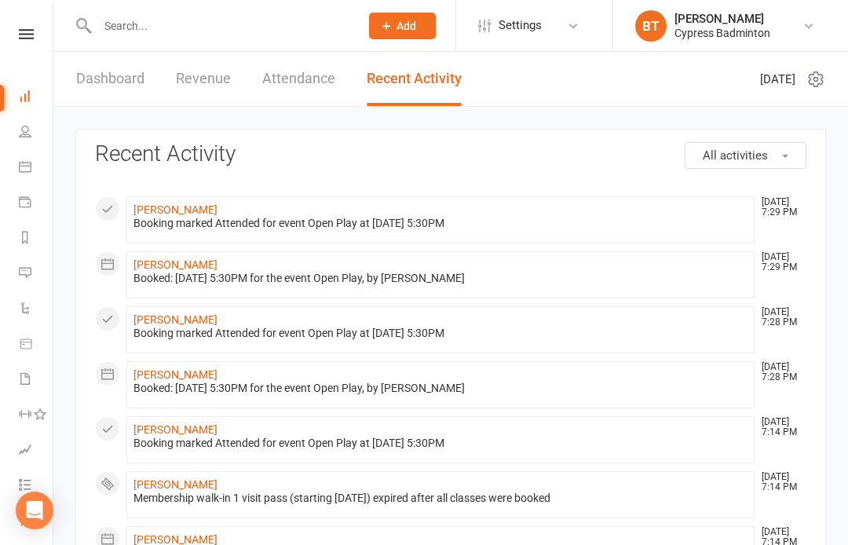
click at [244, 35] on input "text" at bounding box center [221, 26] width 256 height 22
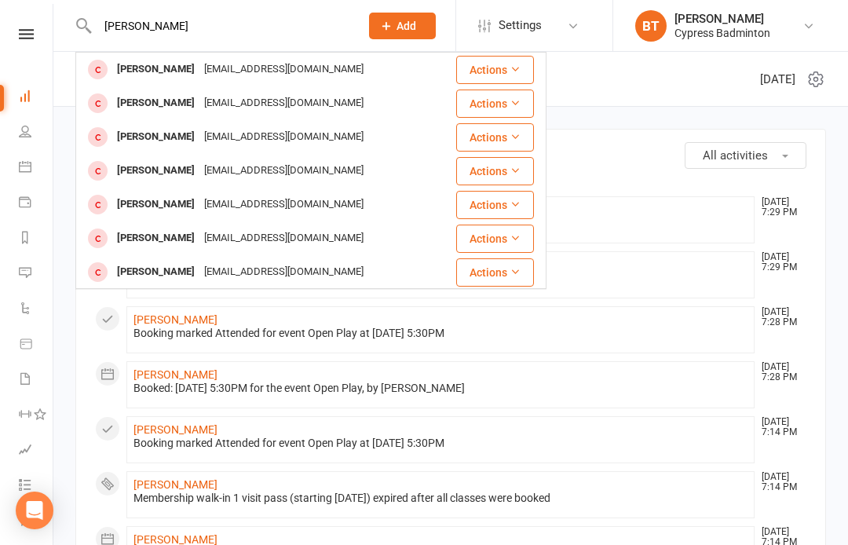
type input "[PERSON_NAME]"
click at [199, 74] on div "[EMAIL_ADDRESS][DOMAIN_NAME]" at bounding box center [283, 69] width 169 height 23
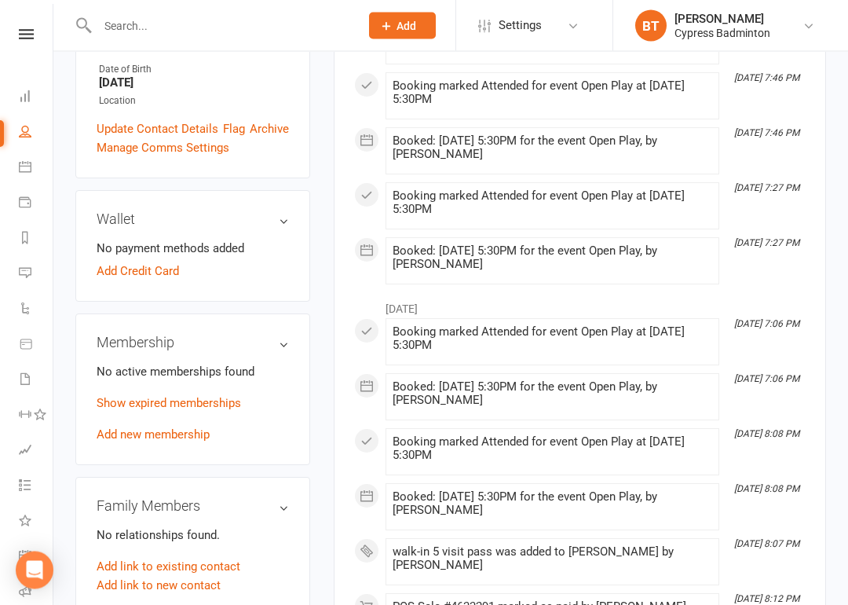
scroll to position [441, 0]
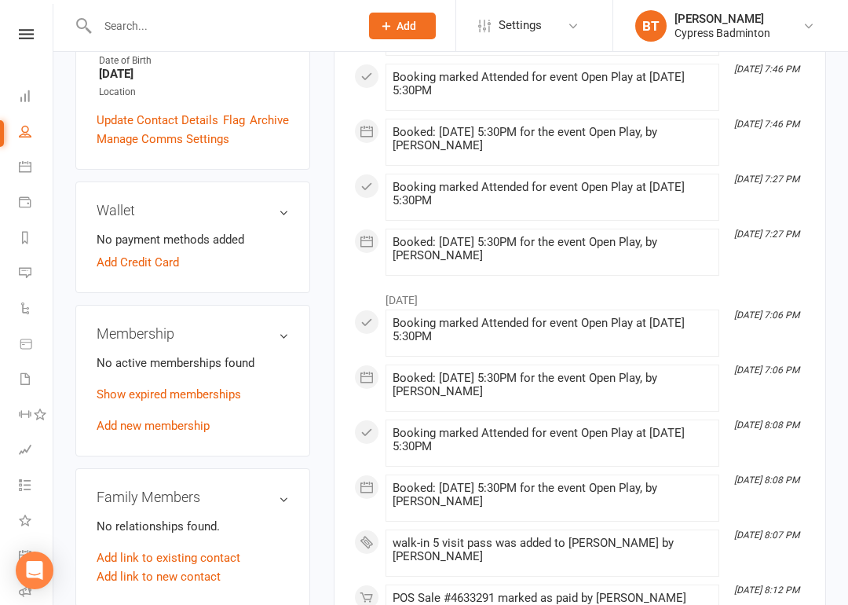
click at [174, 419] on link "Add new membership" at bounding box center [153, 426] width 113 height 14
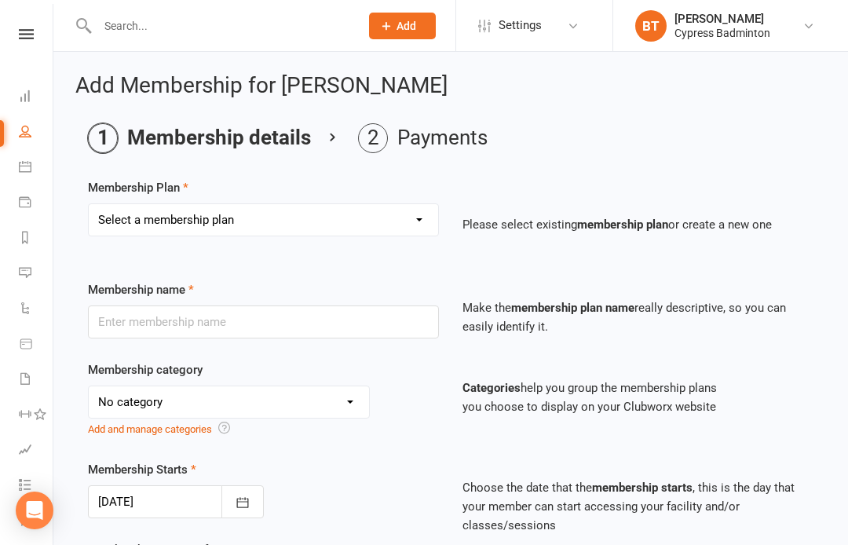
click at [247, 222] on select "Select a membership plan Create new Membership Plan walk-in 1 visit pass walk-i…" at bounding box center [263, 219] width 349 height 31
select select "3"
type input "walk-in 10 visit pass"
select select "29"
type input "3"
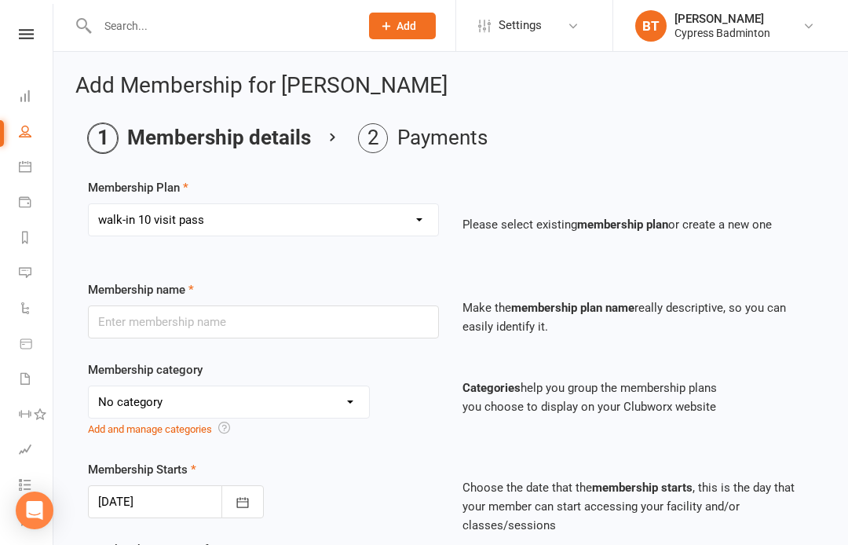
select select "2"
type input "10"
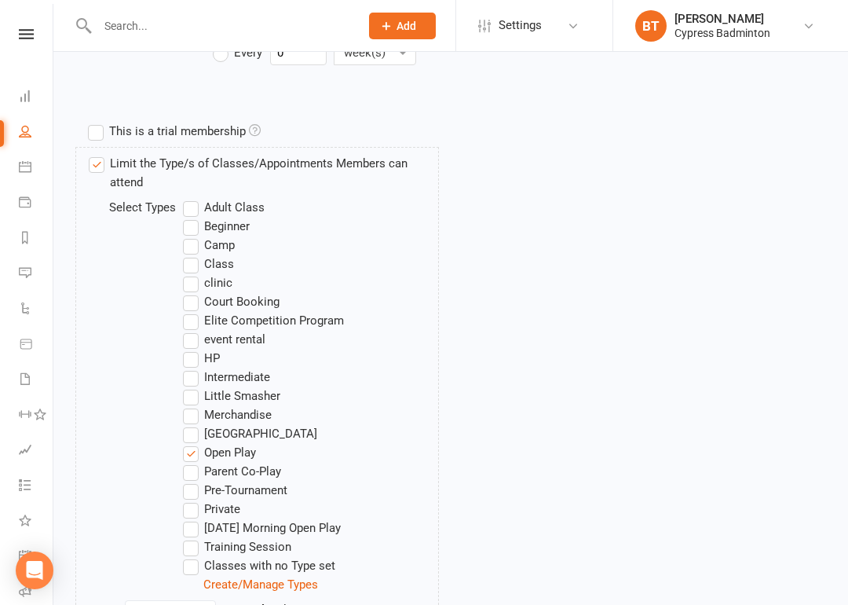
scroll to position [965, 0]
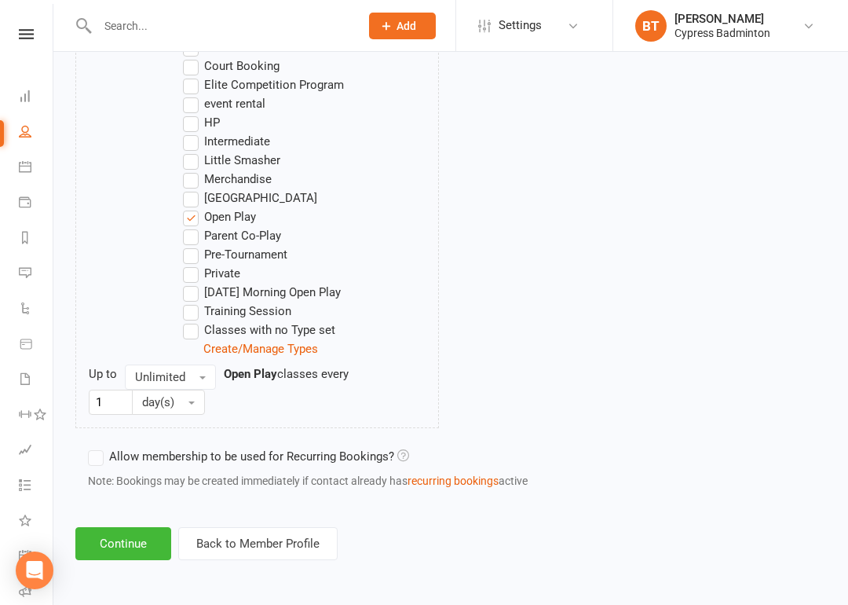
click at [125, 543] on button "Continue" at bounding box center [123, 543] width 96 height 33
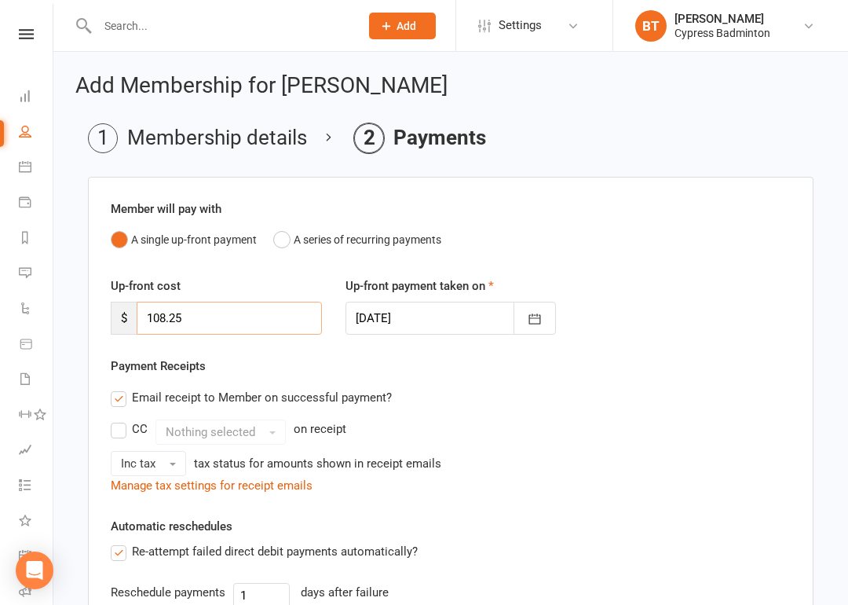
click at [259, 325] on input "108.25" at bounding box center [229, 318] width 185 height 33
type input "1"
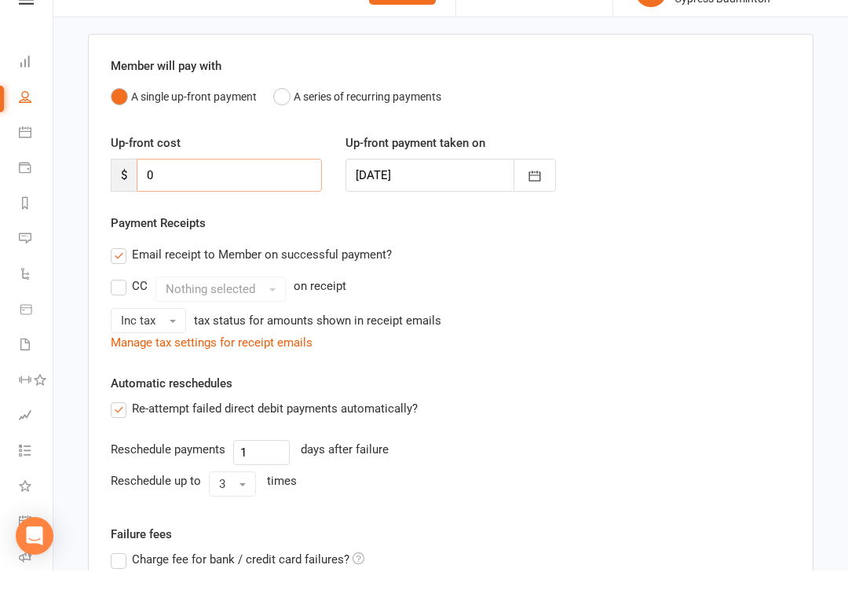
scroll to position [326, 0]
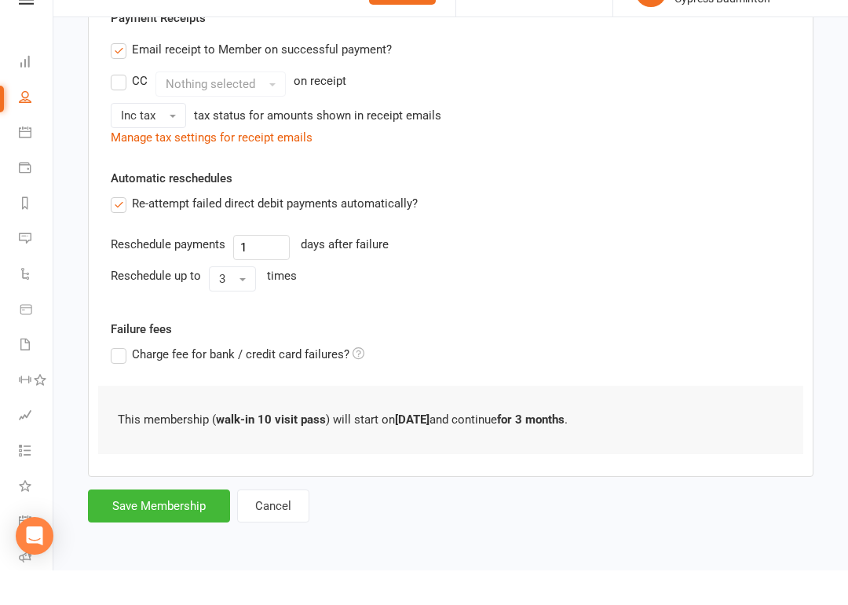
type input "0"
click at [137, 524] on button "Save Membership" at bounding box center [159, 540] width 142 height 33
